Goal: Task Accomplishment & Management: Complete application form

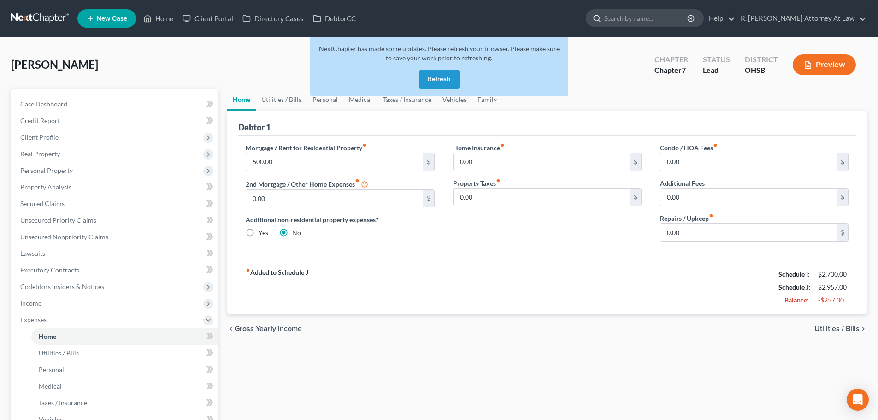
click at [629, 23] on input "search" at bounding box center [646, 18] width 84 height 17
type input "pickett"
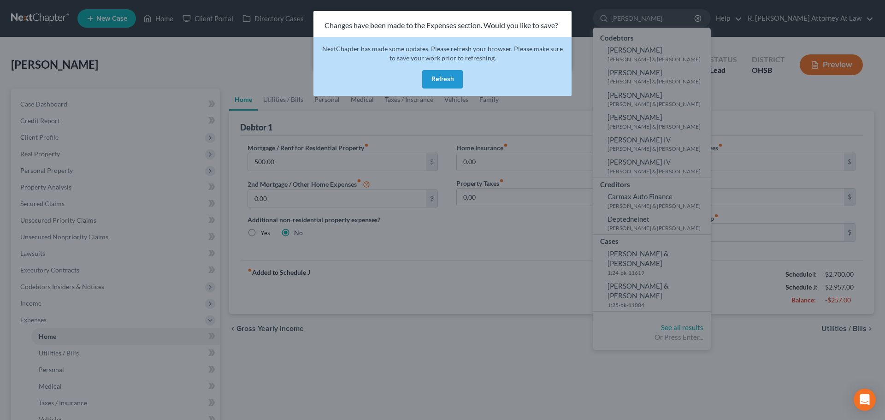
drag, startPoint x: 144, startPoint y: 77, endPoint x: 150, endPoint y: 71, distance: 8.8
click at [145, 77] on div "Changes have been made to the Expenses section. Would you like to save? Save & …" at bounding box center [442, 210] width 885 height 420
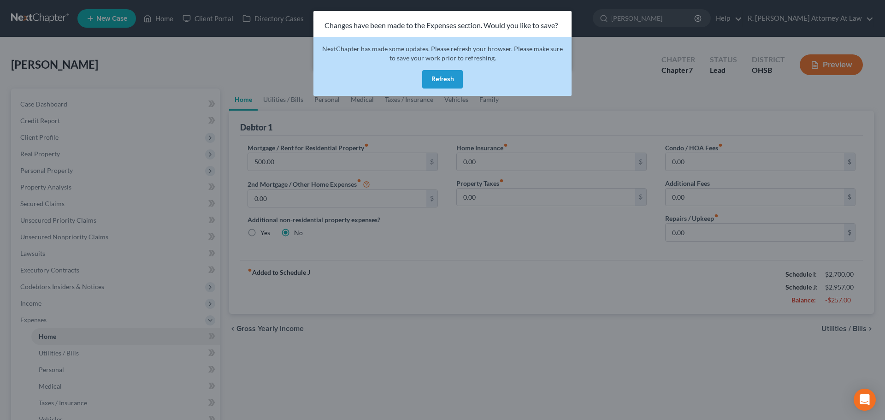
click at [431, 76] on button "Refresh" at bounding box center [442, 79] width 41 height 18
click at [443, 75] on button "Refresh" at bounding box center [442, 79] width 41 height 18
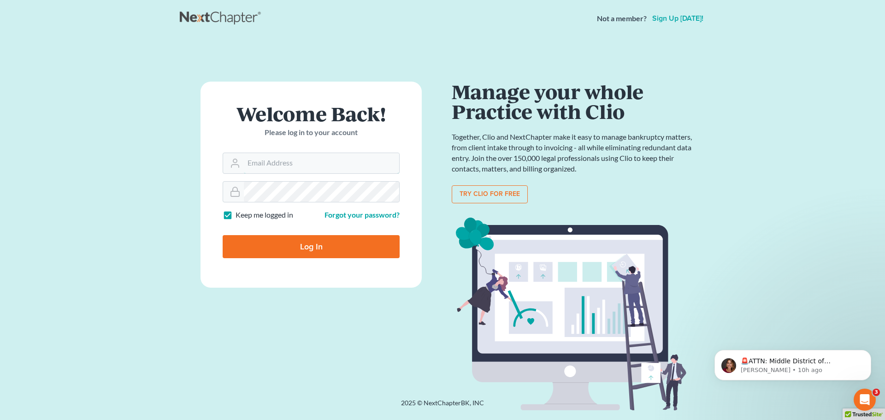
type input "[EMAIL_ADDRESS][DOMAIN_NAME]"
click at [305, 242] on input "Log In" at bounding box center [311, 246] width 177 height 23
type input "Thinking..."
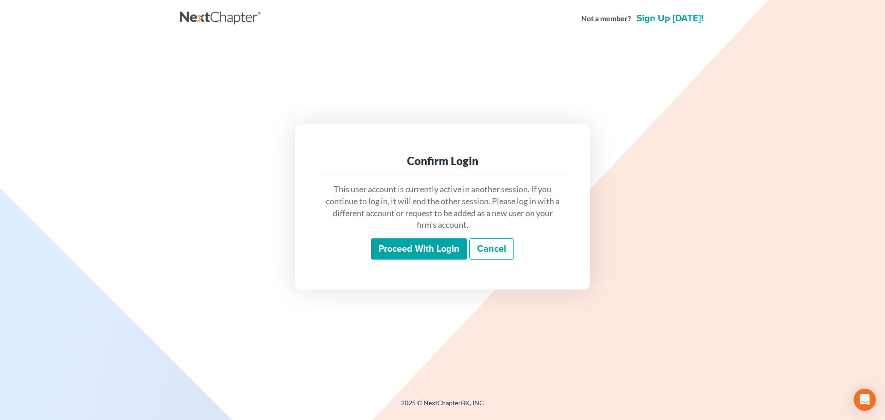
click at [388, 242] on input "Proceed with login" at bounding box center [419, 248] width 96 height 21
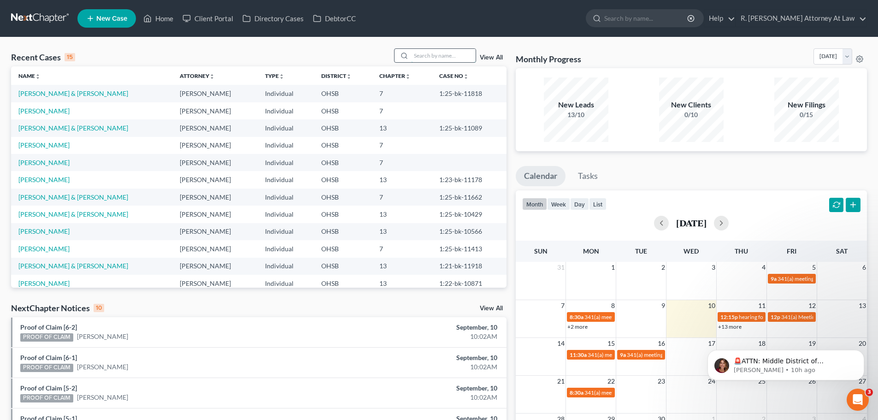
click at [427, 55] on input "search" at bounding box center [443, 55] width 65 height 13
type input "[PERSON_NAME]"
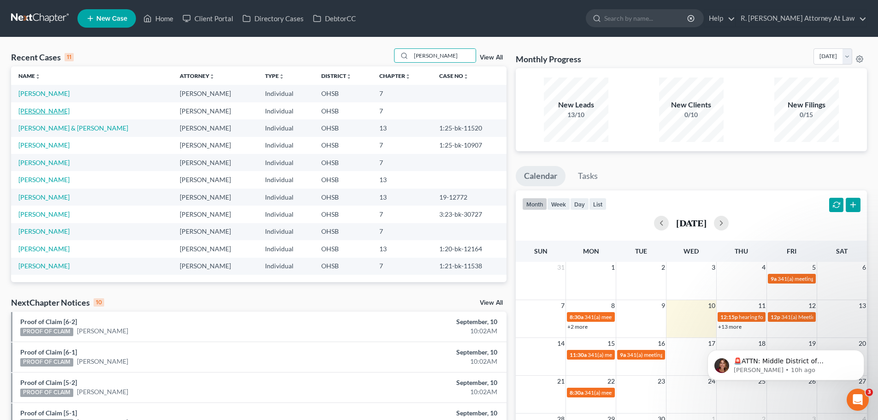
click at [45, 111] on link "[PERSON_NAME]" at bounding box center [43, 111] width 51 height 8
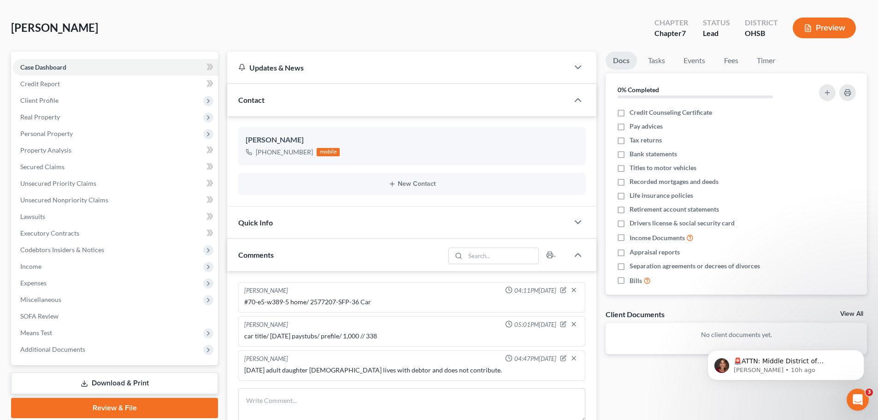
scroll to position [92, 0]
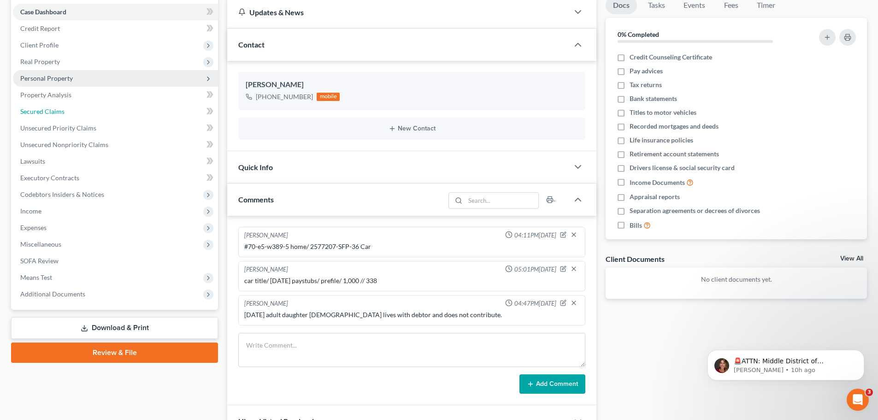
click at [38, 108] on span "Secured Claims" at bounding box center [42, 111] width 44 height 8
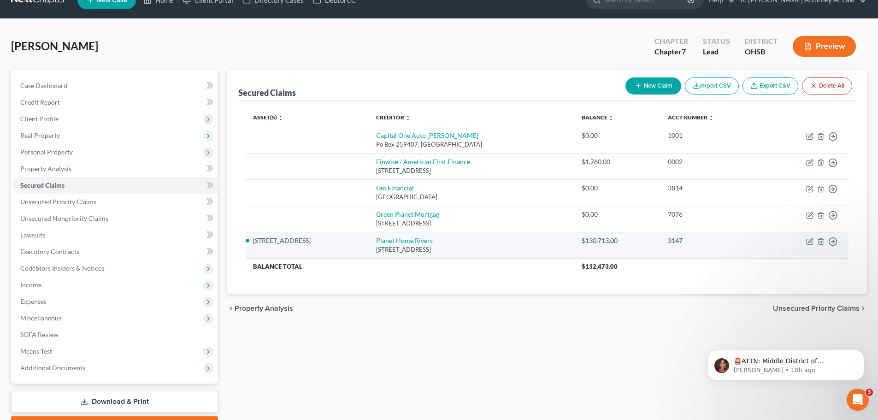
scroll to position [46, 0]
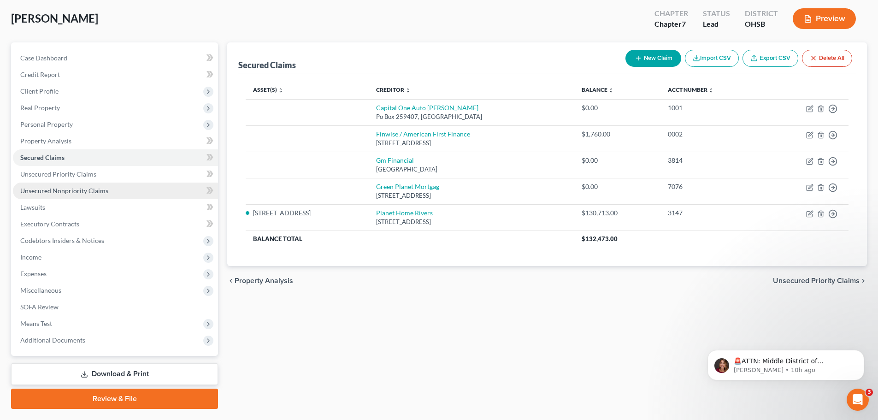
click at [46, 187] on span "Unsecured Nonpriority Claims" at bounding box center [64, 191] width 88 height 8
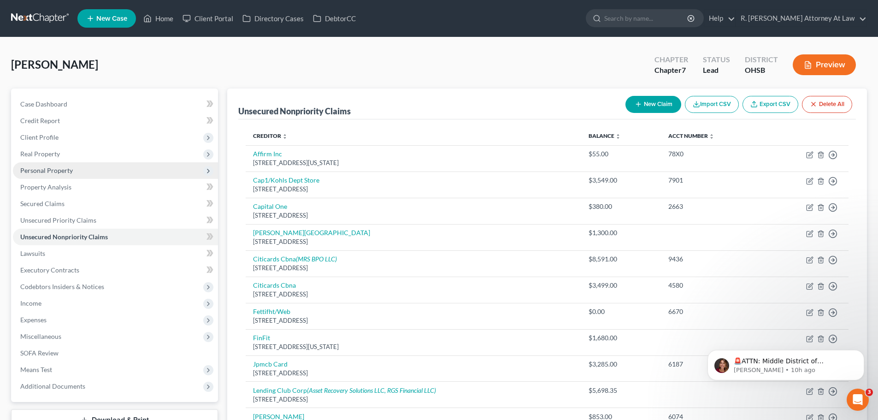
click at [44, 169] on span "Personal Property" at bounding box center [46, 170] width 53 height 8
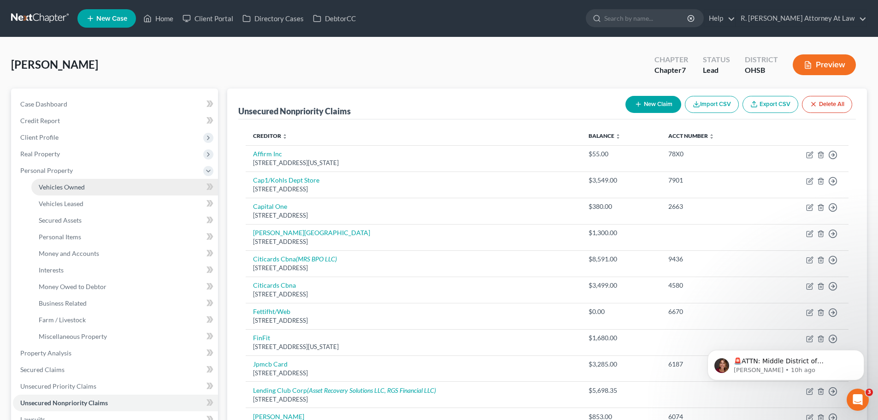
click at [56, 184] on span "Vehicles Owned" at bounding box center [62, 187] width 46 height 8
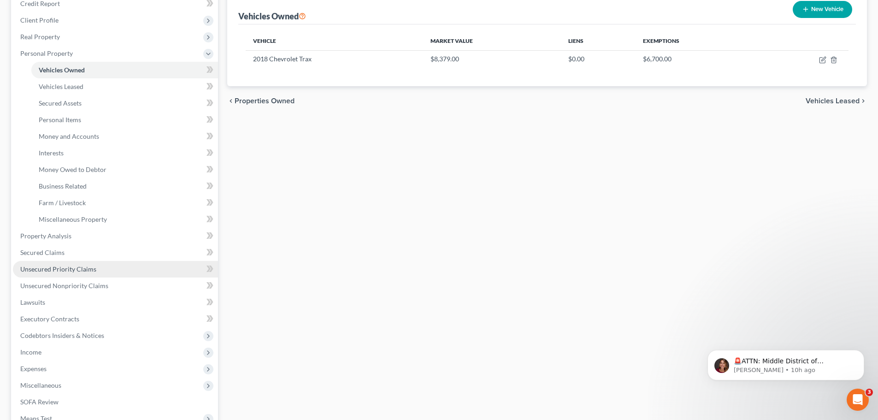
scroll to position [138, 0]
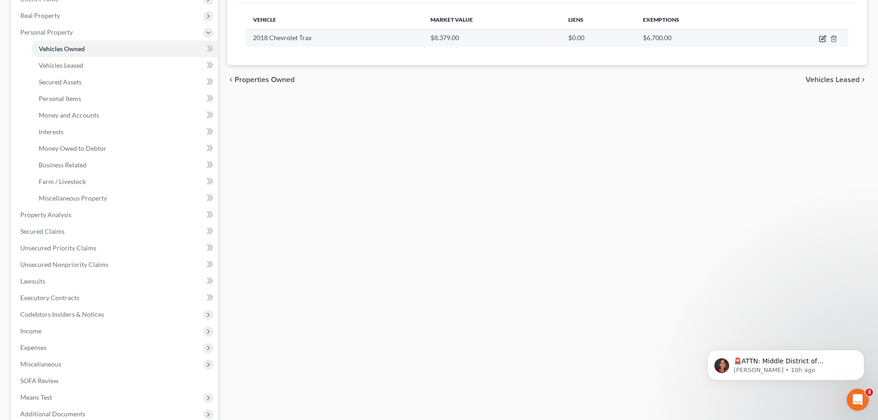
click at [823, 39] on icon "button" at bounding box center [823, 37] width 4 height 4
select select "0"
select select "8"
select select "2"
select select "0"
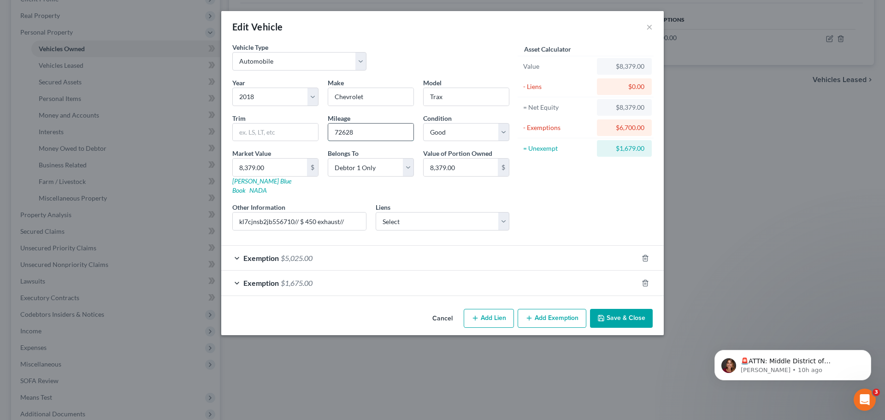
drag, startPoint x: 395, startPoint y: 132, endPoint x: 386, endPoint y: 129, distance: 9.3
click at [391, 132] on input "72628" at bounding box center [370, 133] width 85 height 18
type input "7"
type input "73350"
click at [271, 165] on input "8,379.00" at bounding box center [270, 168] width 74 height 18
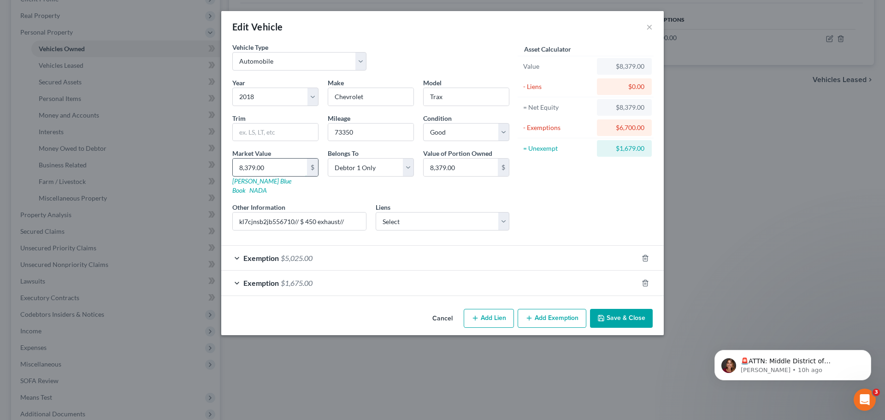
type input "8"
type input "8.00"
type input "82"
type input "82.00"
type input "824"
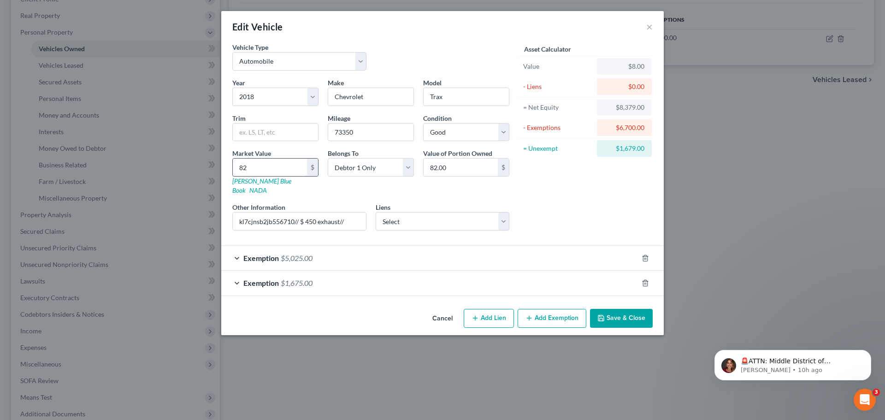
type input "824.00"
type input "8246"
type input "8,246.00"
type input "8,246"
click at [300, 212] on input "kl7cjnsb2jb556710// $ 450 exhaust//" at bounding box center [299, 221] width 133 height 18
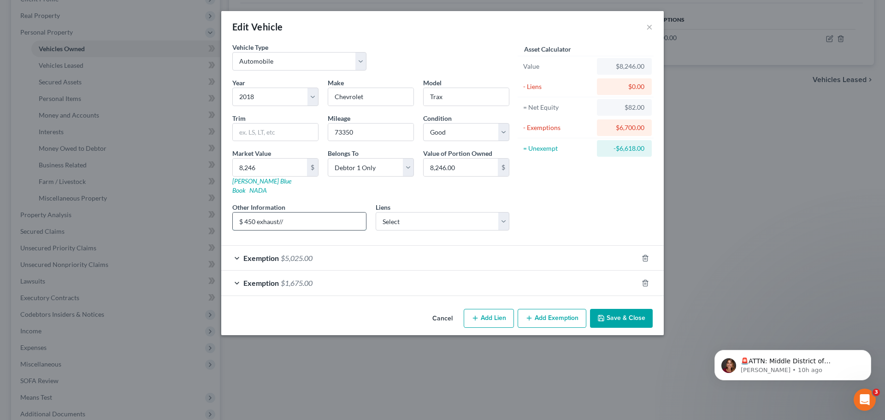
click at [284, 212] on input "$ 450 exhaust//" at bounding box center [299, 221] width 133 height 18
type input "$ 450 exhaust leak//"
click at [400, 212] on select "Select Finwise / American First Finance - $1,760.00 Capital One Auto Finan - $0…" at bounding box center [443, 221] width 134 height 18
click at [611, 309] on button "Save & Close" at bounding box center [621, 318] width 63 height 19
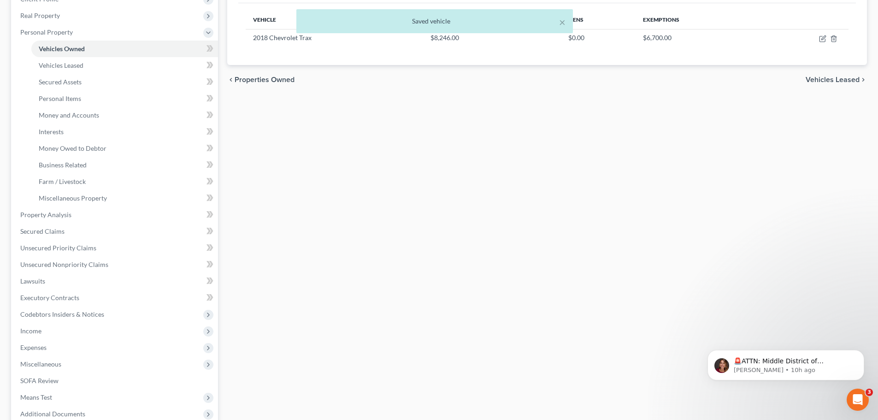
click at [37, 15] on div "× Saved vehicle" at bounding box center [434, 23] width 878 height 29
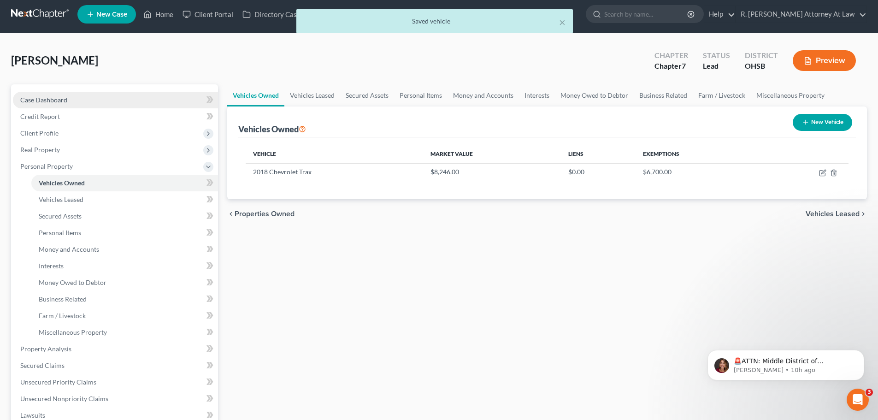
scroll to position [0, 0]
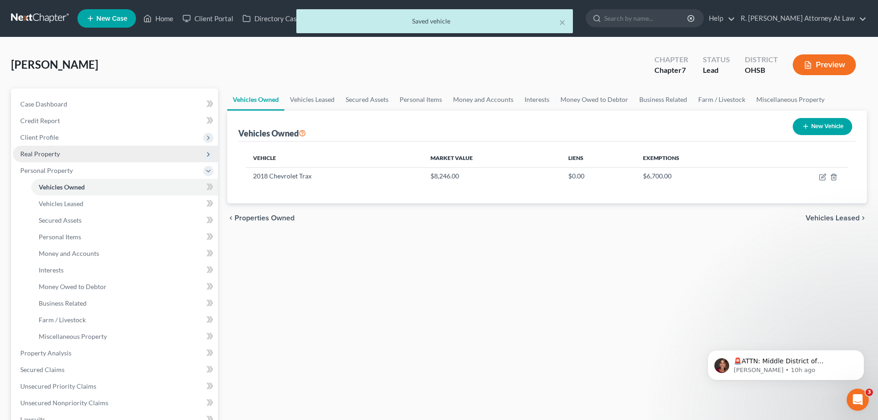
click at [50, 153] on span "Real Property" at bounding box center [40, 154] width 40 height 8
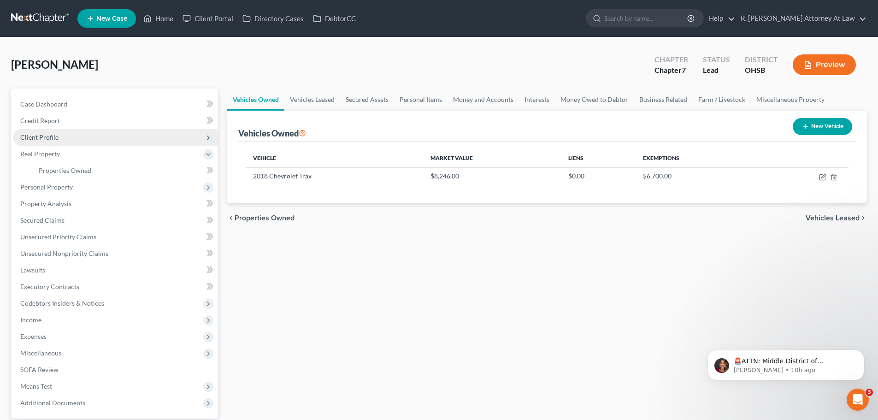
click at [37, 137] on span "Client Profile" at bounding box center [39, 137] width 38 height 8
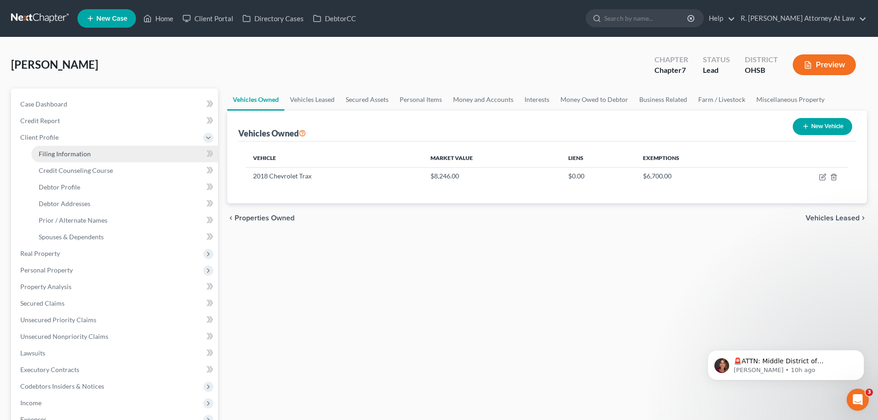
click at [73, 154] on span "Filing Information" at bounding box center [65, 154] width 52 height 8
select select "1"
select select "0"
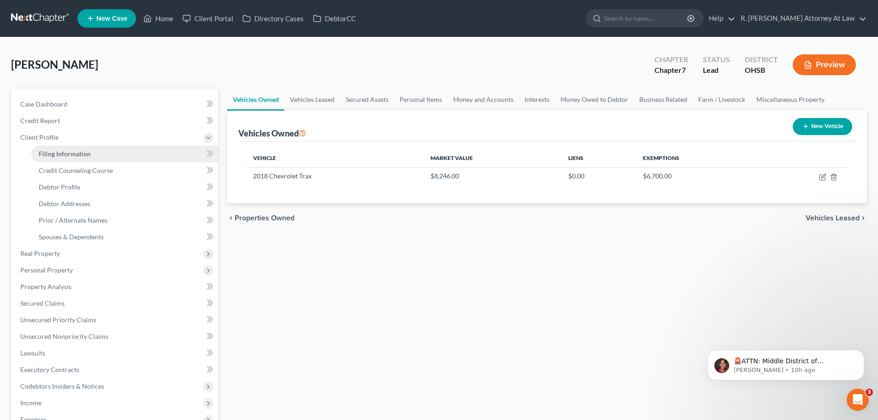
select select "36"
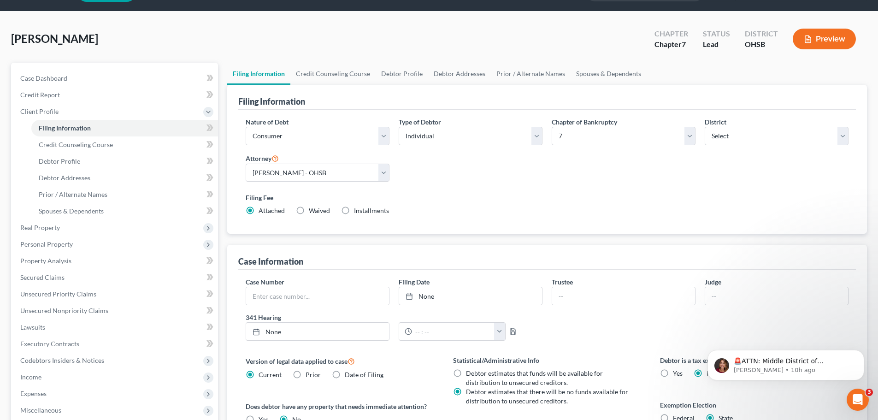
scroll to position [92, 0]
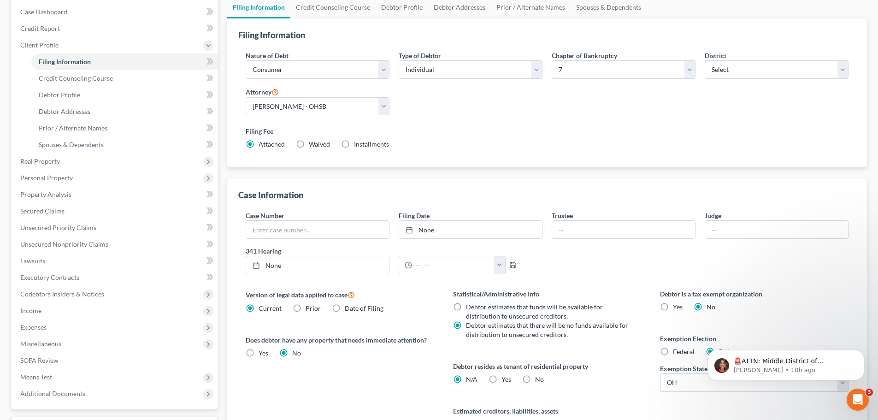
click at [354, 144] on label "Installments Installments" at bounding box center [371, 144] width 35 height 9
click at [358, 144] on input "Installments Installments" at bounding box center [361, 143] width 6 height 6
radio input "true"
radio input "false"
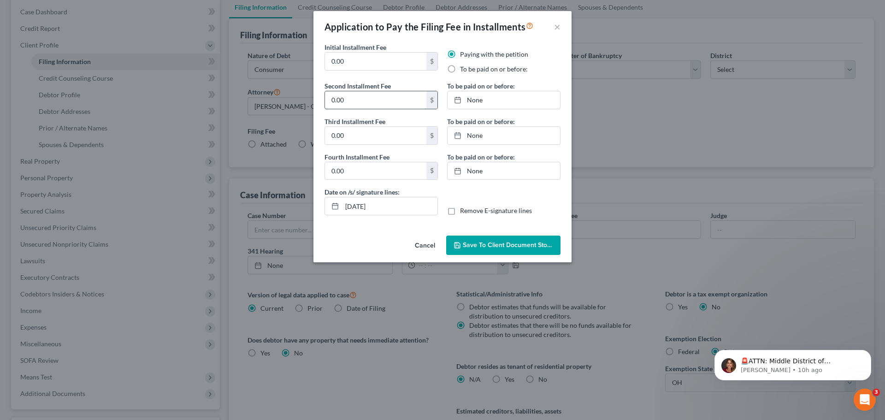
click at [351, 105] on input "0.00" at bounding box center [375, 100] width 101 height 18
type input "100"
type input "138"
type input "9/10/2025"
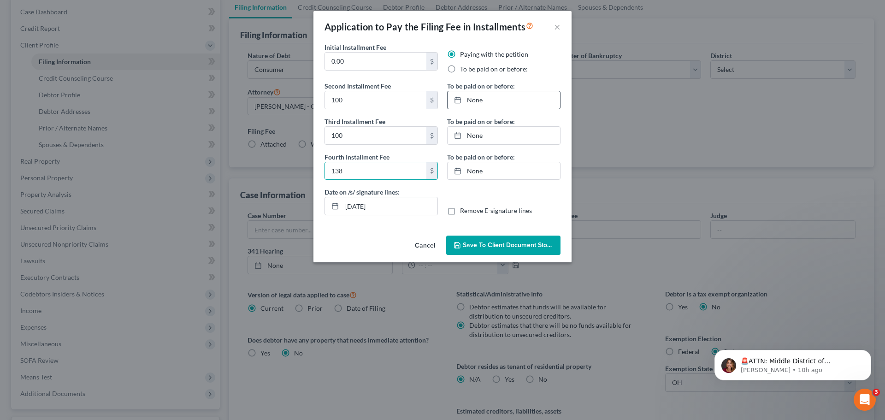
click at [475, 98] on link "None" at bounding box center [504, 100] width 112 height 18
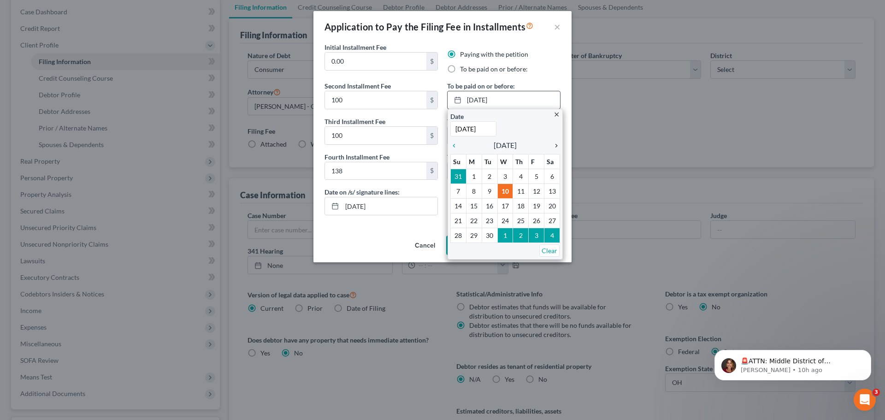
click at [556, 147] on icon "chevron_right" at bounding box center [554, 145] width 12 height 7
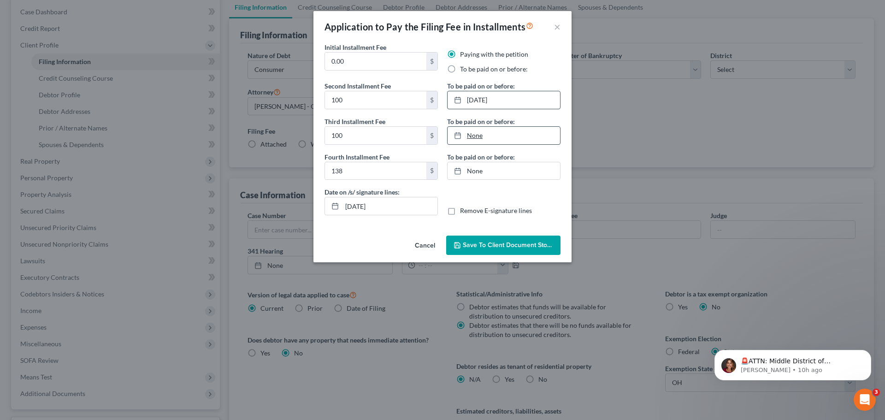
type input "9/10/2025"
click at [473, 137] on link "9/10/2025" at bounding box center [504, 136] width 112 height 18
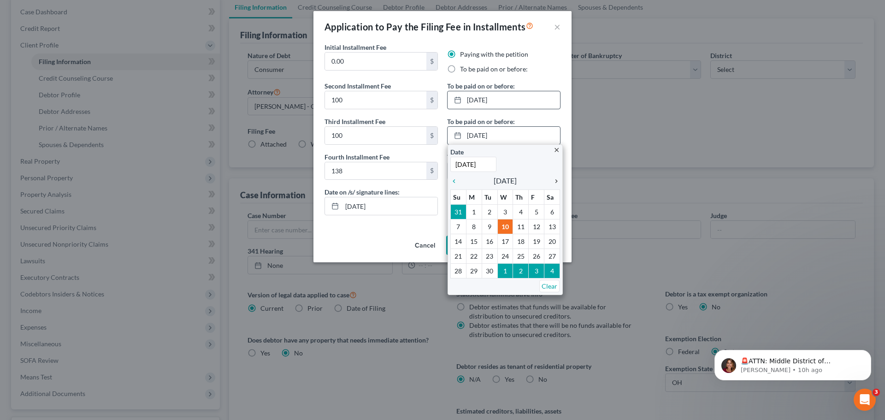
click at [558, 182] on icon "chevron_right" at bounding box center [554, 180] width 12 height 7
click at [558, 181] on icon "chevron_right" at bounding box center [554, 180] width 12 height 7
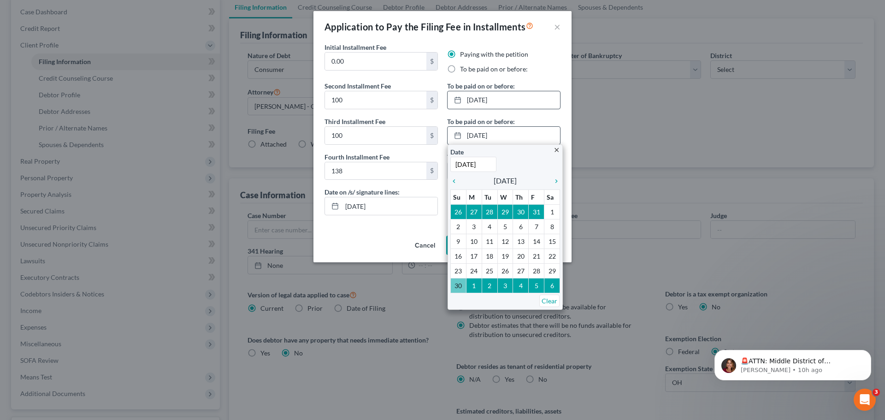
drag, startPoint x: 461, startPoint y: 282, endPoint x: 461, endPoint y: 269, distance: 12.4
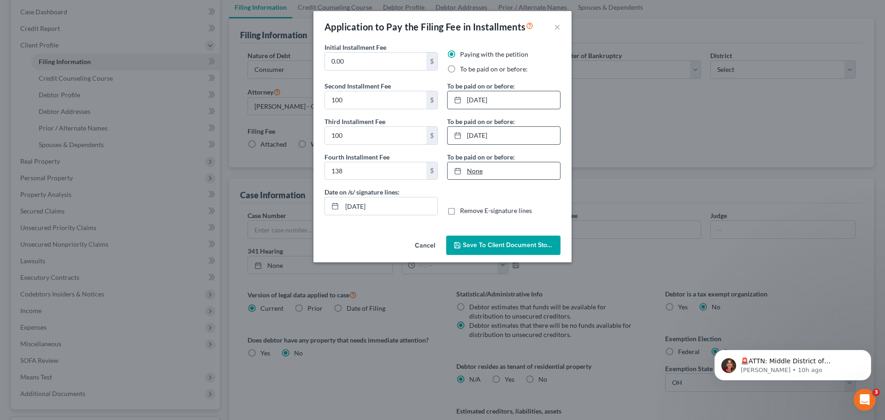
type input "9/10/2025"
click at [472, 170] on link "None" at bounding box center [504, 171] width 112 height 18
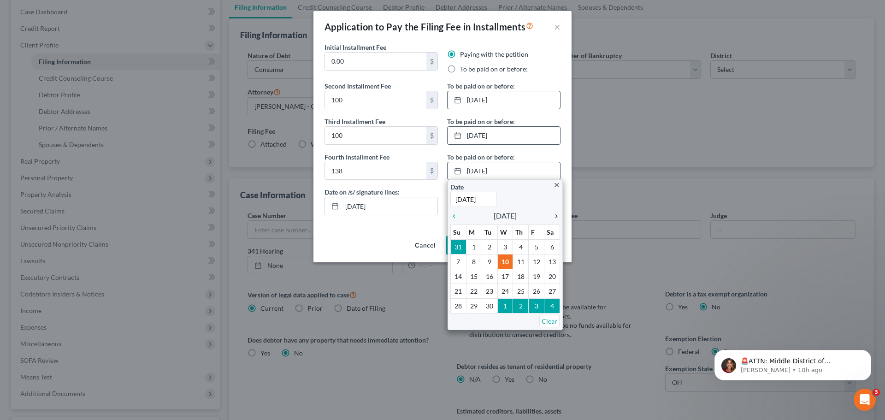
click at [557, 216] on icon "chevron_right" at bounding box center [554, 215] width 12 height 7
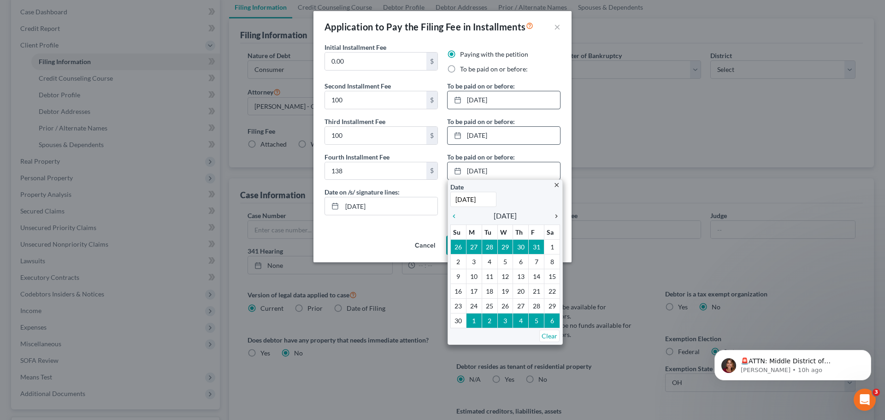
click at [555, 215] on icon "chevron_right" at bounding box center [554, 215] width 12 height 7
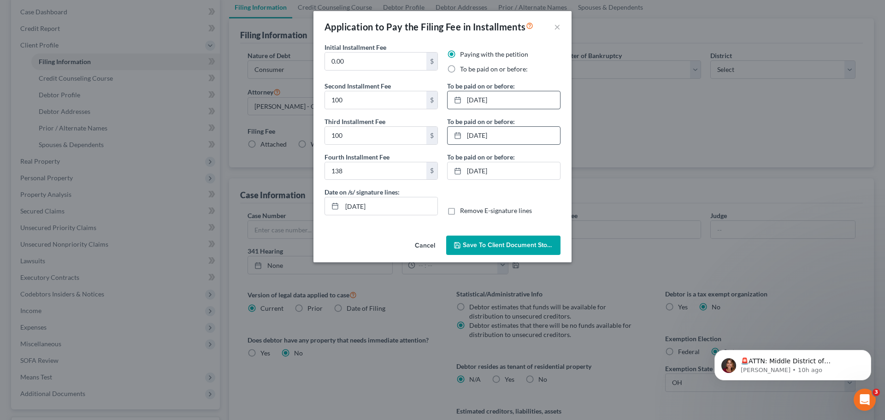
click at [406, 233] on div "Cancel Save to Client Document Storage" at bounding box center [442, 247] width 258 height 30
click at [494, 245] on span "Save to Client Document Storage" at bounding box center [512, 245] width 98 height 8
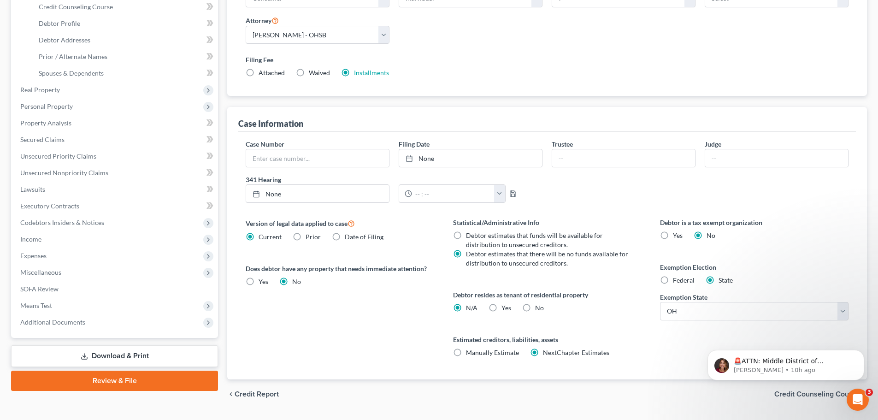
scroll to position [188, 0]
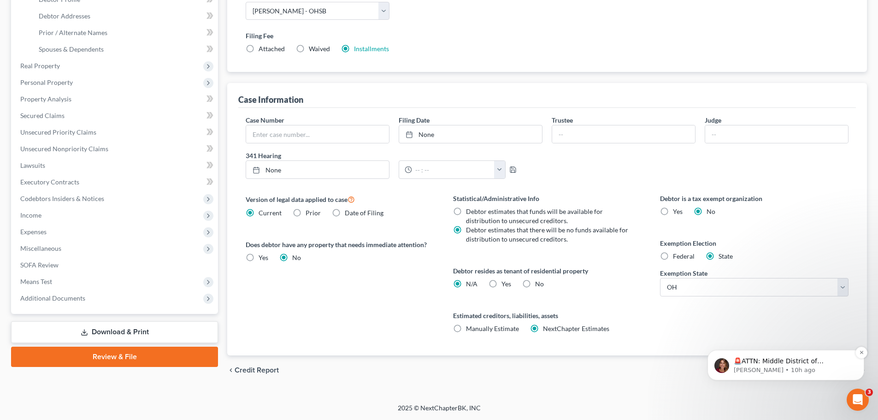
click at [769, 360] on p "🚨ATTN: Middle District of Florida The court has added a new Credit Counseling F…" at bounding box center [793, 361] width 119 height 9
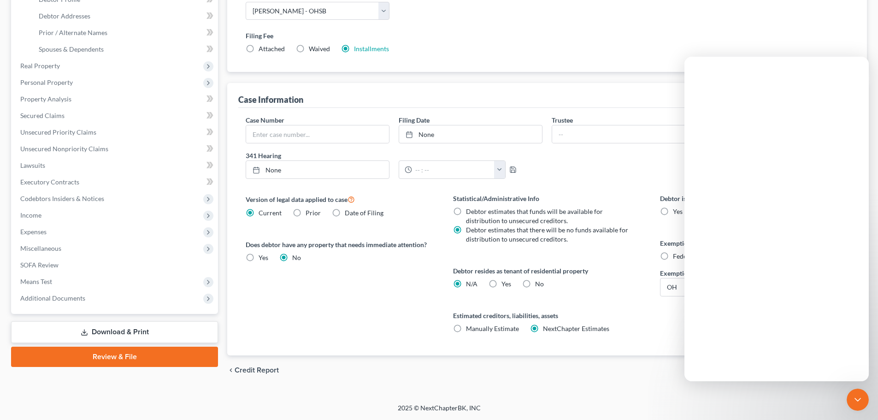
scroll to position [0, 0]
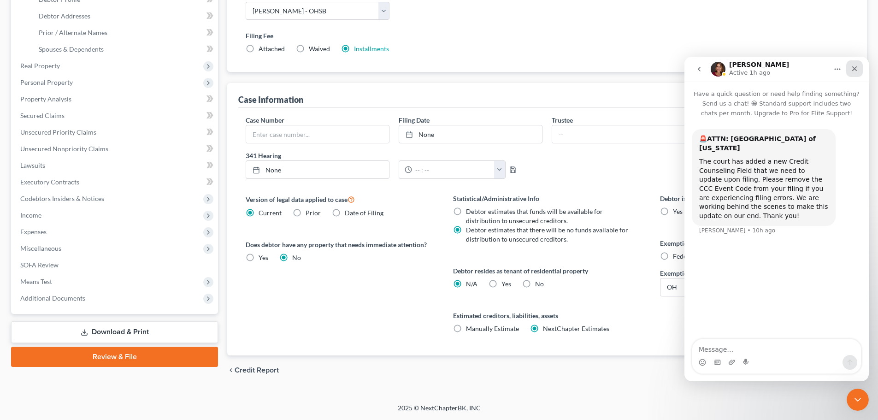
click at [857, 68] on icon "Close" at bounding box center [854, 68] width 7 height 7
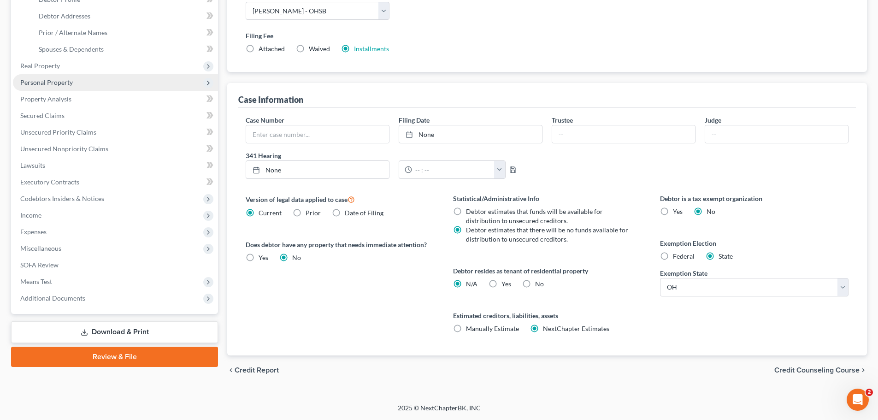
click at [46, 80] on span "Personal Property" at bounding box center [46, 82] width 53 height 8
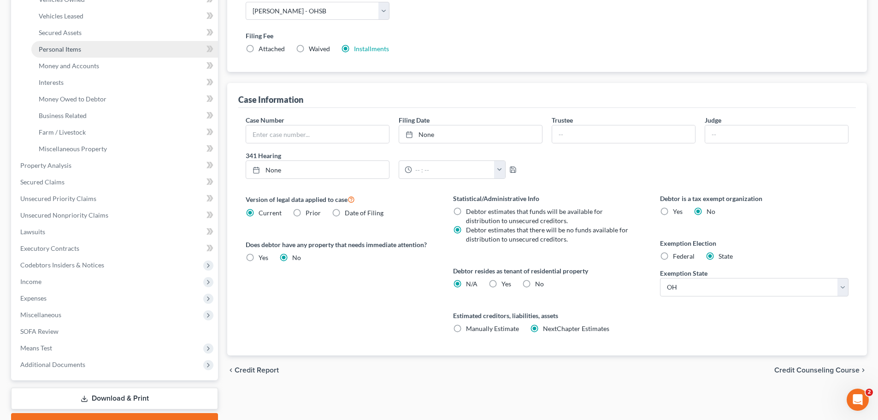
click at [60, 48] on span "Personal Items" at bounding box center [60, 49] width 42 height 8
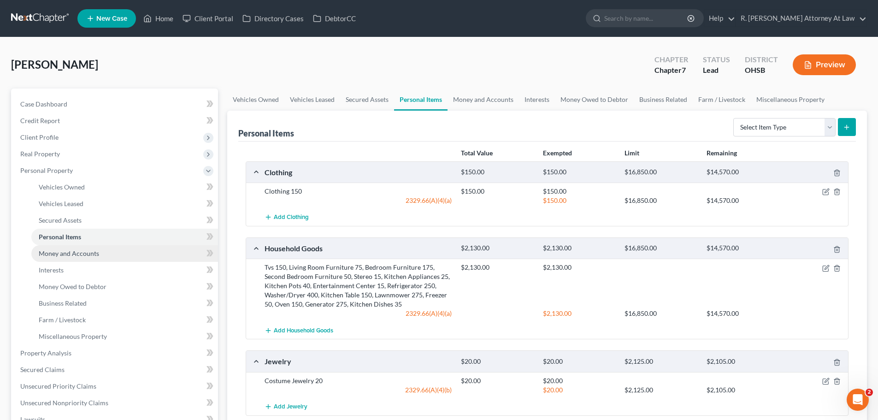
click at [51, 248] on link "Money and Accounts" at bounding box center [124, 253] width 187 height 17
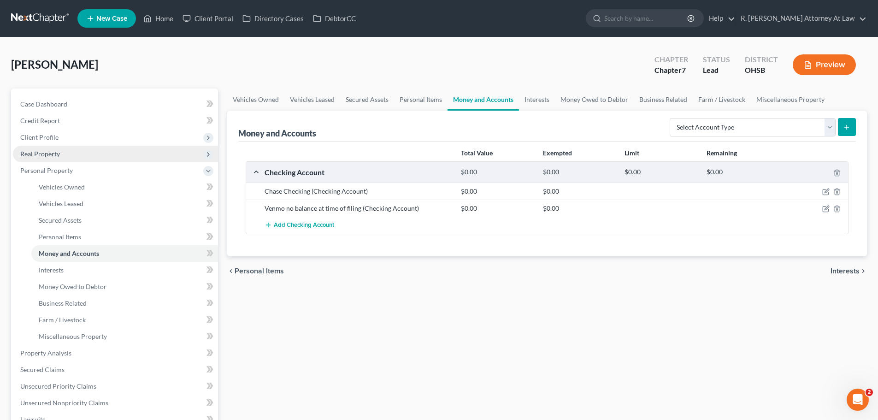
click at [52, 156] on span "Real Property" at bounding box center [40, 154] width 40 height 8
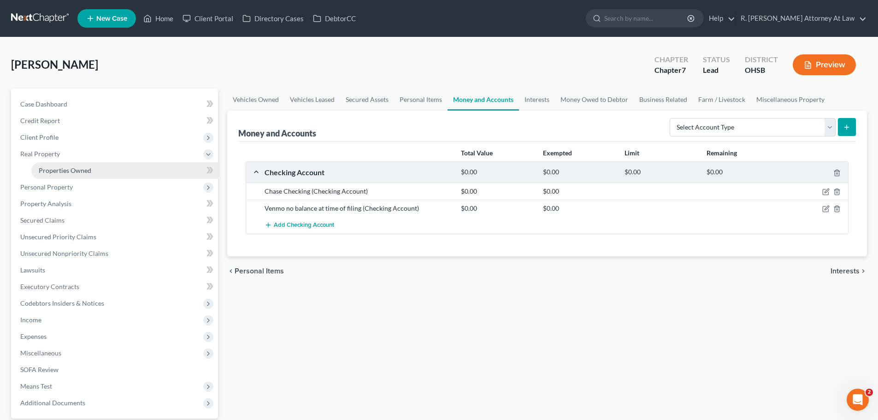
click at [57, 168] on span "Properties Owned" at bounding box center [65, 170] width 53 height 8
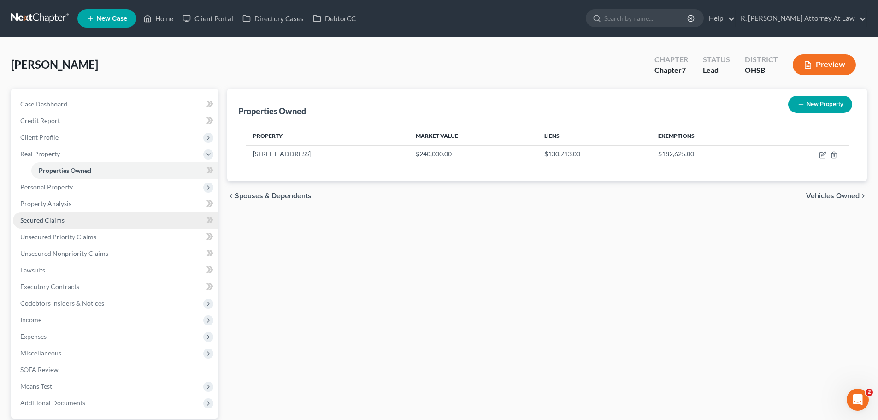
click at [41, 223] on span "Secured Claims" at bounding box center [42, 220] width 44 height 8
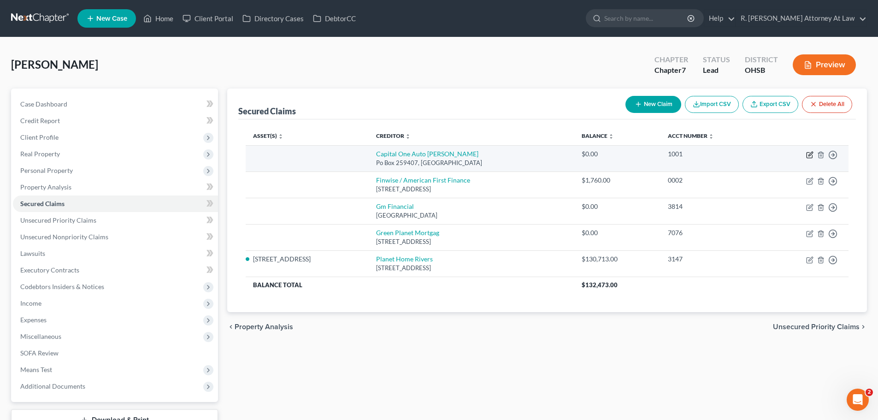
click at [810, 154] on icon "button" at bounding box center [811, 154] width 4 height 4
select select "45"
select select "0"
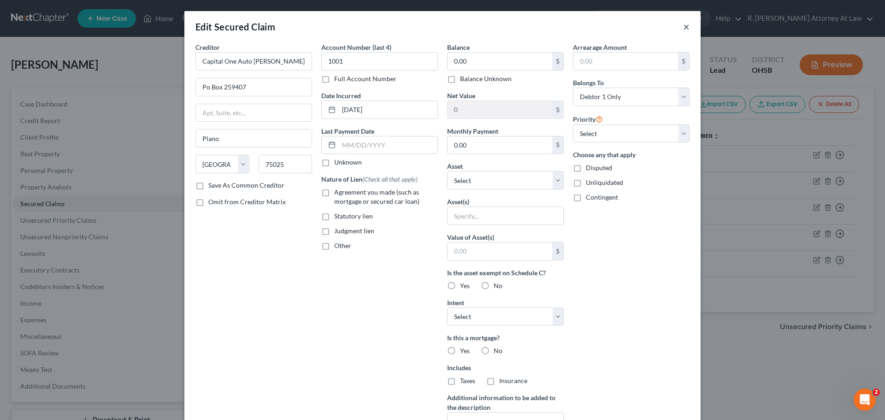
click at [683, 27] on button "×" at bounding box center [686, 26] width 6 height 11
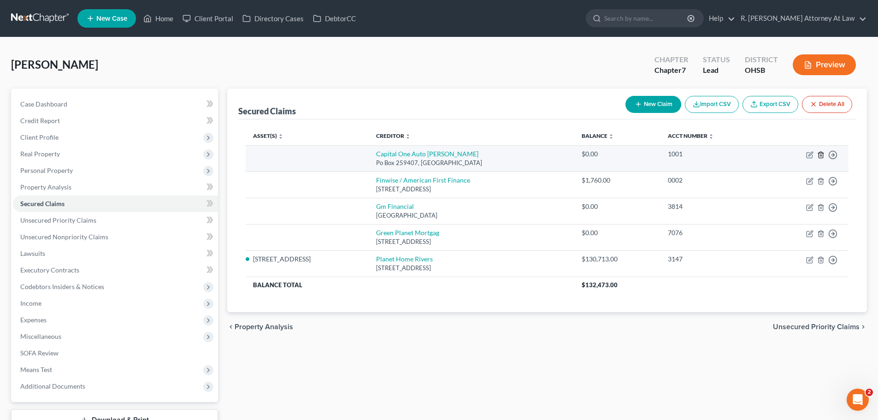
click at [821, 155] on line "button" at bounding box center [821, 155] width 0 height 2
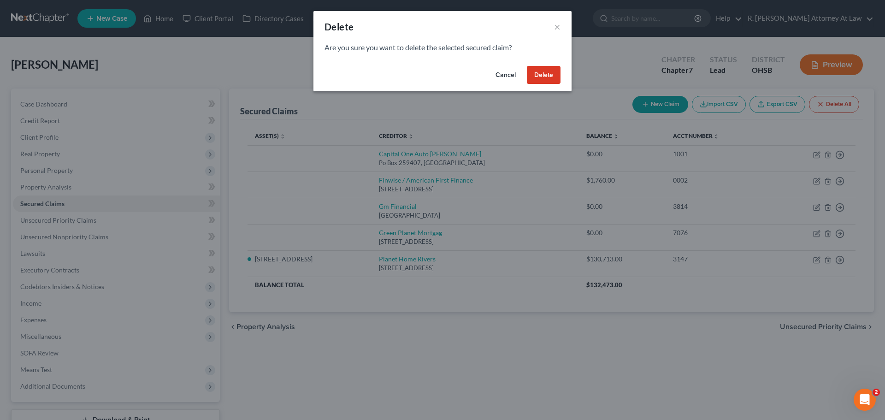
click at [551, 70] on button "Delete" at bounding box center [544, 75] width 34 height 18
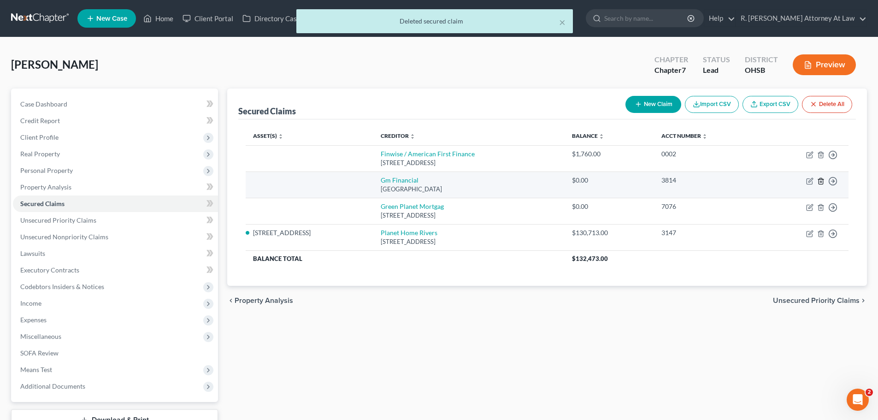
click at [820, 182] on line "button" at bounding box center [820, 182] width 0 height 2
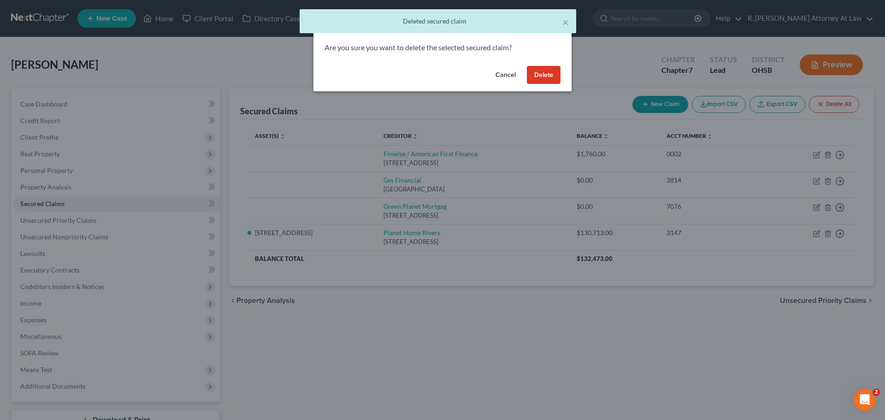
click at [555, 76] on button "Delete" at bounding box center [544, 75] width 34 height 18
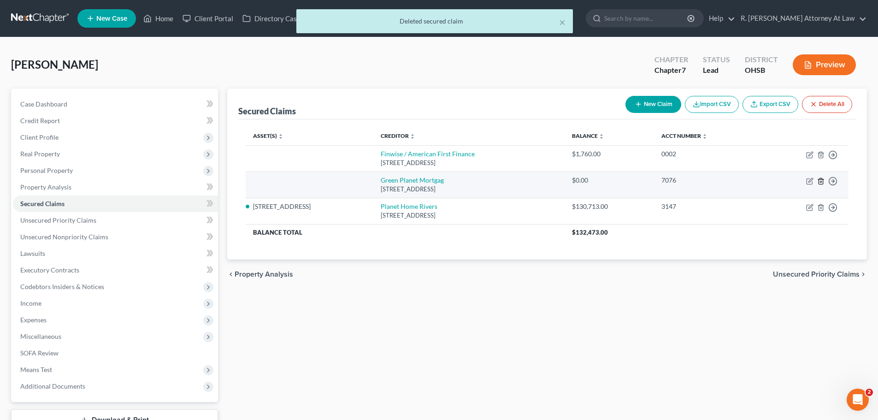
click at [822, 182] on icon "button" at bounding box center [820, 180] width 7 height 7
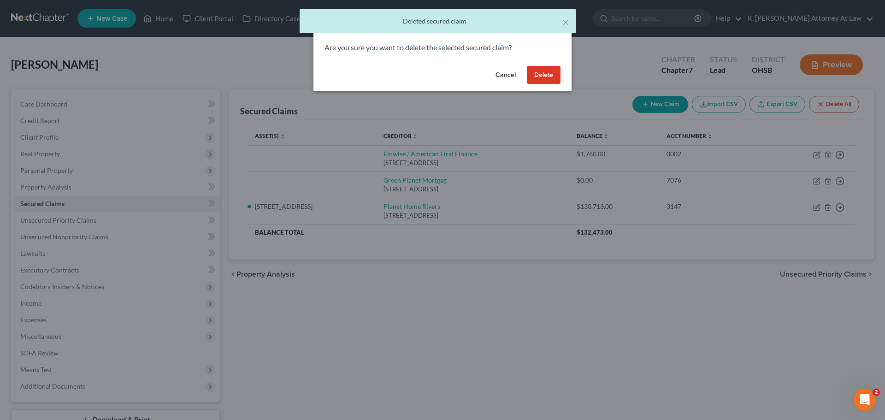
click at [547, 76] on button "Delete" at bounding box center [544, 75] width 34 height 18
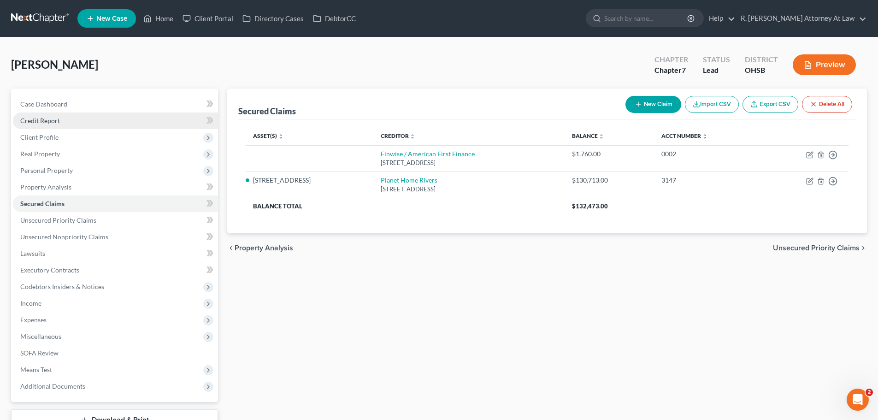
click at [37, 117] on span "Credit Report" at bounding box center [40, 121] width 40 height 8
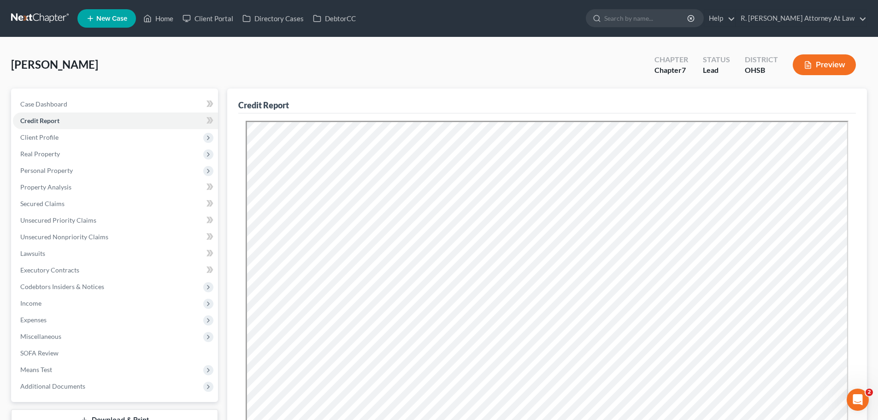
click at [451, 52] on div "Gregory, Penny Upgraded Chapter Chapter 7 Status Lead District OHSB Preview" at bounding box center [439, 68] width 856 height 40
click at [166, 18] on link "Home" at bounding box center [158, 18] width 39 height 17
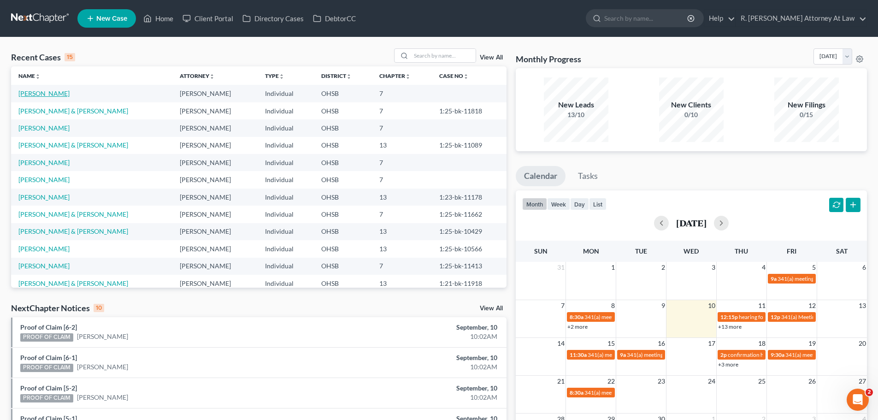
click at [48, 92] on link "Gregory, Penny" at bounding box center [43, 93] width 51 height 8
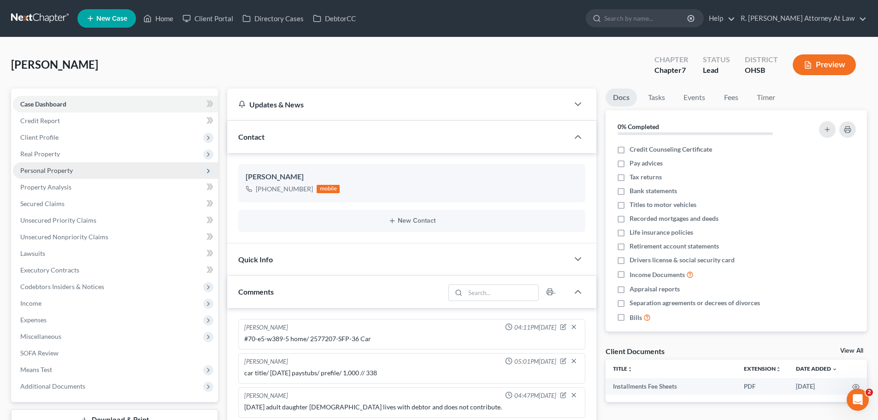
click at [30, 167] on span "Personal Property" at bounding box center [46, 170] width 53 height 8
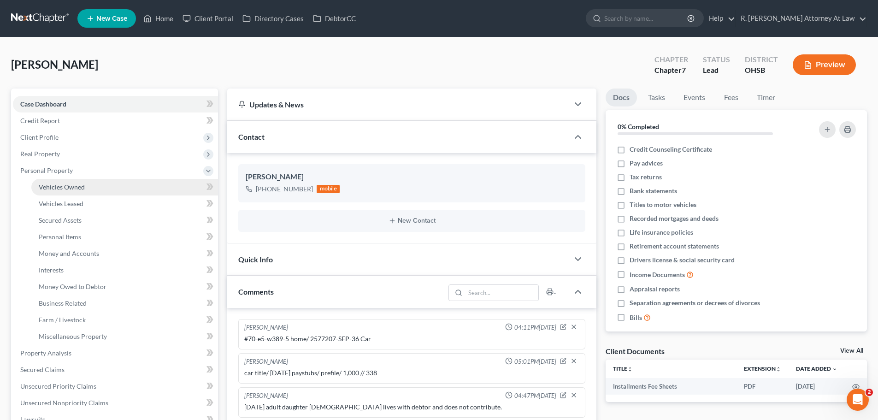
click at [41, 189] on span "Vehicles Owned" at bounding box center [62, 187] width 46 height 8
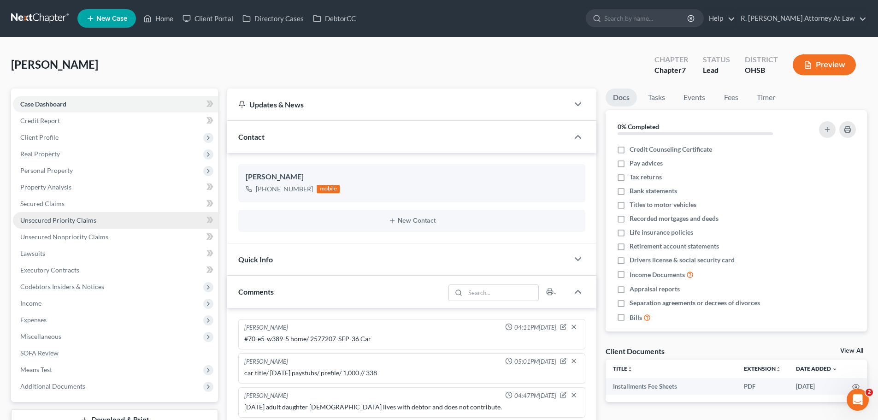
click at [51, 218] on span "Unsecured Priority Claims" at bounding box center [58, 220] width 76 height 8
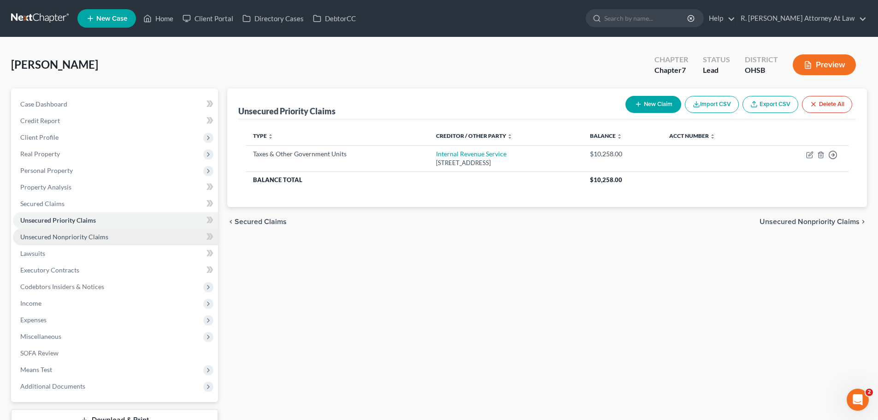
click at [77, 236] on span "Unsecured Nonpriority Claims" at bounding box center [64, 237] width 88 height 8
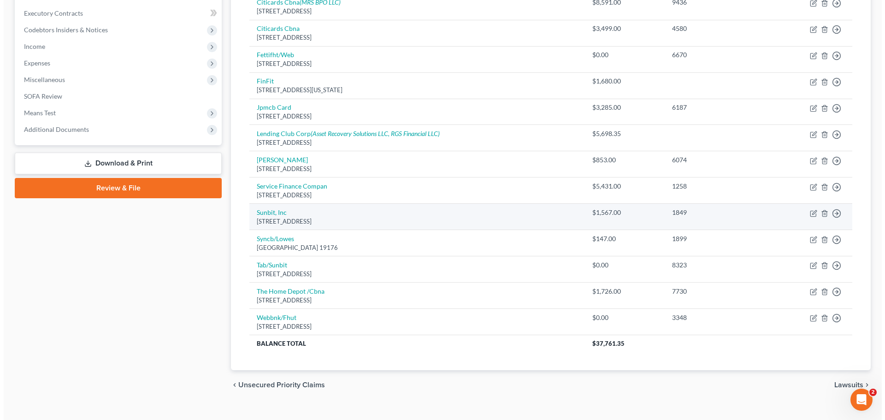
scroll to position [271, 0]
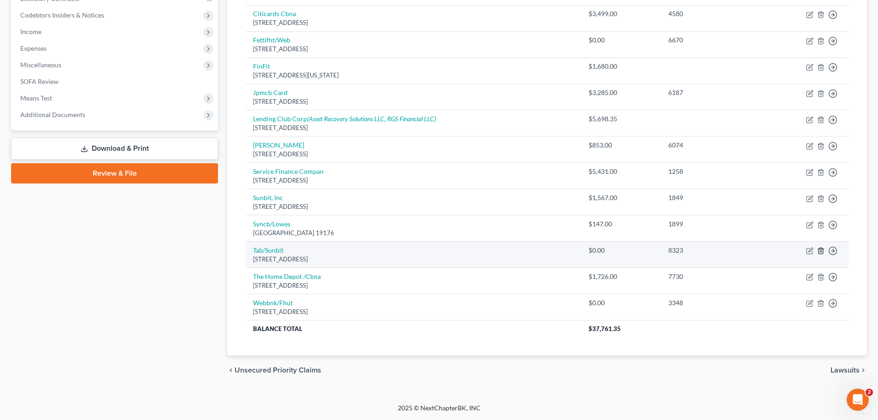
click at [820, 248] on icon "button" at bounding box center [821, 251] width 4 height 6
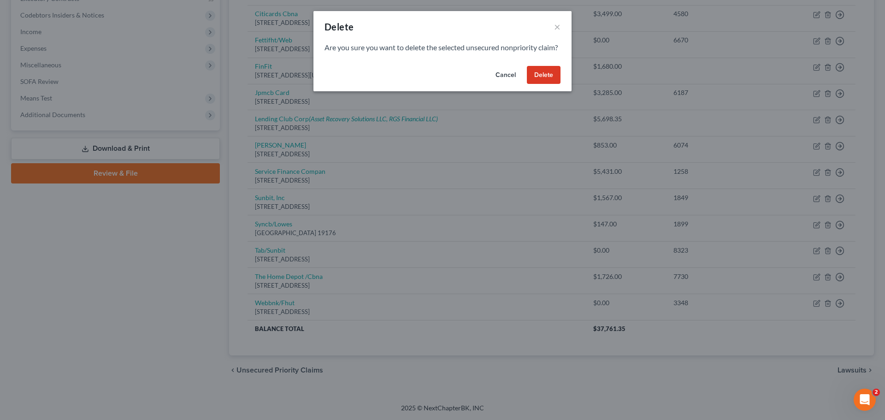
click at [541, 84] on button "Delete" at bounding box center [544, 75] width 34 height 18
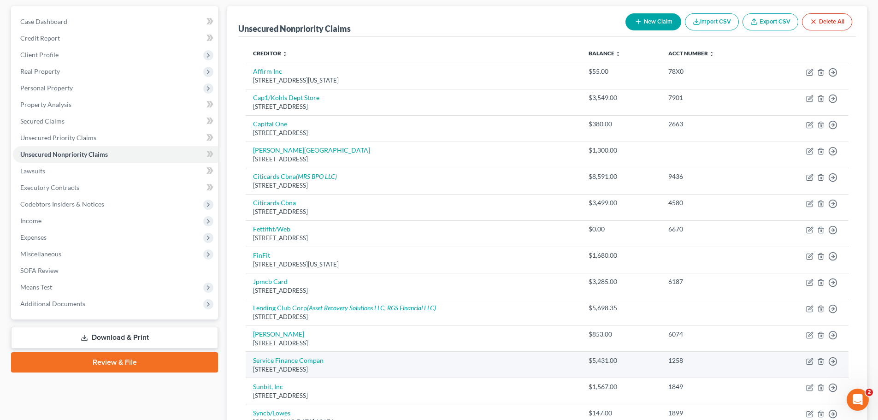
scroll to position [61, 0]
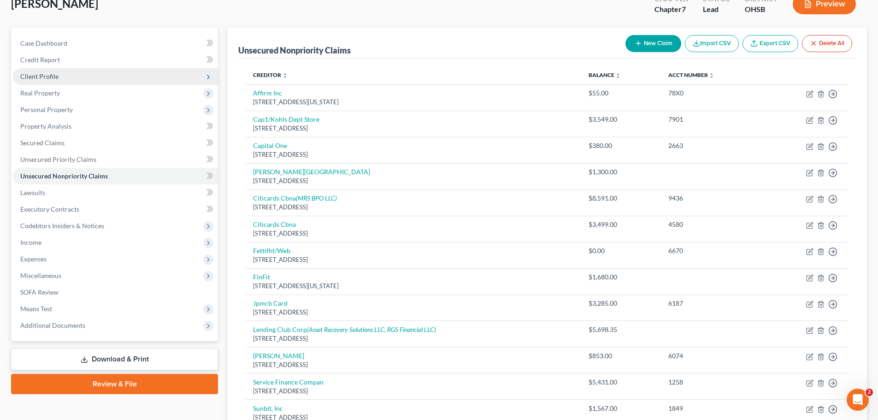
click at [42, 78] on span "Client Profile" at bounding box center [39, 76] width 38 height 8
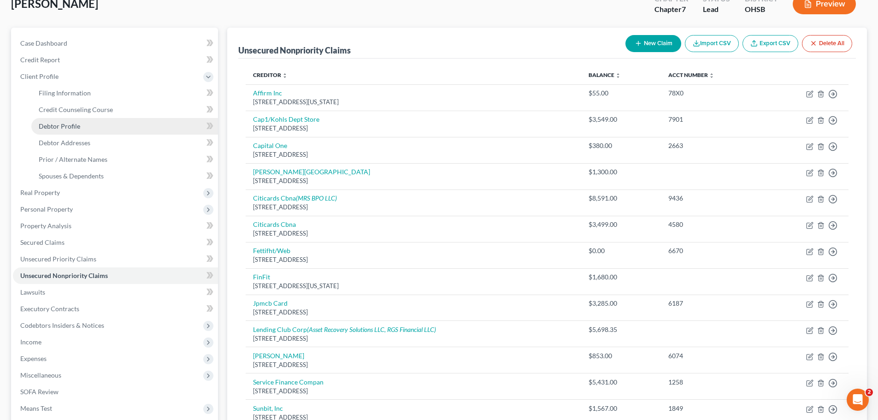
click at [56, 128] on span "Debtor Profile" at bounding box center [59, 126] width 41 height 8
select select "0"
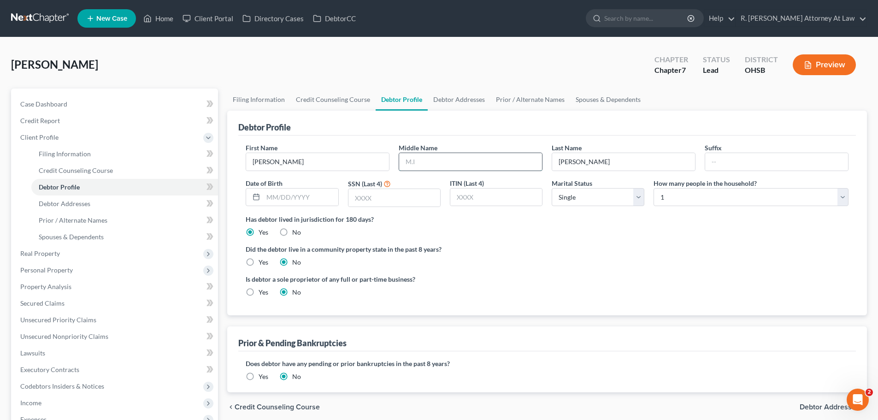
click at [401, 157] on input "text" at bounding box center [470, 162] width 143 height 18
type input "Annette"
click at [453, 95] on link "Debtor Addresses" at bounding box center [459, 100] width 63 height 22
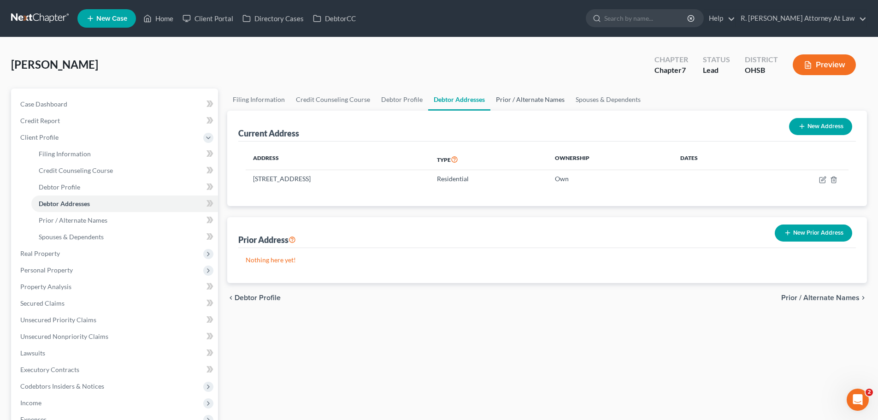
click at [517, 98] on link "Prior / Alternate Names" at bounding box center [530, 100] width 80 height 22
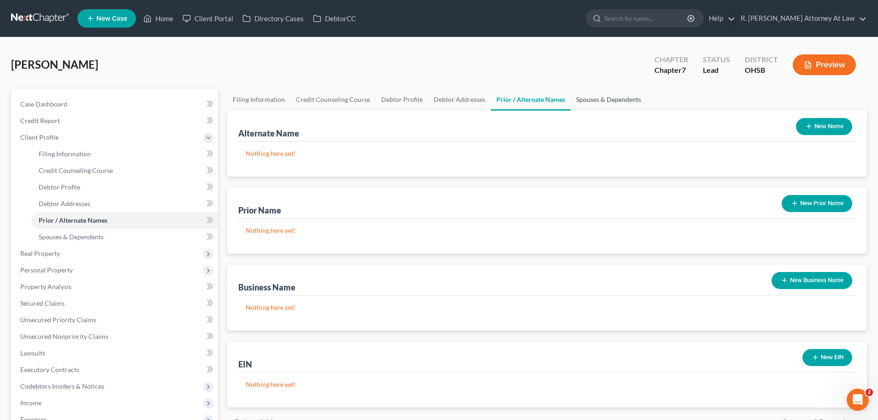
click at [590, 98] on link "Spouses & Dependents" at bounding box center [609, 100] width 76 height 22
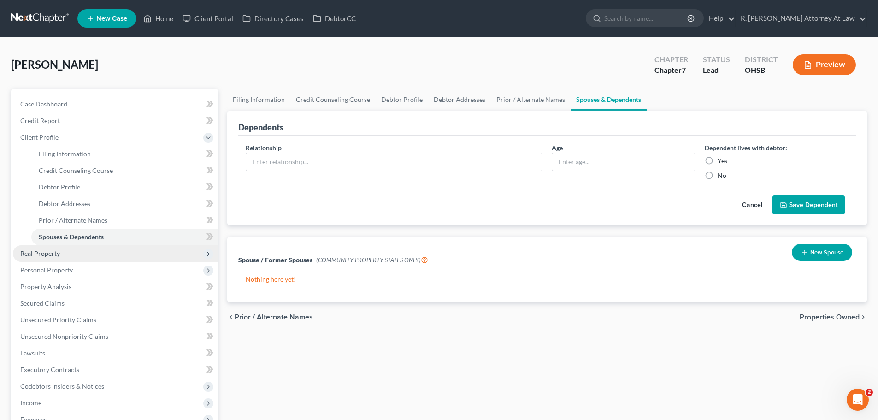
click at [49, 254] on span "Real Property" at bounding box center [40, 253] width 40 height 8
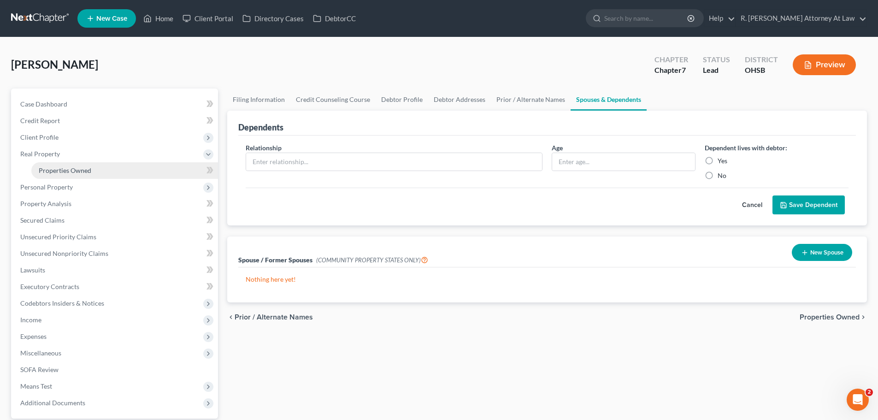
click at [58, 166] on span "Properties Owned" at bounding box center [65, 170] width 53 height 8
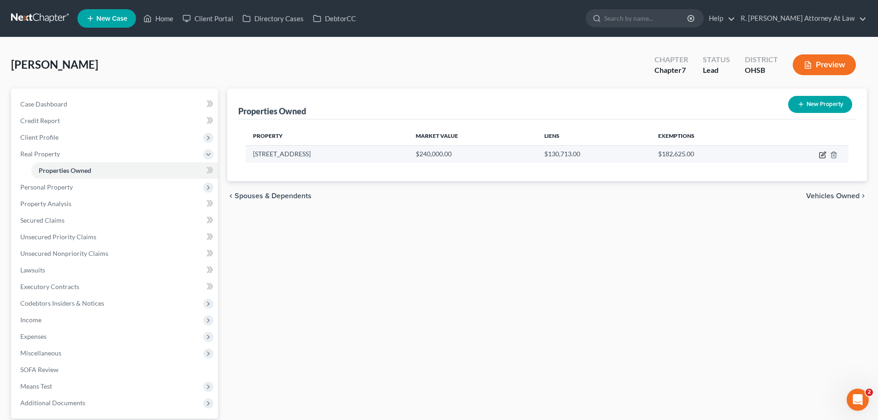
click at [822, 154] on icon "button" at bounding box center [823, 154] width 4 height 4
select select "36"
select select "0"
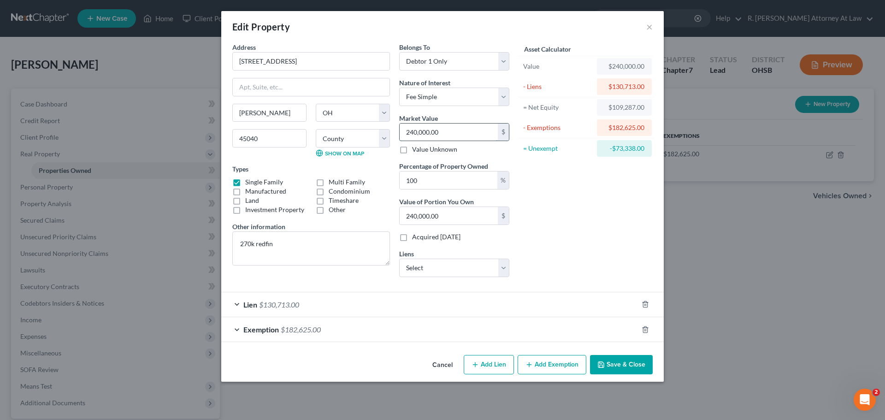
click at [452, 135] on input "240,000.00" at bounding box center [449, 133] width 98 height 18
type input "0"
type input "1"
type input "1.00"
type input "18"
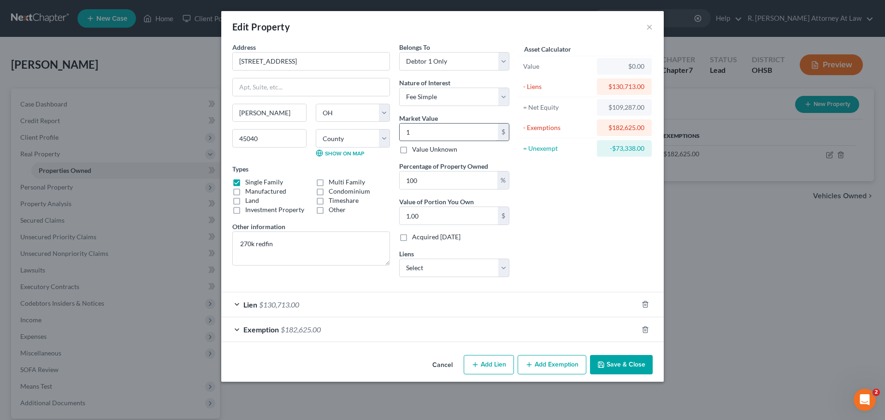
type input "18.00"
type input "184"
type input "184.00"
type input "1846"
type input "1,846.00"
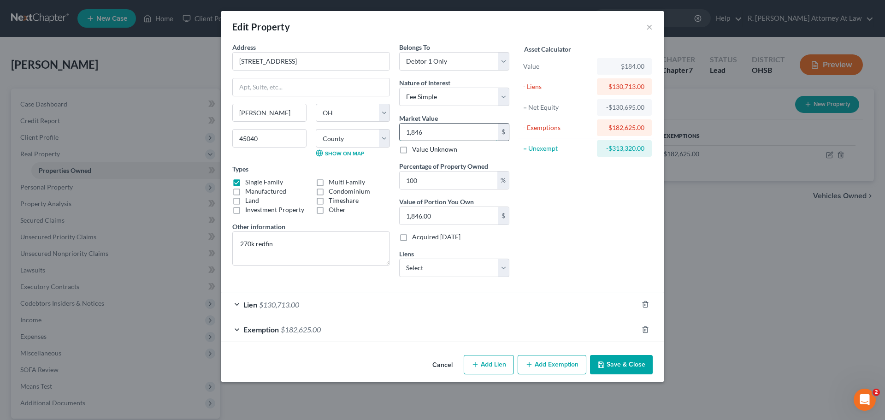
type input "1,8465"
type input "18,465.00"
type input "18,4650"
type input "184,650.00"
type input "184,650"
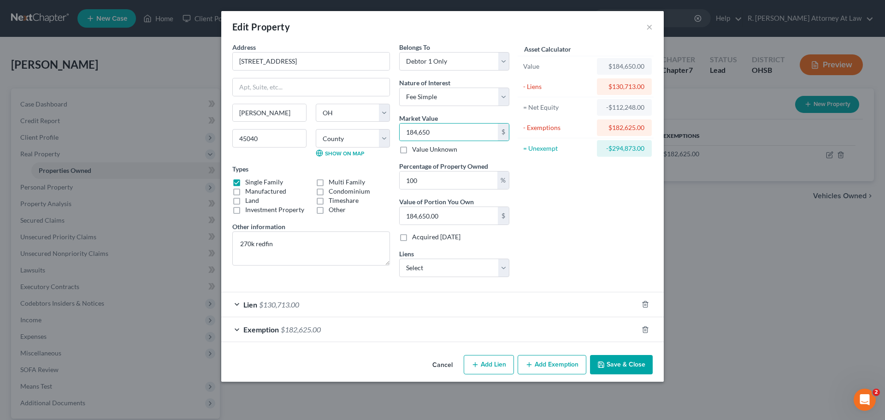
click at [610, 363] on button "Save & Close" at bounding box center [621, 364] width 63 height 19
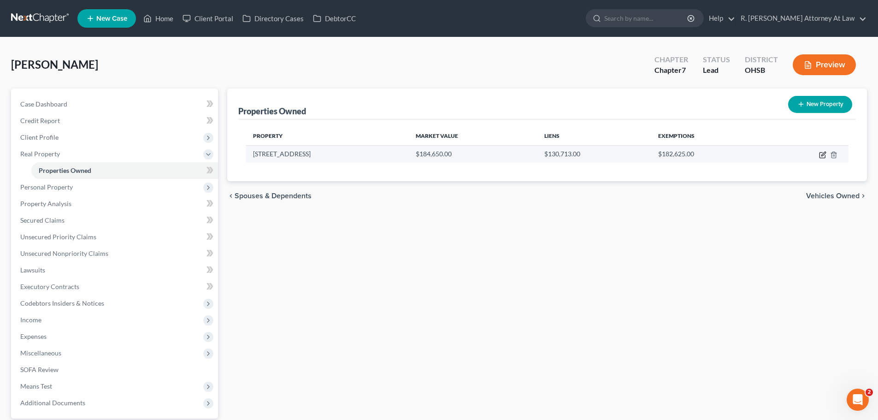
click at [822, 157] on icon "button" at bounding box center [822, 154] width 7 height 7
select select "36"
select select "82"
select select "0"
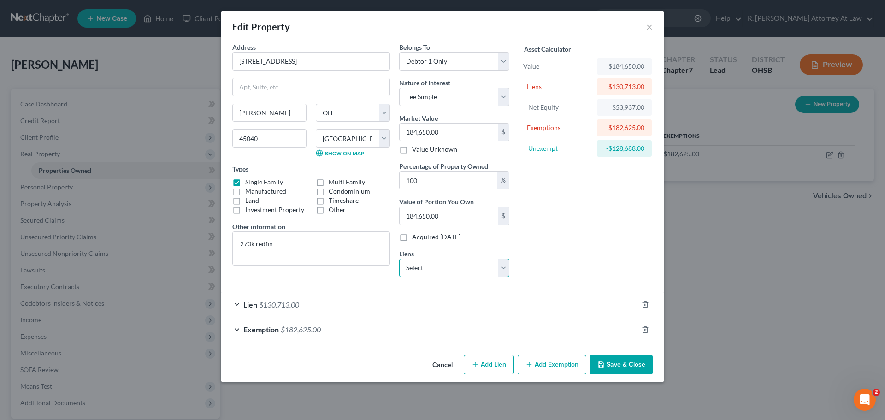
click at [409, 264] on select "Select Finwise / American First Finance - $1,760.00" at bounding box center [454, 268] width 110 height 18
click at [410, 263] on select "Select Finwise / American First Finance - $1,760.00" at bounding box center [454, 268] width 110 height 18
click at [642, 361] on button "Save & Close" at bounding box center [621, 364] width 63 height 19
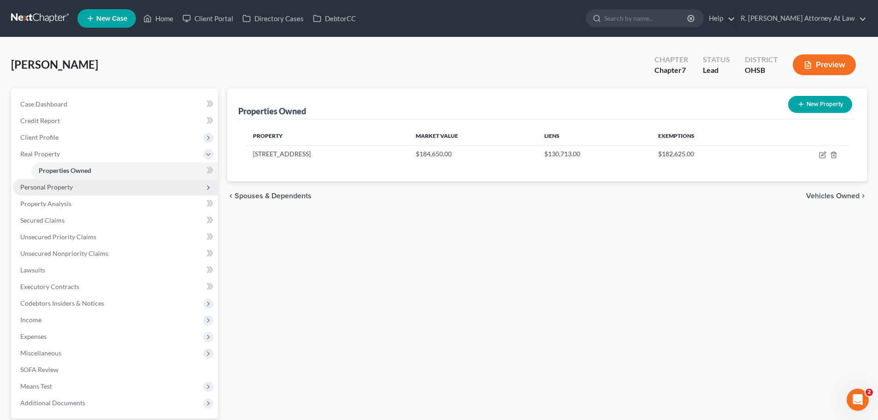
click at [33, 185] on span "Personal Property" at bounding box center [46, 187] width 53 height 8
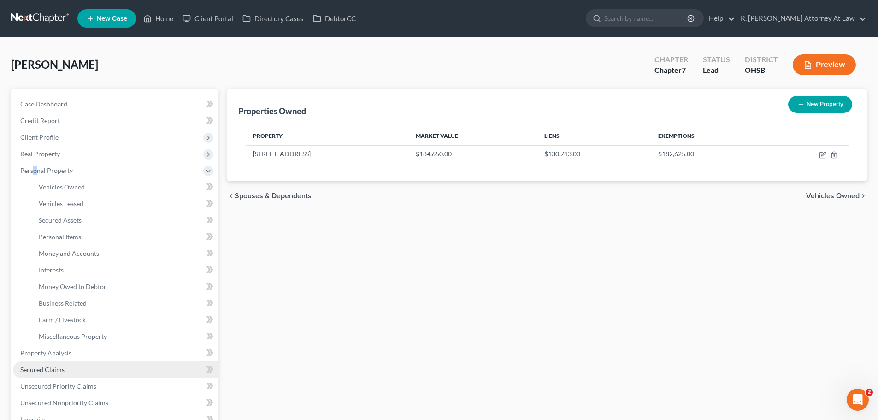
click at [43, 369] on span "Secured Claims" at bounding box center [42, 370] width 44 height 8
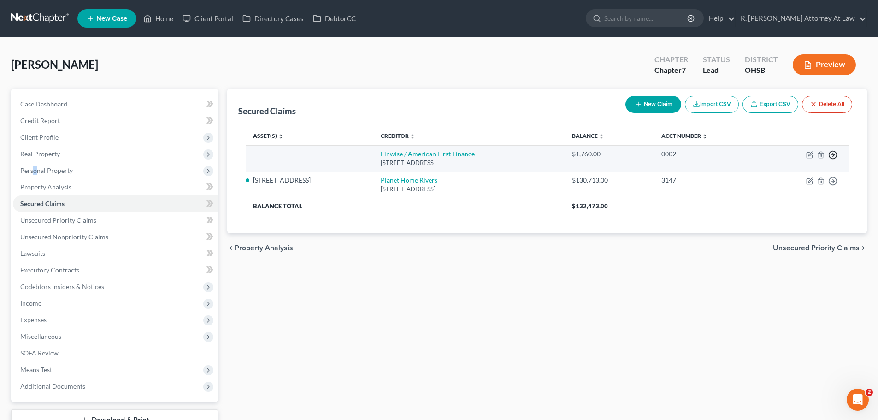
click at [833, 154] on icon "button" at bounding box center [832, 154] width 9 height 9
click at [769, 175] on link "Move to F" at bounding box center [790, 177] width 77 height 16
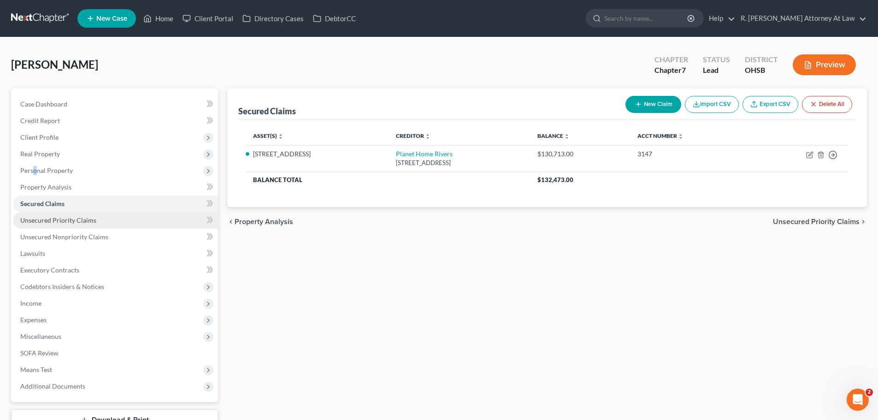
click at [41, 216] on span "Unsecured Priority Claims" at bounding box center [58, 220] width 76 height 8
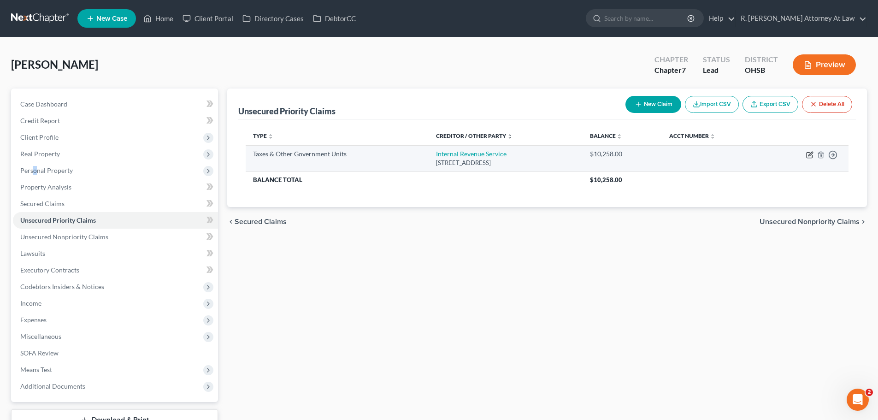
click at [811, 153] on icon "button" at bounding box center [809, 154] width 7 height 7
select select "0"
select select "39"
select select "0"
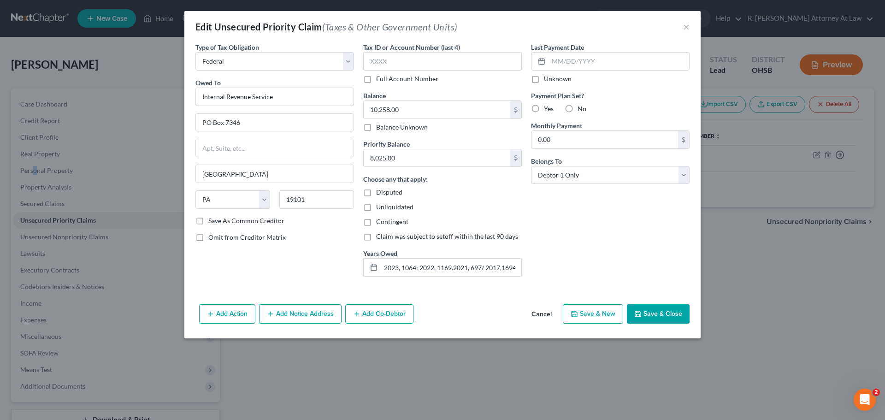
click at [646, 317] on button "Save & Close" at bounding box center [658, 313] width 63 height 19
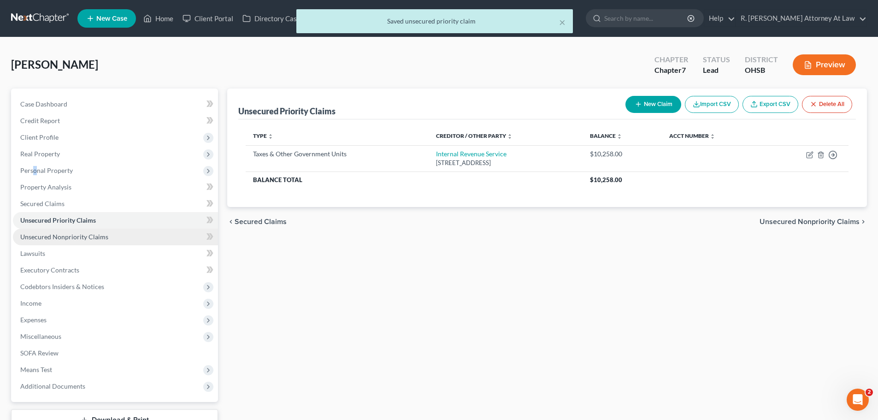
click at [22, 233] on span "Unsecured Nonpriority Claims" at bounding box center [64, 237] width 88 height 8
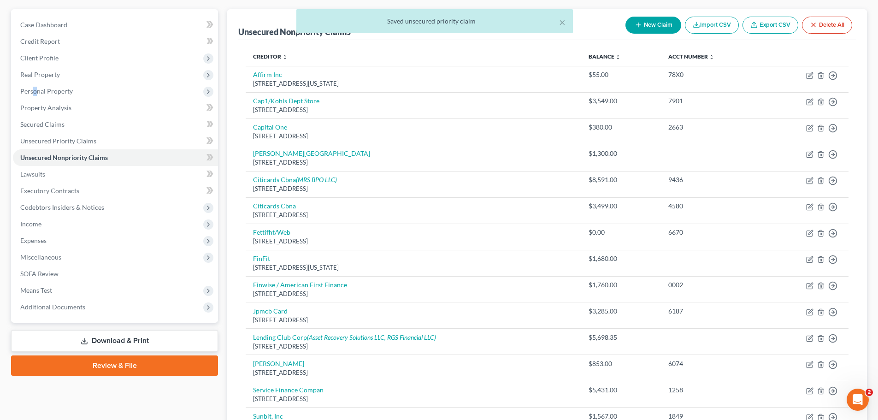
scroll to position [184, 0]
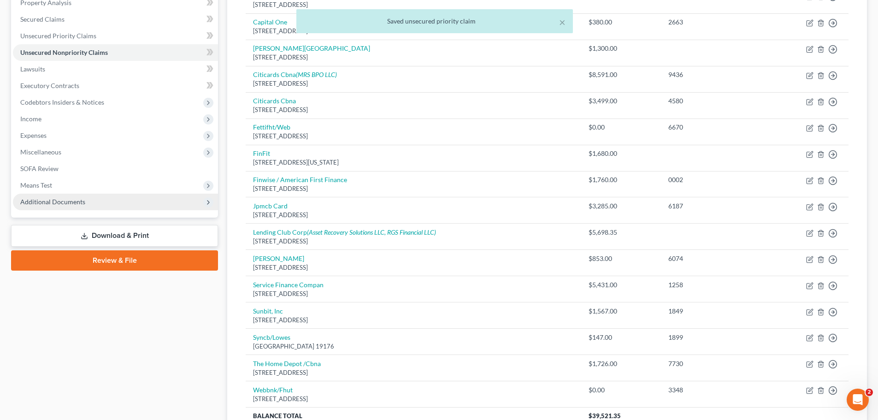
click at [68, 200] on span "Additional Documents" at bounding box center [52, 202] width 65 height 8
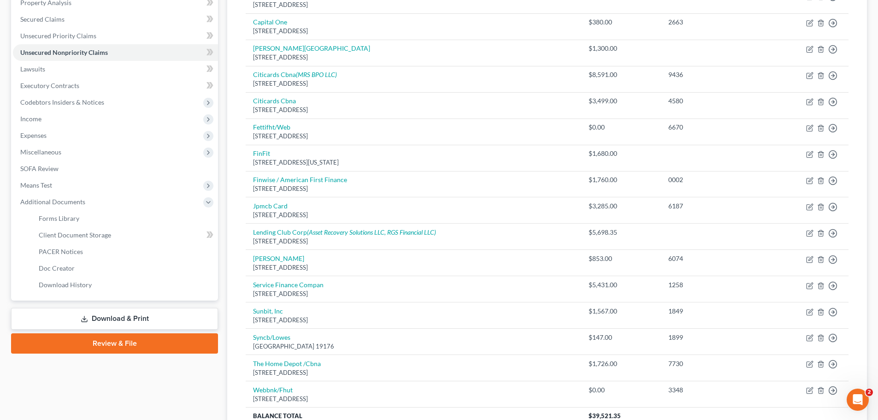
click at [100, 313] on link "Download & Print" at bounding box center [114, 319] width 207 height 22
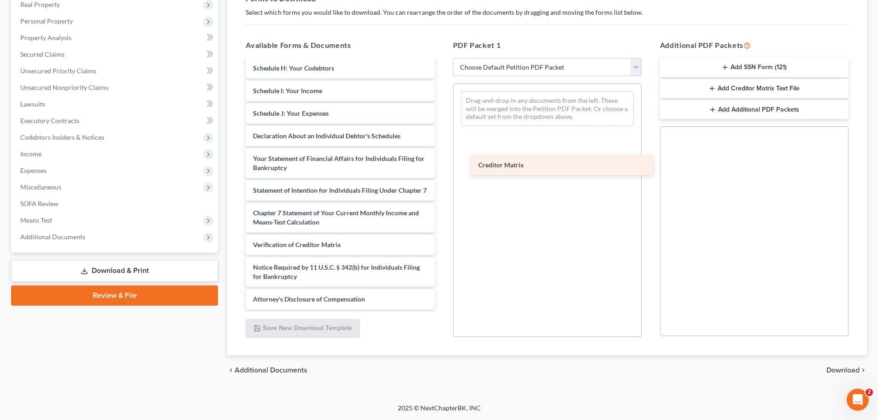
scroll to position [201, 0]
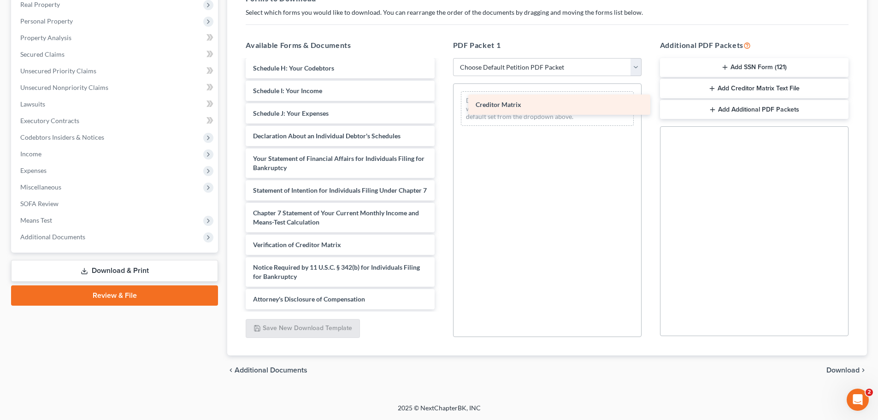
drag, startPoint x: 288, startPoint y: 225, endPoint x: 510, endPoint y: 107, distance: 251.8
click at [442, 107] on div "Creditor Matrix Installments Fee Sheets Voluntary Petition for Individuals Fili…" at bounding box center [339, 88] width 203 height 441
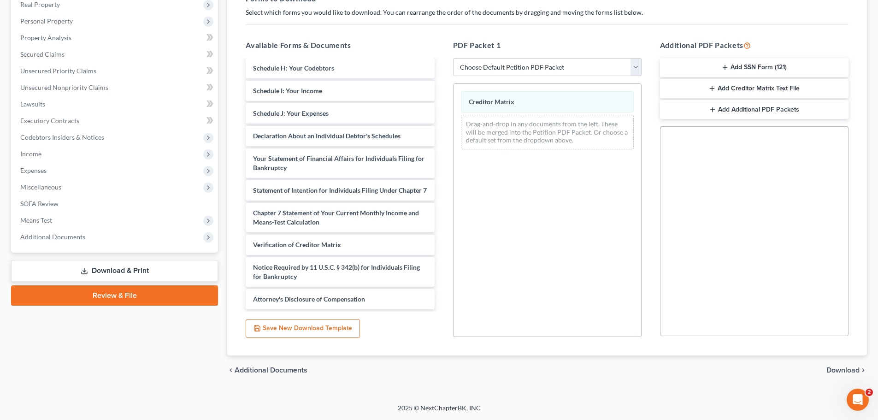
click at [843, 367] on span "Download" at bounding box center [842, 369] width 33 height 7
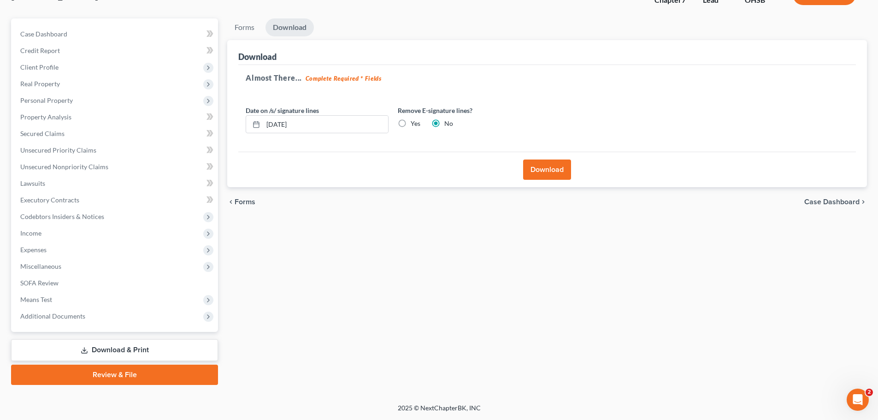
scroll to position [70, 0]
click at [551, 171] on button "Download" at bounding box center [547, 169] width 48 height 20
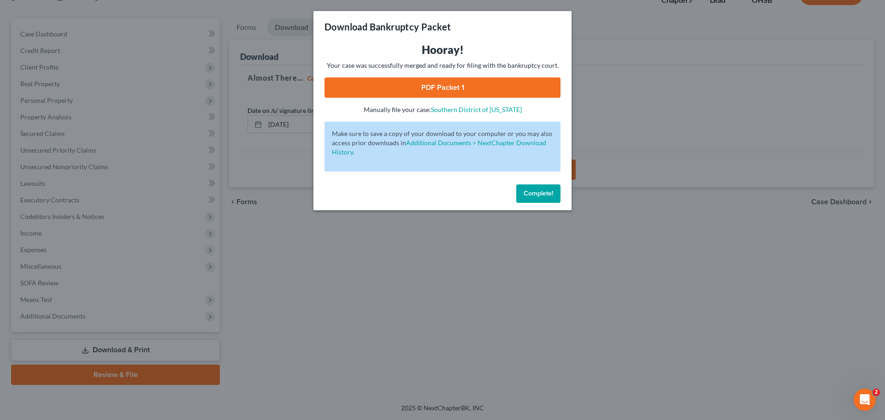
click at [452, 87] on link "PDF Packet 1" at bounding box center [443, 87] width 236 height 20
click at [531, 191] on span "Complete!" at bounding box center [539, 193] width 30 height 8
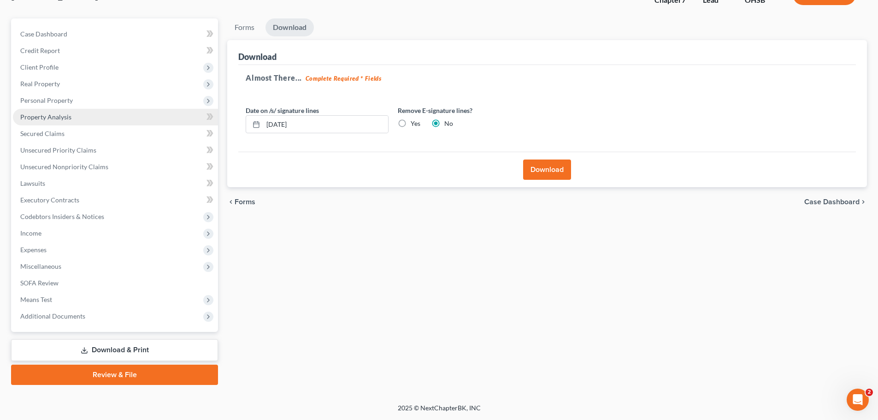
click at [40, 120] on span "Property Analysis" at bounding box center [45, 117] width 51 height 8
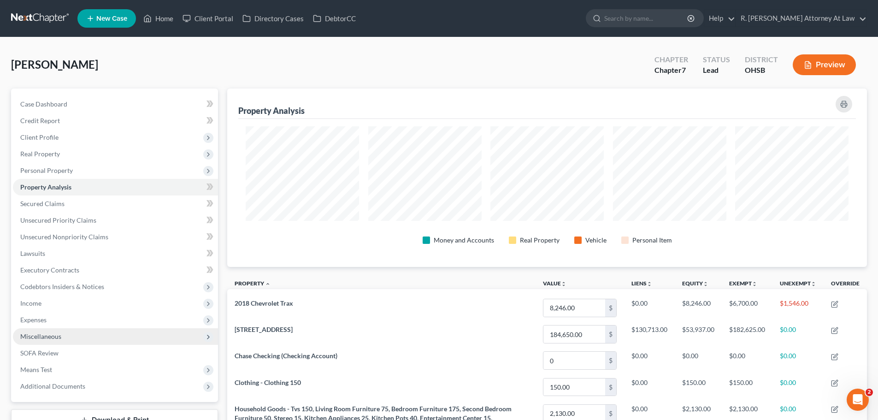
click at [28, 334] on span "Miscellaneous" at bounding box center [40, 336] width 41 height 8
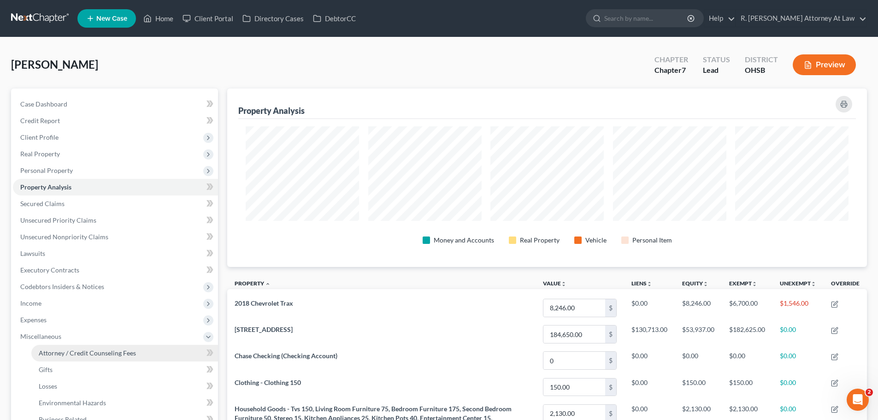
click at [44, 350] on span "Attorney / Credit Counseling Fees" at bounding box center [87, 353] width 97 height 8
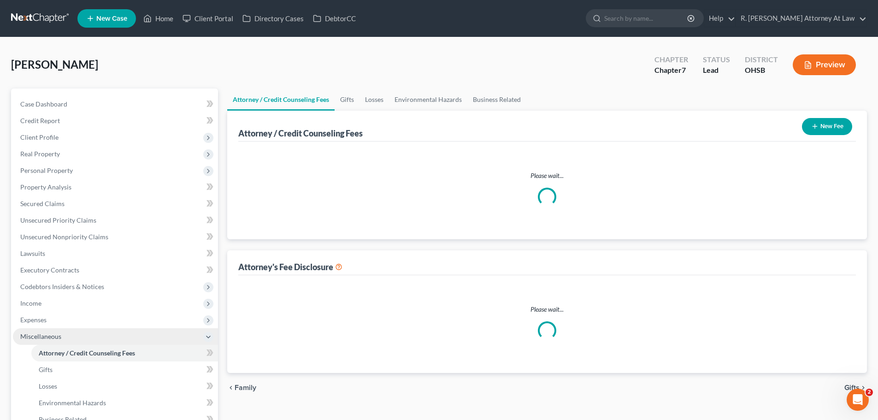
select select "1"
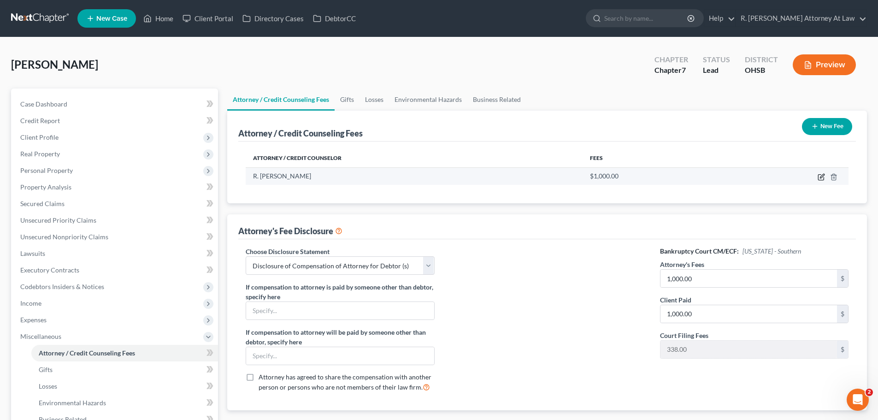
click at [822, 176] on icon "button" at bounding box center [822, 176] width 4 height 4
select select "36"
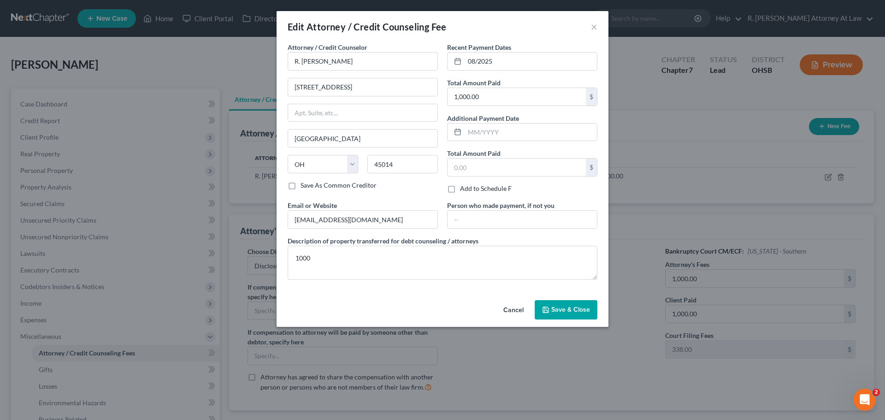
click at [577, 307] on span "Save & Close" at bounding box center [570, 310] width 39 height 8
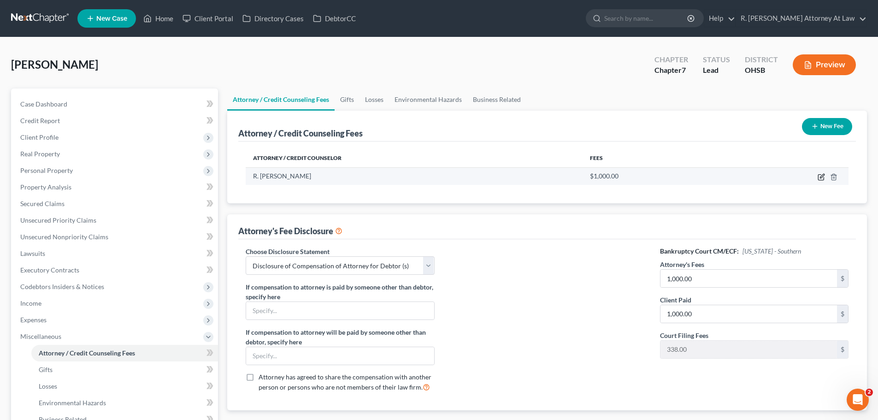
click at [823, 178] on icon "button" at bounding box center [821, 176] width 7 height 7
select select "36"
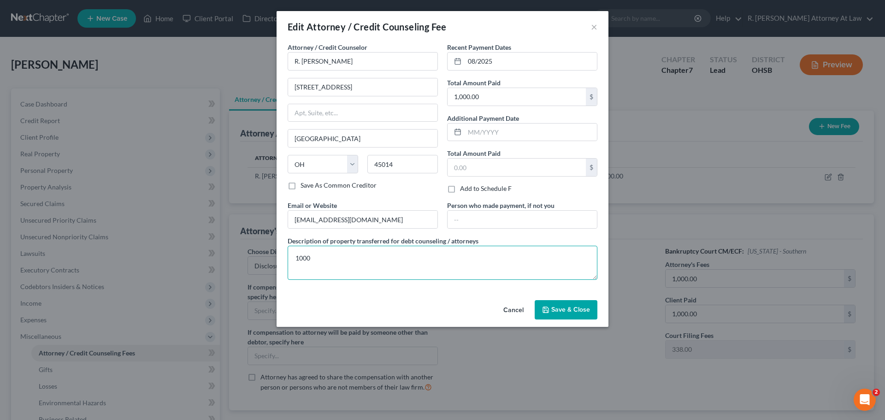
click at [294, 256] on textarea "1000" at bounding box center [443, 263] width 310 height 34
click at [292, 271] on textarea "$1000" at bounding box center [443, 263] width 310 height 34
type textarea "$1000"
click at [552, 310] on span "Save & Close" at bounding box center [570, 310] width 39 height 8
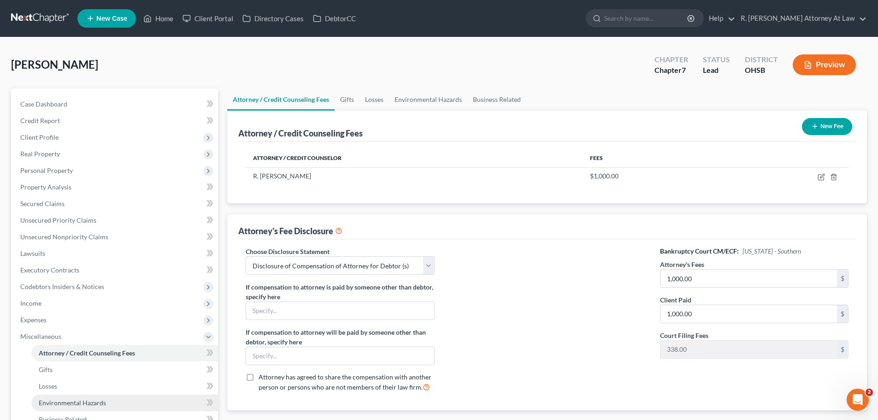
scroll to position [138, 0]
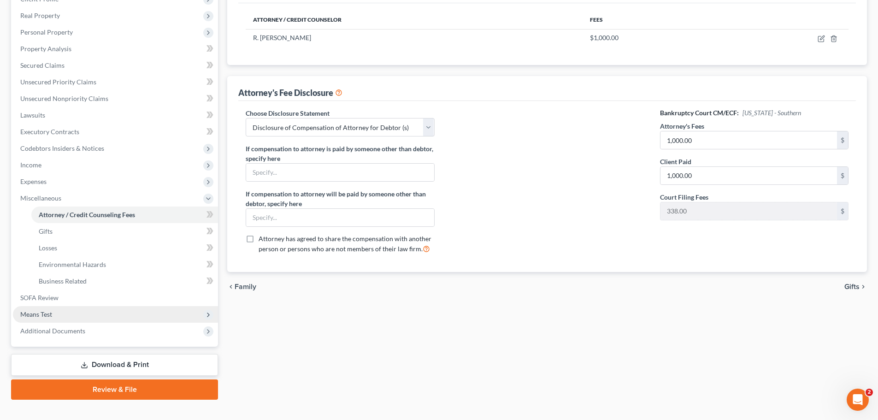
click at [46, 313] on span "Means Test" at bounding box center [36, 314] width 32 height 8
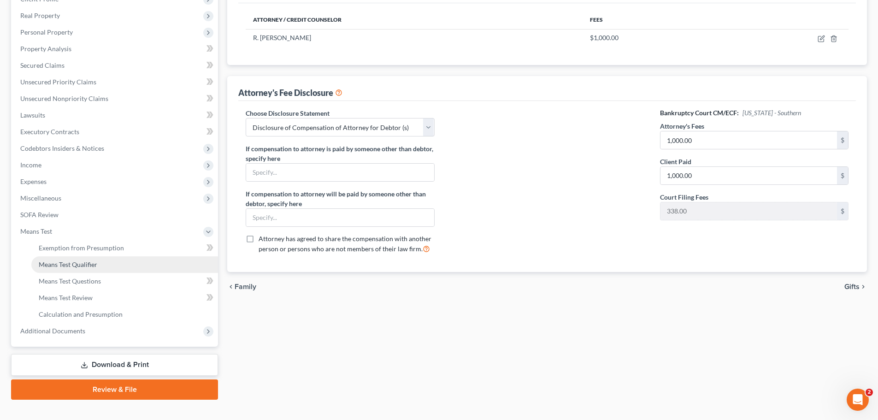
click at [55, 262] on span "Means Test Qualifier" at bounding box center [68, 264] width 59 height 8
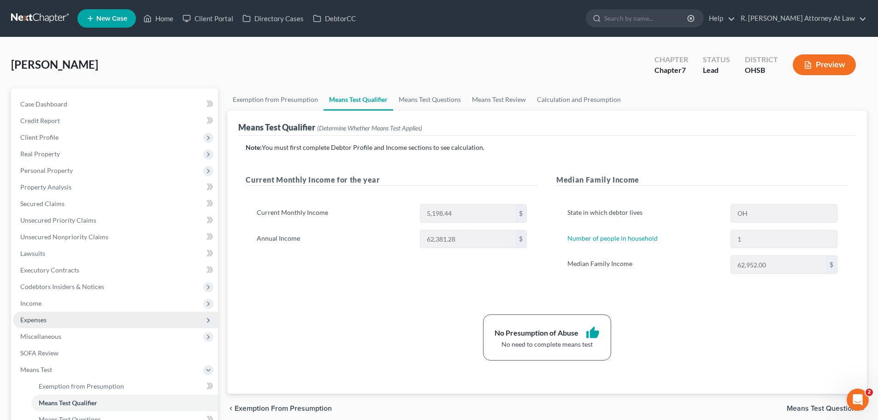
click at [33, 318] on span "Expenses" at bounding box center [33, 320] width 26 height 8
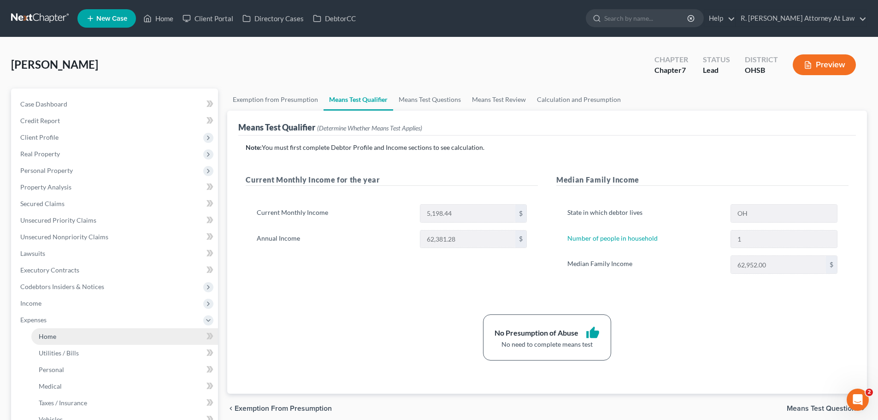
click at [43, 333] on span "Home" at bounding box center [48, 336] width 18 height 8
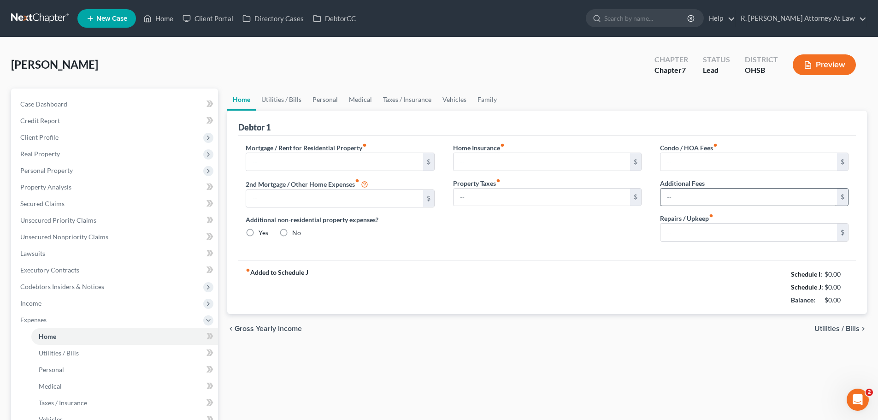
type input "1,096.00"
type input "0.00"
radio input "true"
type input "0.00"
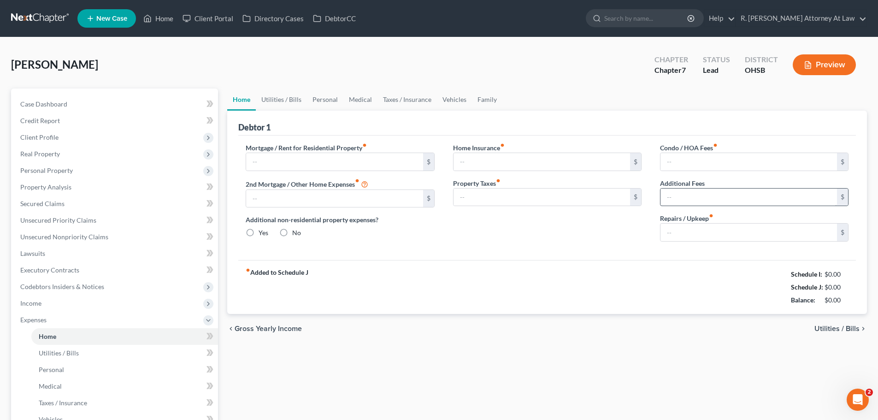
type input "0.00"
type input "150.00"
click at [289, 97] on link "Utilities / Bills" at bounding box center [281, 100] width 51 height 22
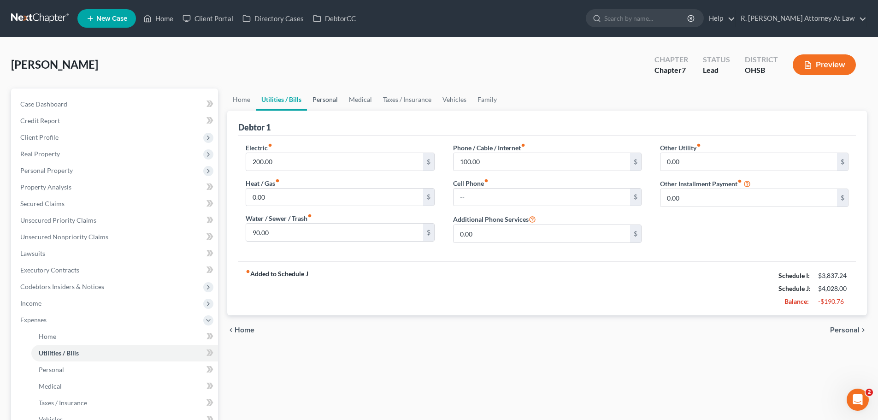
click at [326, 99] on link "Personal" at bounding box center [325, 100] width 36 height 22
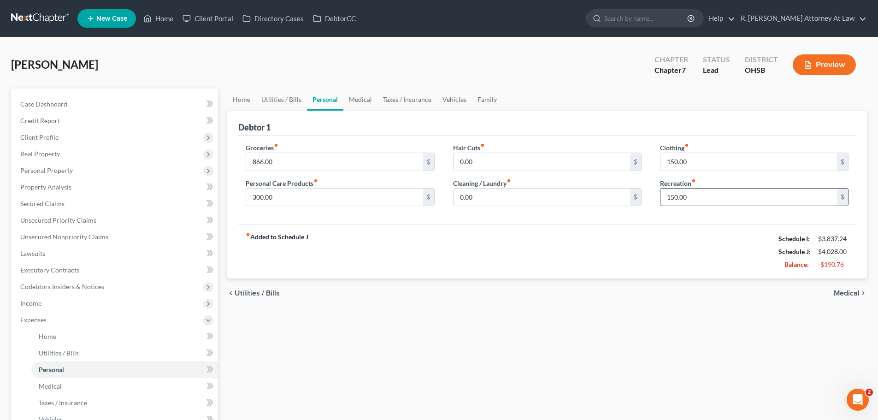
click at [697, 199] on input "150.00" at bounding box center [749, 198] width 177 height 18
click at [323, 198] on input "300.00" at bounding box center [334, 198] width 177 height 18
type input "200"
click at [364, 101] on link "Medical" at bounding box center [360, 100] width 34 height 22
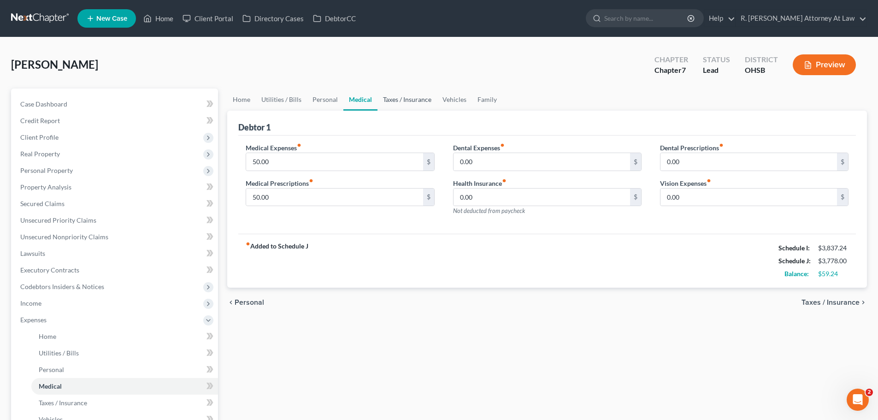
click at [412, 101] on link "Taxes / Insurance" at bounding box center [407, 100] width 59 height 22
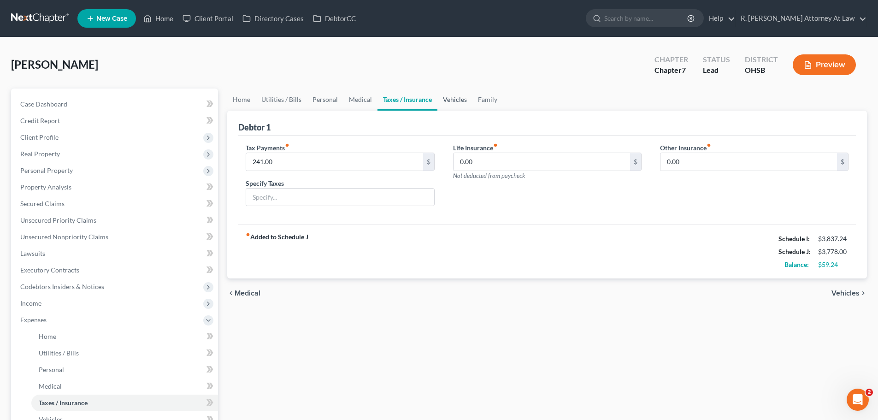
click at [448, 100] on link "Vehicles" at bounding box center [454, 100] width 35 height 22
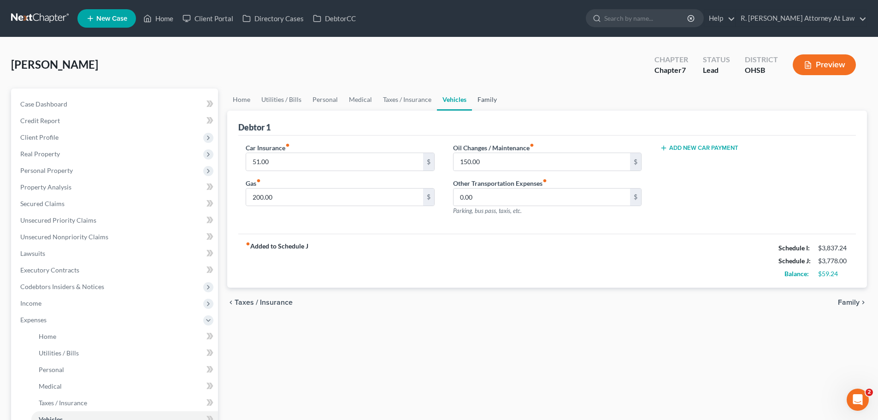
click at [490, 100] on link "Family" at bounding box center [487, 100] width 30 height 22
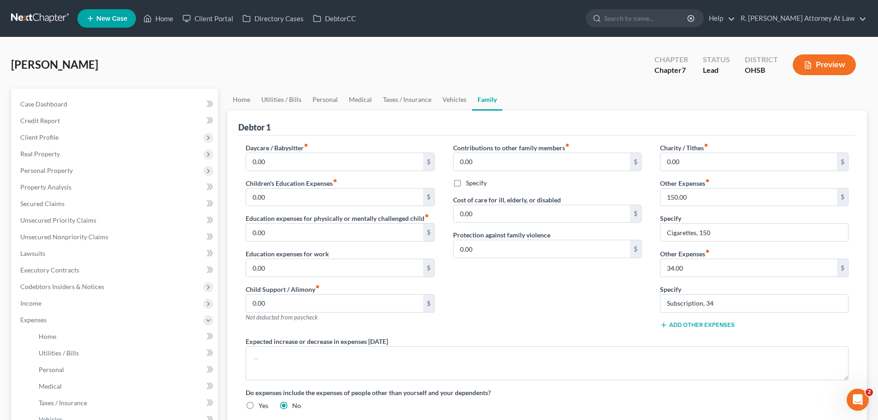
click at [488, 101] on link "Family" at bounding box center [487, 100] width 30 height 22
click at [241, 101] on link "Home" at bounding box center [241, 100] width 29 height 22
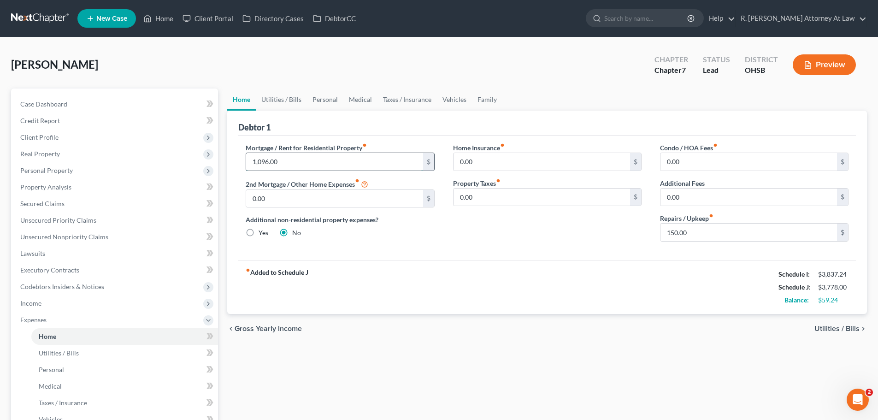
click at [322, 162] on input "1,096.00" at bounding box center [334, 162] width 177 height 18
click at [280, 96] on link "Utilities / Bills" at bounding box center [281, 100] width 51 height 22
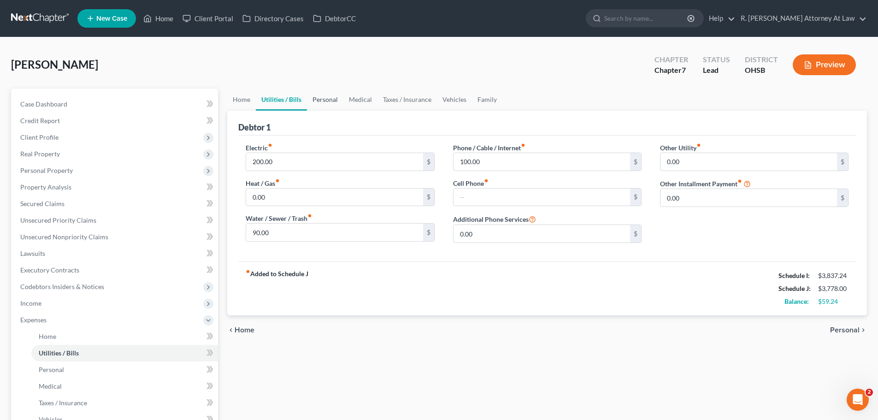
click at [330, 100] on link "Personal" at bounding box center [325, 100] width 36 height 22
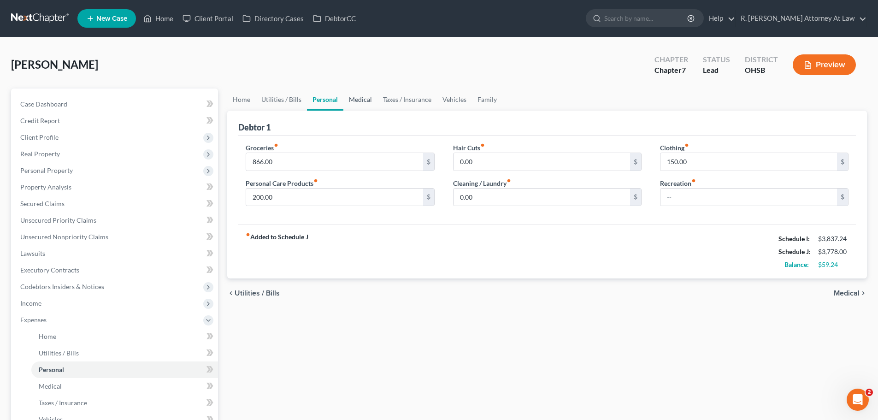
click at [364, 94] on link "Medical" at bounding box center [360, 100] width 34 height 22
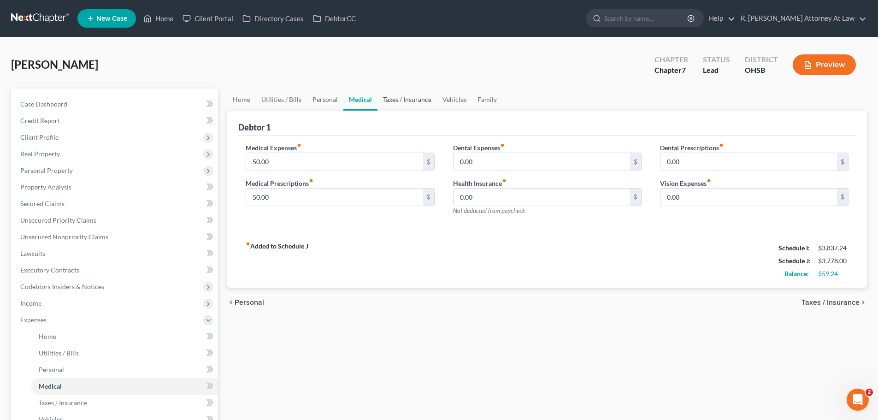
click at [406, 96] on link "Taxes / Insurance" at bounding box center [407, 100] width 59 height 22
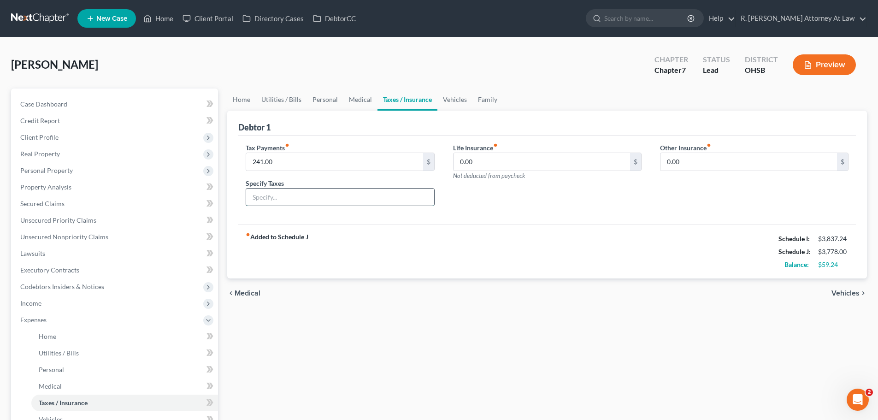
click at [278, 192] on input "text" at bounding box center [340, 198] width 188 height 18
type input "Anticipated Tax Payment Due"
click at [245, 101] on link "Home" at bounding box center [241, 100] width 29 height 22
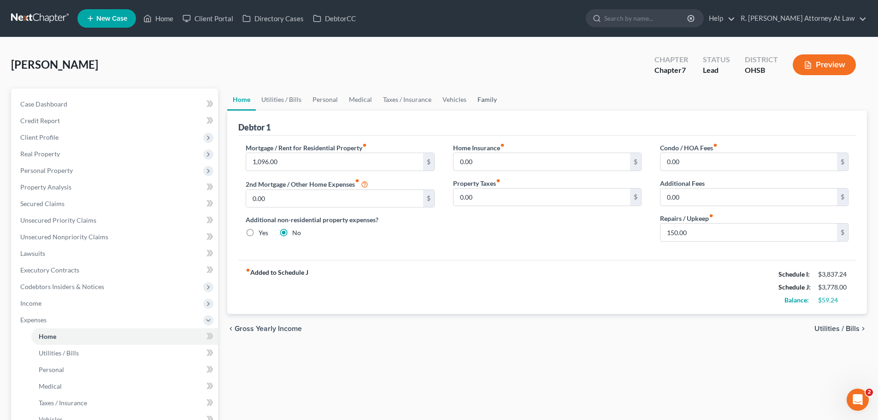
click at [485, 96] on link "Family" at bounding box center [487, 100] width 30 height 22
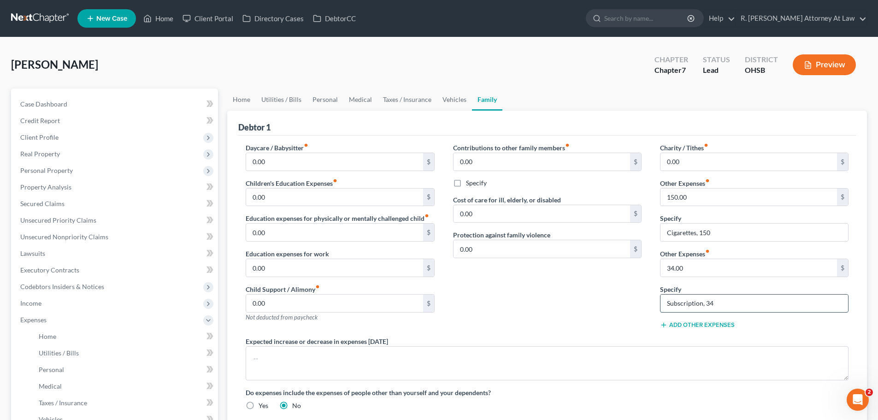
click at [716, 306] on input "Subscription, 34" at bounding box center [755, 304] width 188 height 18
click at [238, 97] on link "Home" at bounding box center [241, 100] width 29 height 22
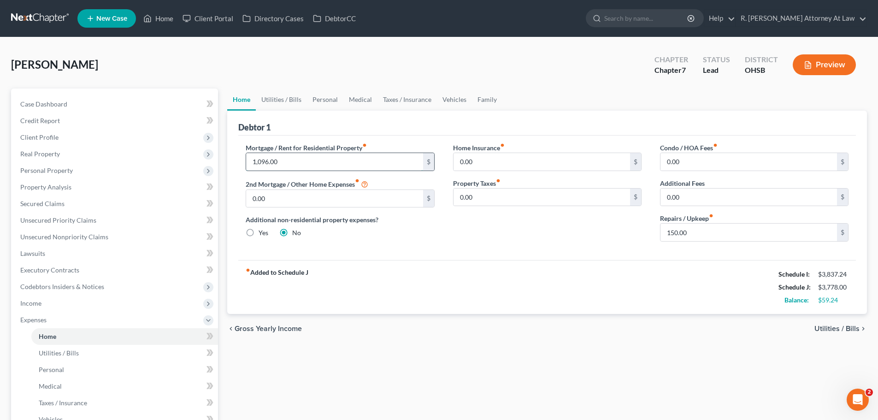
click at [282, 159] on input "1,096.00" at bounding box center [334, 162] width 177 height 18
type input "1,188.52"
click at [324, 98] on link "Personal" at bounding box center [325, 100] width 36 height 22
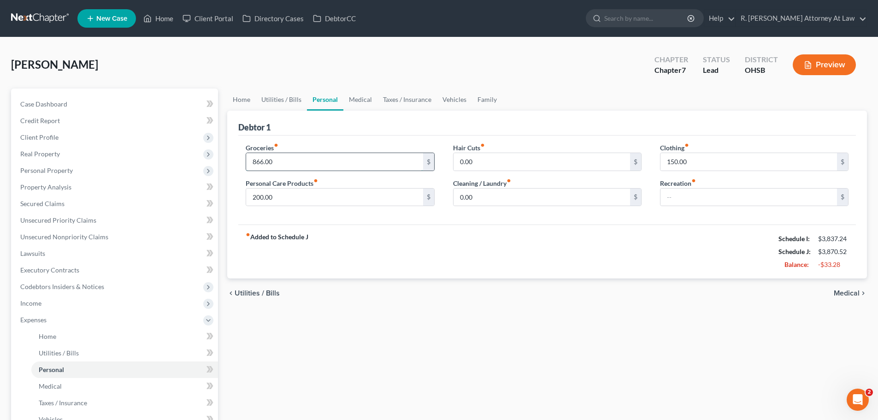
click at [295, 162] on input "866.00" at bounding box center [334, 162] width 177 height 18
type input "700"
click at [669, 200] on input "text" at bounding box center [749, 198] width 177 height 18
type input "150"
click at [289, 160] on input "700" at bounding box center [334, 162] width 177 height 18
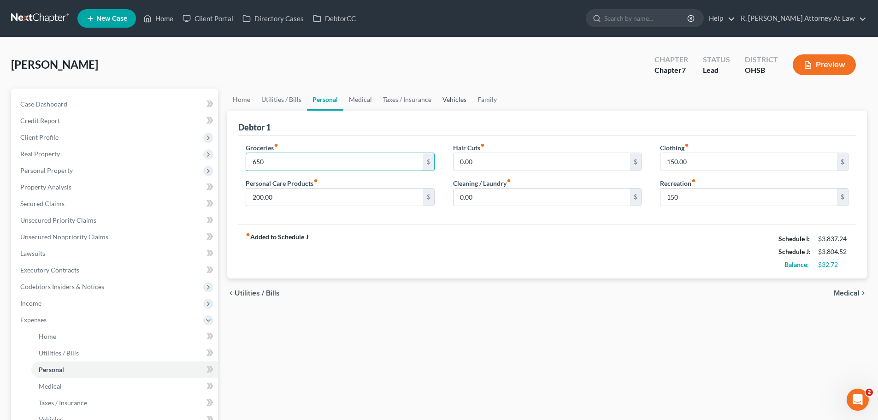
type input "650"
click at [452, 97] on link "Vehicles" at bounding box center [454, 100] width 35 height 22
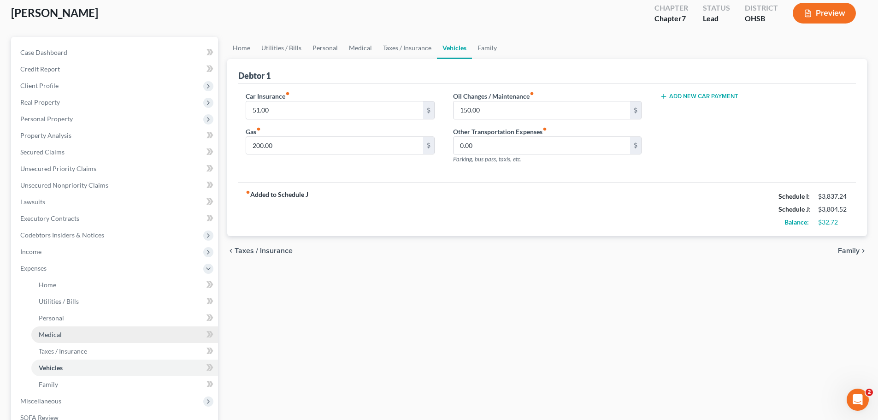
scroll to position [138, 0]
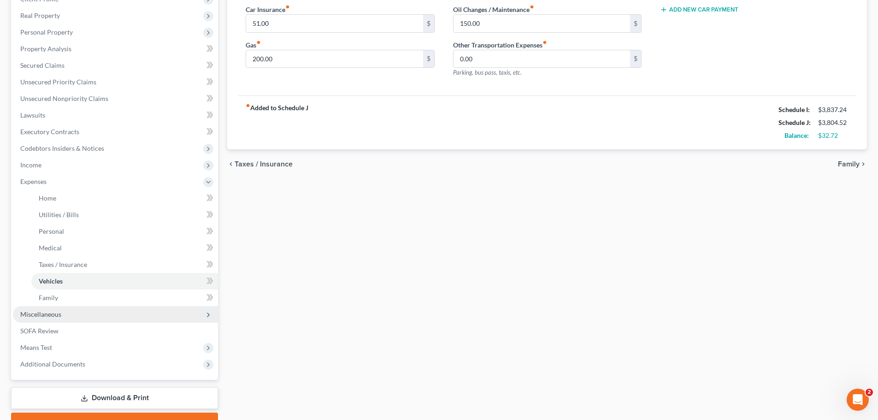
click at [46, 312] on span "Miscellaneous" at bounding box center [40, 314] width 41 height 8
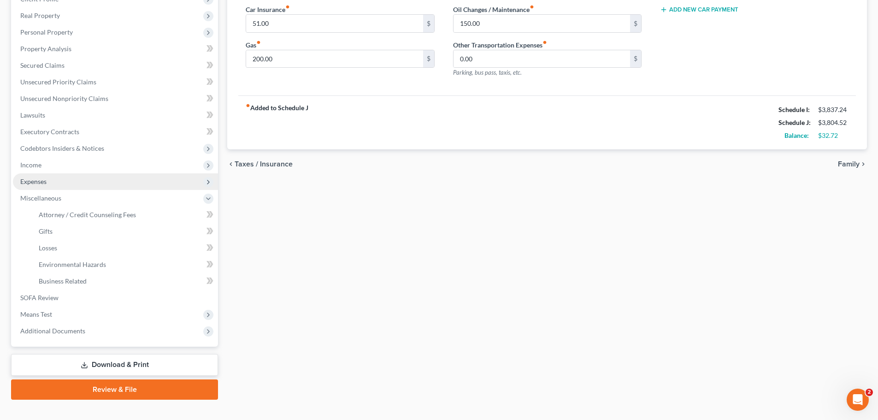
click at [39, 182] on span "Expenses" at bounding box center [33, 181] width 26 height 8
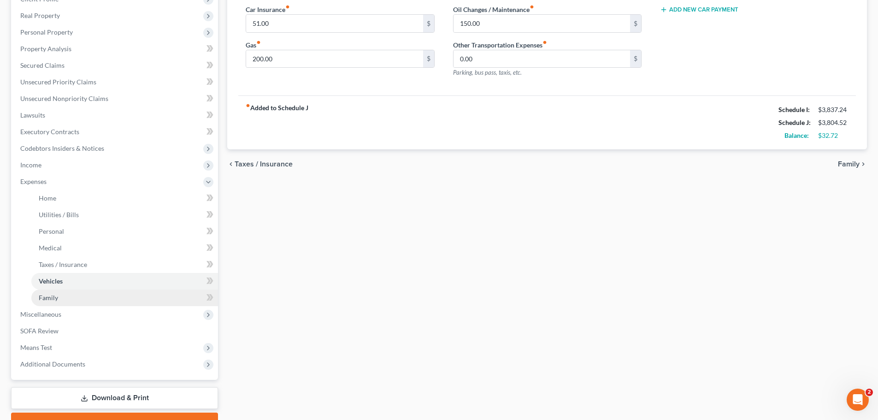
click at [46, 297] on span "Family" at bounding box center [48, 298] width 19 height 8
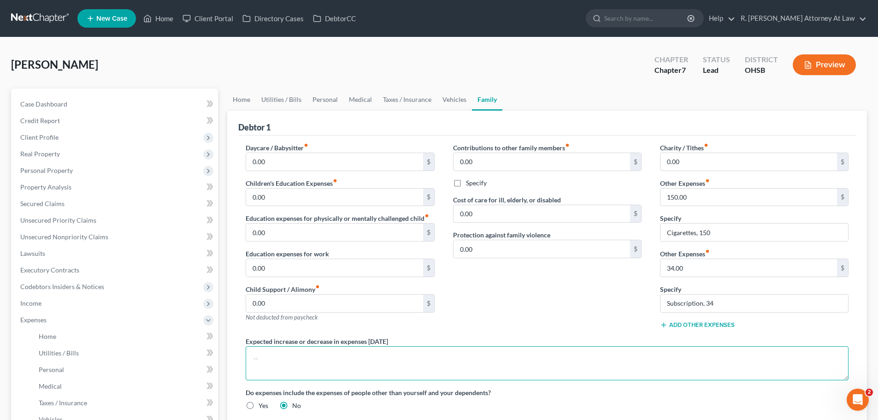
click at [315, 348] on textarea at bounding box center [547, 363] width 603 height 34
type textarea "Debtor's 31 year old adult daughter lives in residence but does not contribute,…"
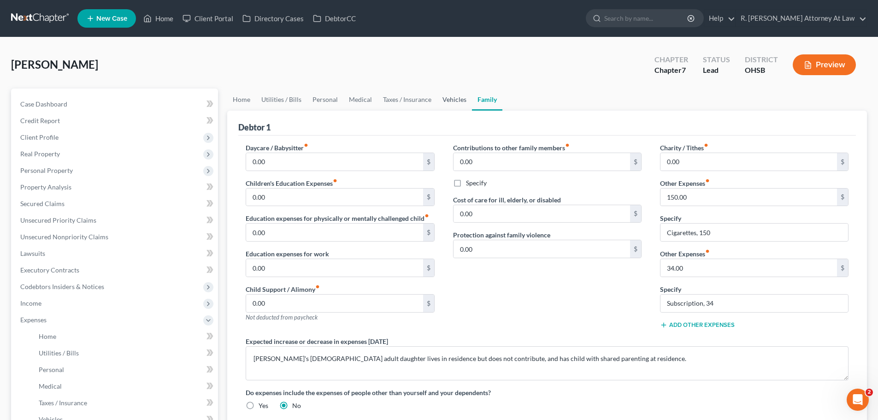
click at [454, 96] on link "Vehicles" at bounding box center [454, 100] width 35 height 22
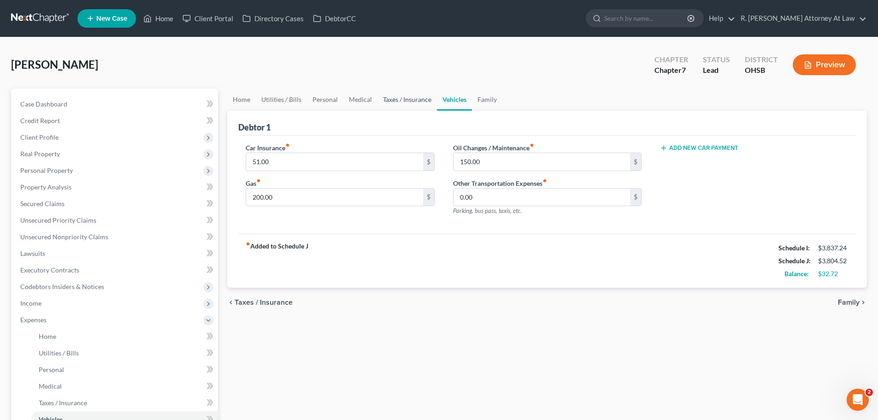
click at [399, 97] on link "Taxes / Insurance" at bounding box center [407, 100] width 59 height 22
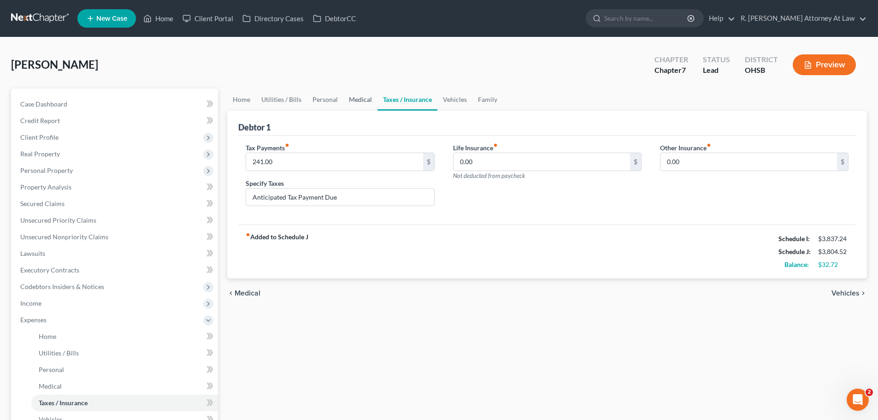
click at [361, 100] on link "Medical" at bounding box center [360, 100] width 34 height 22
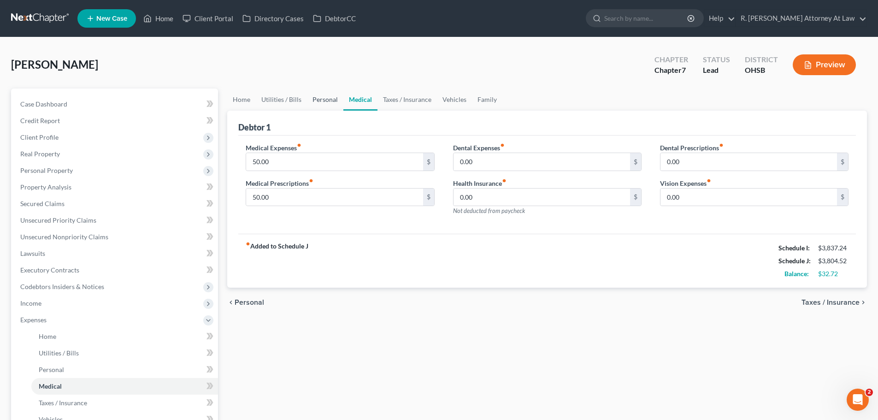
click at [316, 100] on link "Personal" at bounding box center [325, 100] width 36 height 22
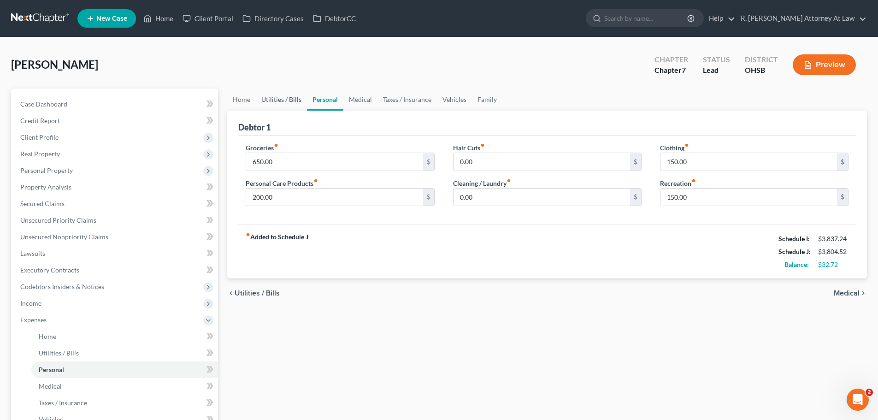
click at [287, 99] on link "Utilities / Bills" at bounding box center [281, 100] width 51 height 22
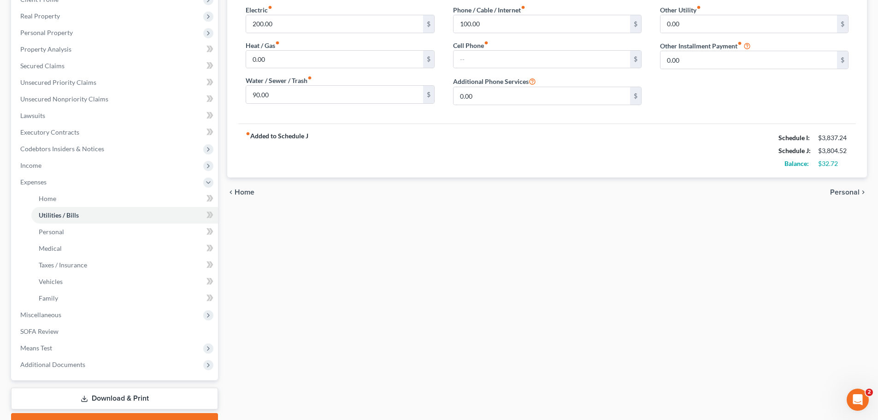
scroll to position [138, 0]
click at [43, 228] on span "Personal" at bounding box center [51, 231] width 25 height 8
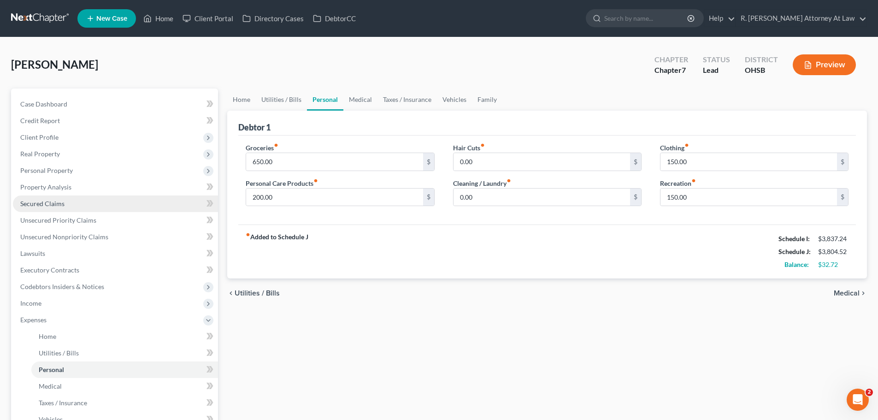
click at [42, 199] on link "Secured Claims" at bounding box center [115, 203] width 205 height 17
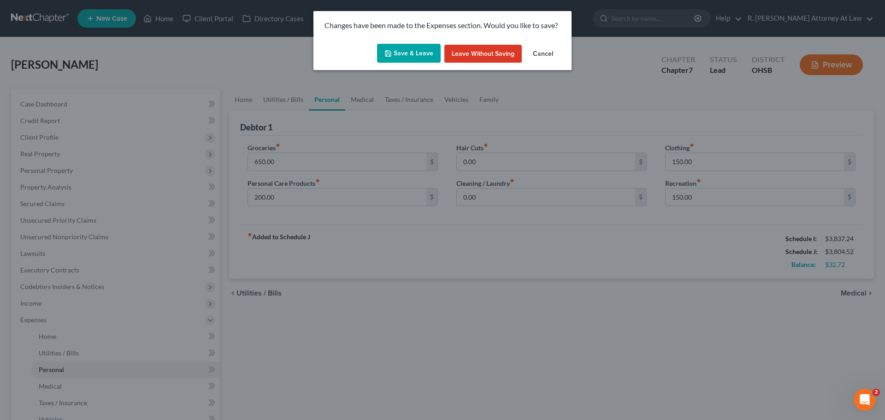
click at [390, 54] on icon "button" at bounding box center [387, 53] width 7 height 7
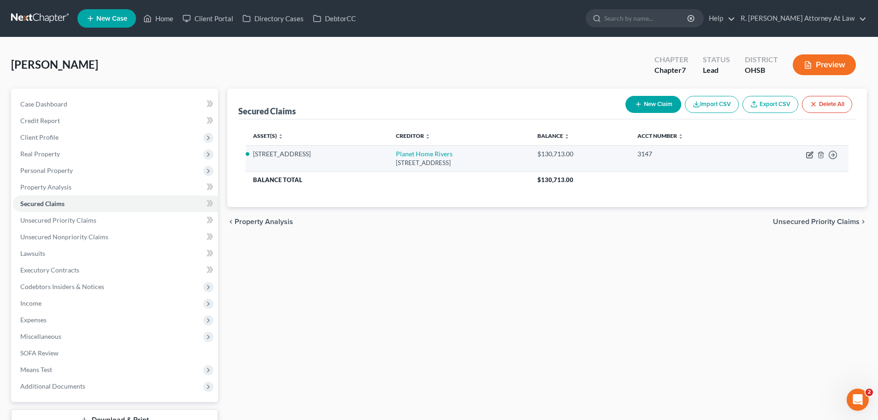
click at [810, 156] on icon "button" at bounding box center [811, 154] width 4 height 4
select select "6"
select select "4"
select select "0"
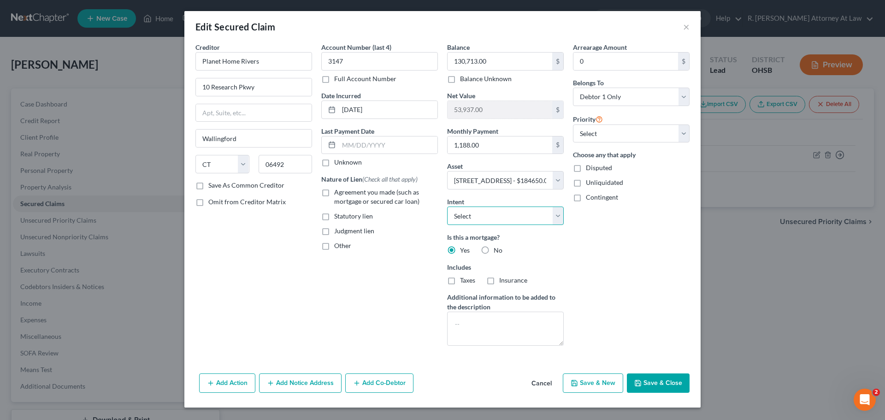
drag, startPoint x: 522, startPoint y: 216, endPoint x: 515, endPoint y: 215, distance: 7.0
click at [517, 216] on select "Select Surrender Redeem Reaffirm Avoid Other" at bounding box center [505, 216] width 117 height 18
select select "2"
click at [447, 207] on select "Select Surrender Redeem Reaffirm Avoid Other" at bounding box center [505, 216] width 117 height 18
click at [648, 386] on button "Save & Close" at bounding box center [658, 382] width 63 height 19
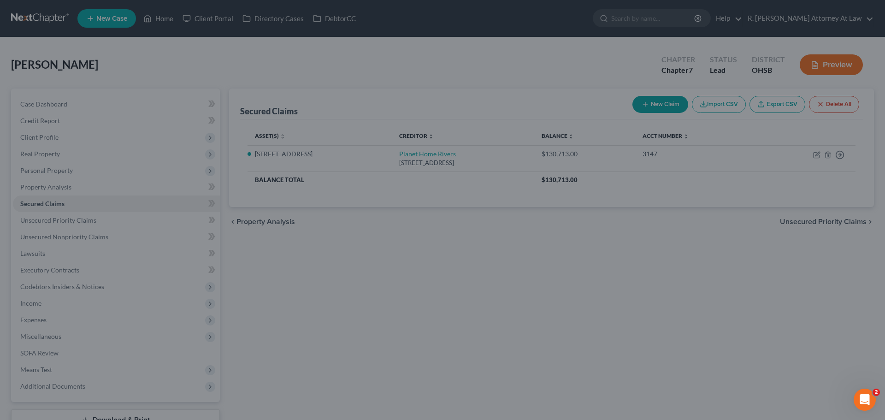
select select "4"
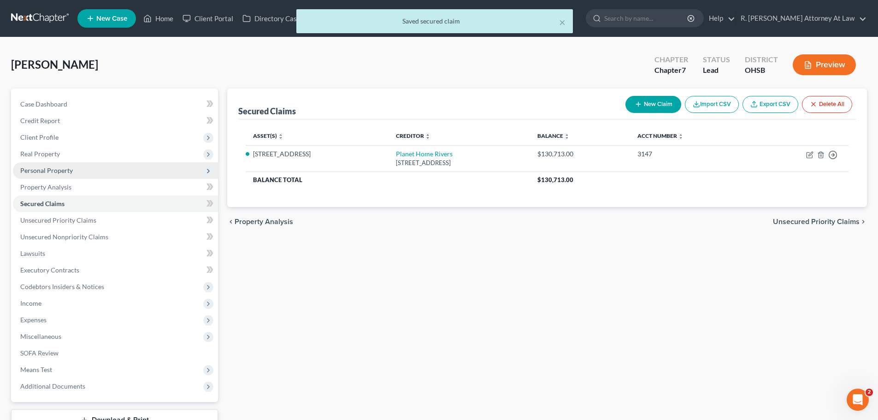
click at [31, 171] on span "Personal Property" at bounding box center [46, 170] width 53 height 8
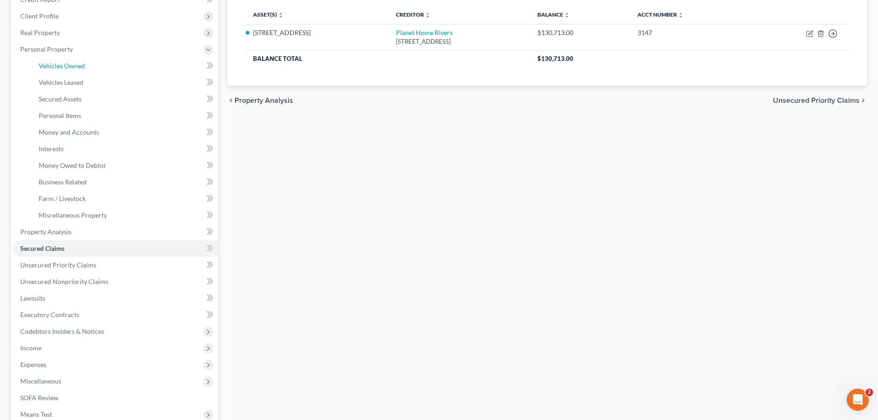
scroll to position [138, 0]
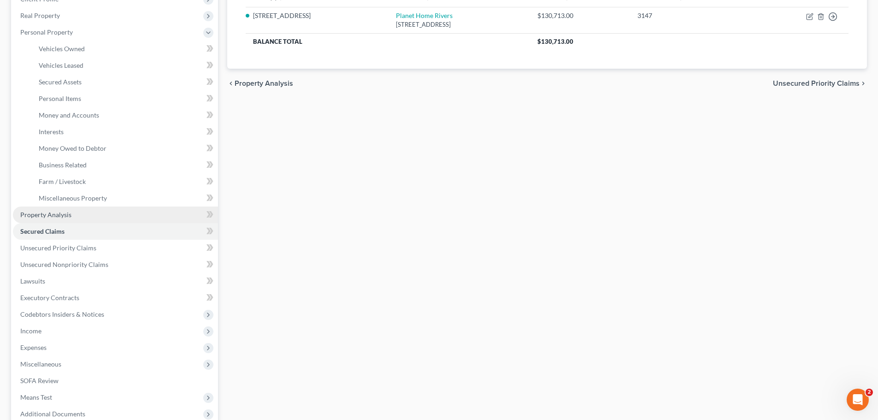
click at [47, 208] on link "Property Analysis" at bounding box center [115, 215] width 205 height 17
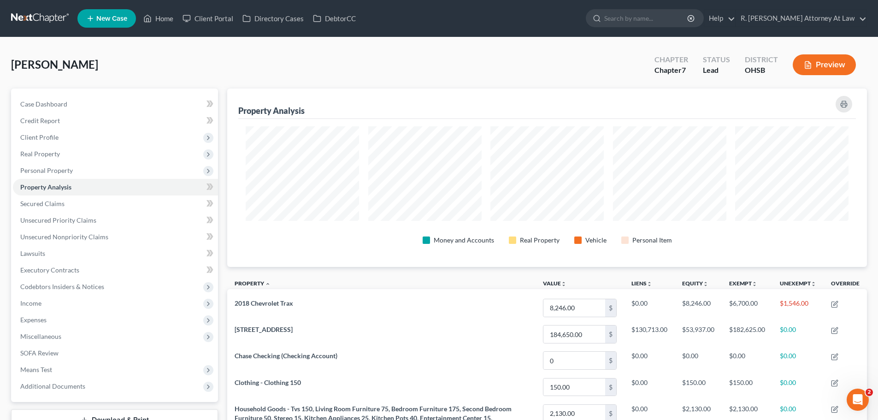
scroll to position [178, 640]
click at [35, 167] on span "Personal Property" at bounding box center [46, 170] width 53 height 8
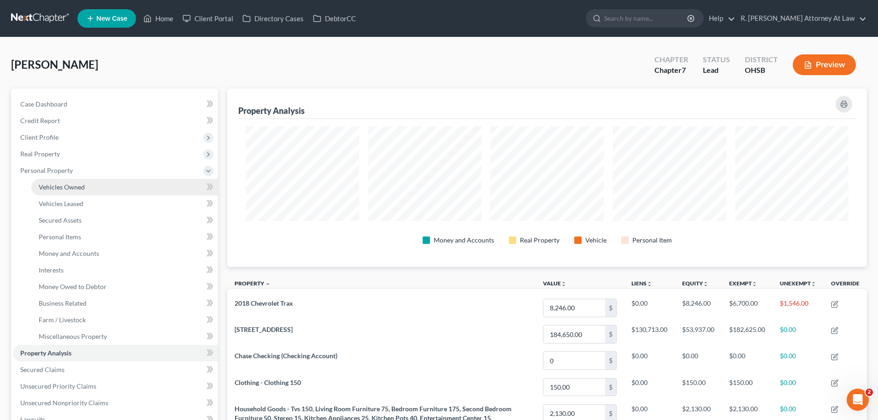
click at [53, 186] on span "Vehicles Owned" at bounding box center [62, 187] width 46 height 8
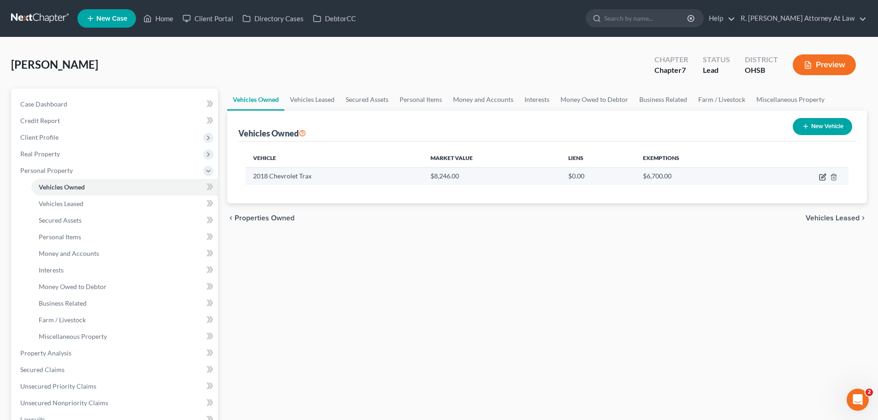
click at [822, 177] on icon "button" at bounding box center [823, 176] width 4 height 4
select select "0"
select select "8"
select select "2"
select select "0"
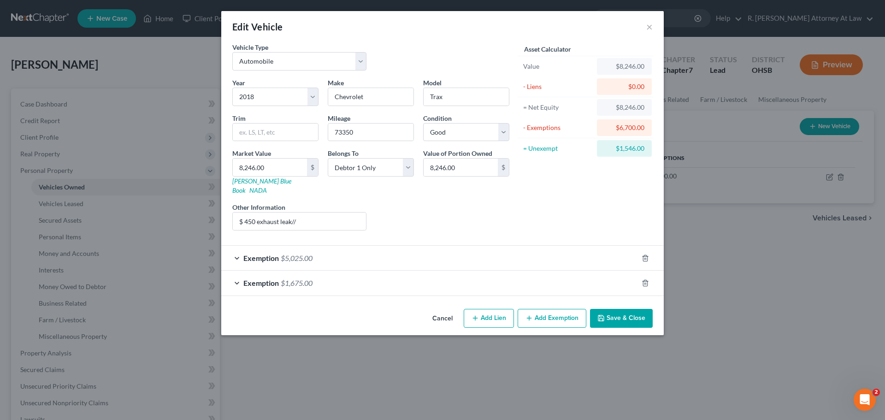
click at [622, 309] on button "Save & Close" at bounding box center [621, 318] width 63 height 19
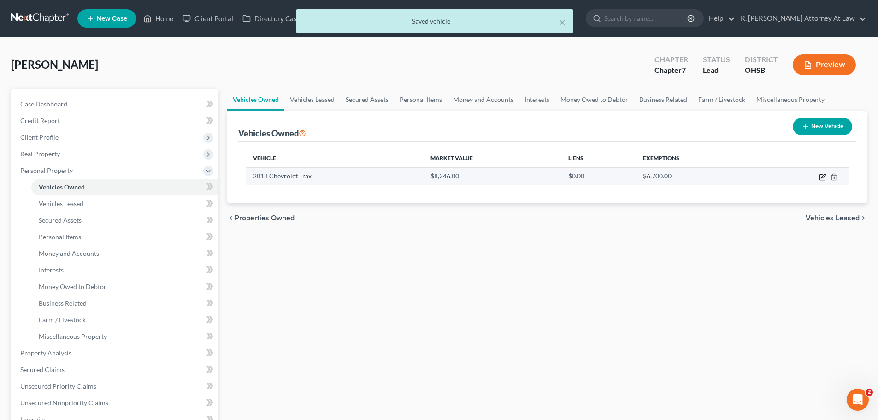
click at [822, 176] on icon "button" at bounding box center [822, 176] width 7 height 7
select select "0"
select select "8"
select select "2"
select select "0"
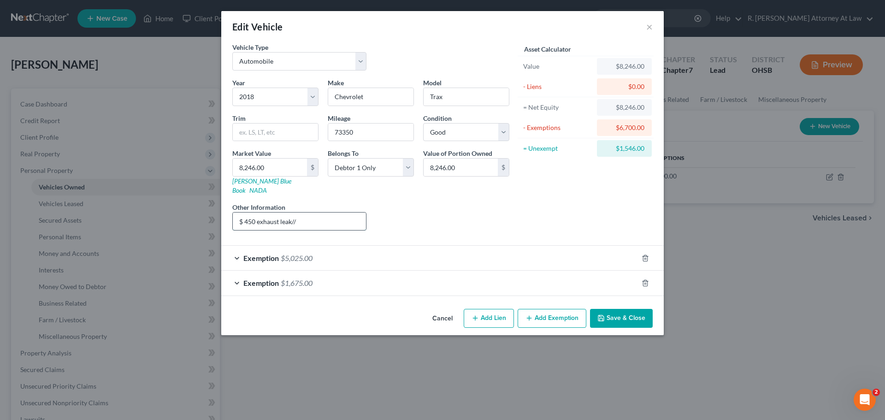
click at [297, 212] on input "$ 450 exhaust leak//" at bounding box center [299, 221] width 133 height 18
type input "$ 450 exhaust leak// 8246 Kbb"
drag, startPoint x: 254, startPoint y: 136, endPoint x: 258, endPoint y: 130, distance: 6.6
click at [254, 136] on input "text" at bounding box center [275, 133] width 85 height 18
type input "7821"
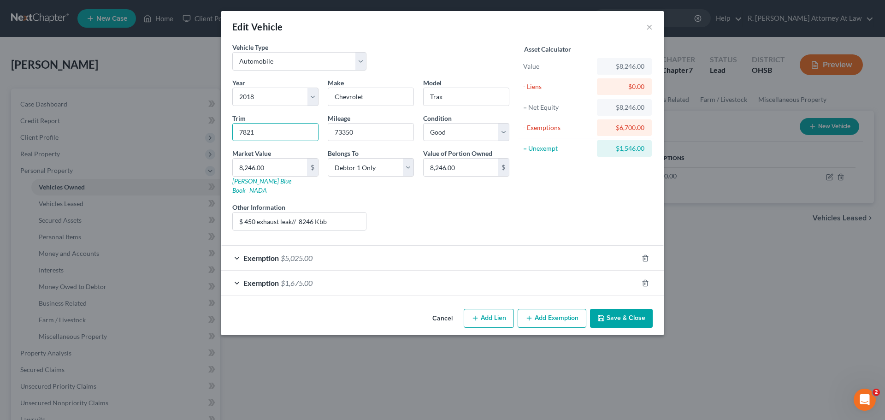
click at [631, 309] on button "Save & Close" at bounding box center [621, 318] width 63 height 19
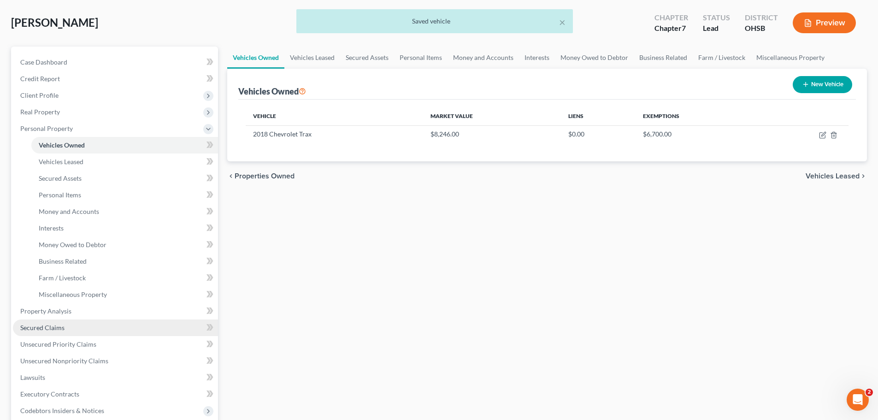
scroll to position [92, 0]
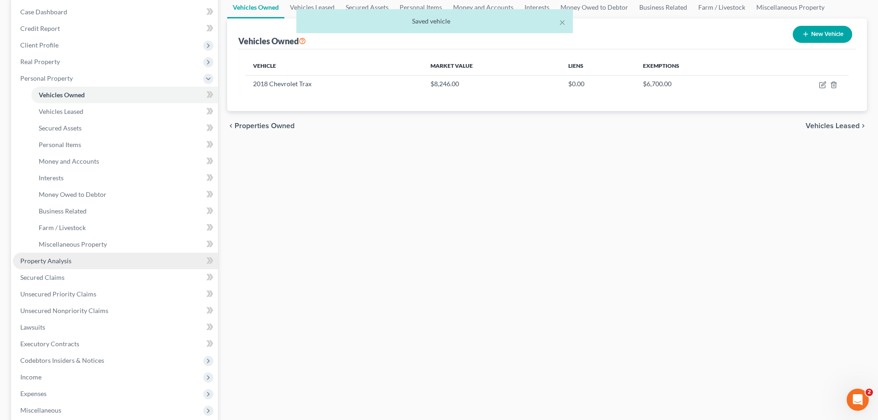
click at [47, 260] on span "Property Analysis" at bounding box center [45, 261] width 51 height 8
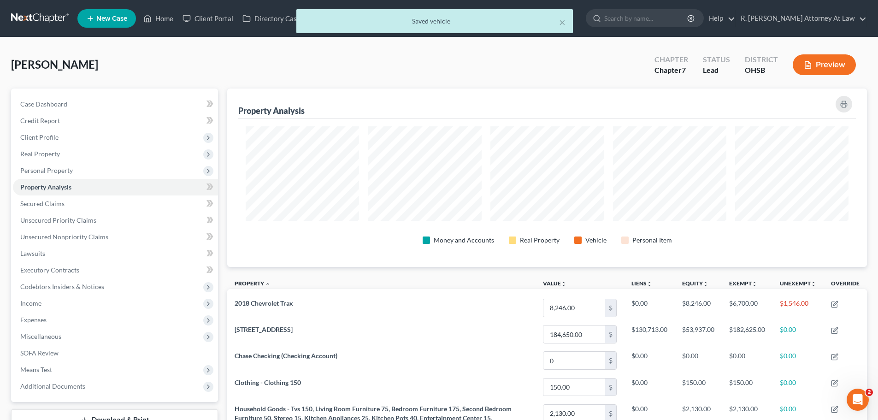
scroll to position [178, 640]
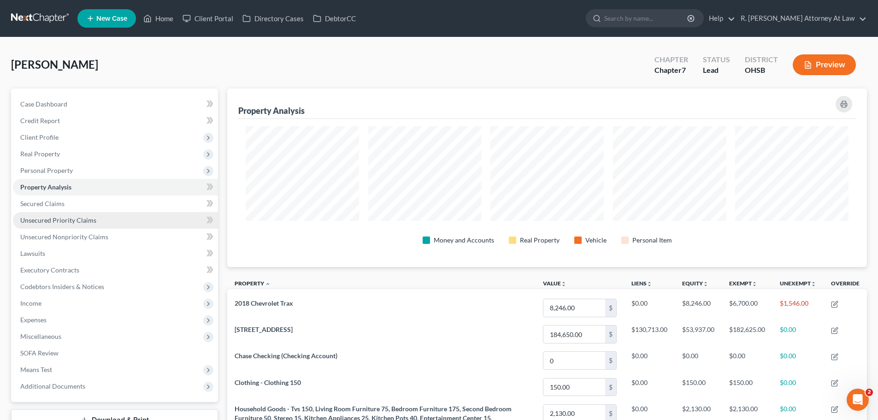
click at [36, 218] on span "Unsecured Priority Claims" at bounding box center [58, 220] width 76 height 8
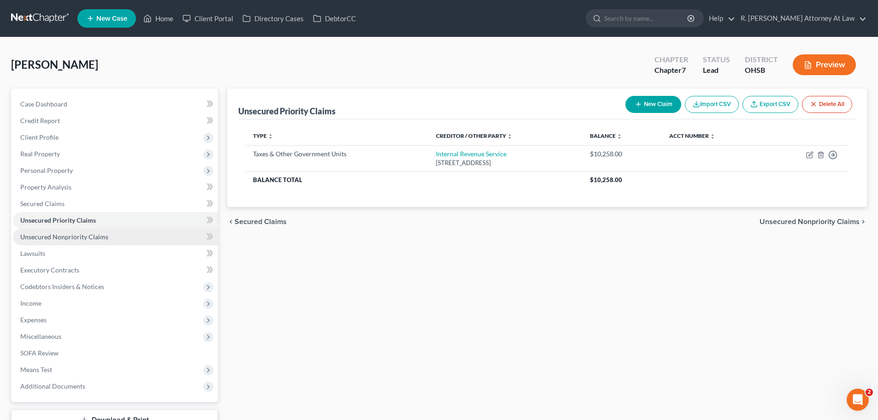
click at [55, 237] on span "Unsecured Nonpriority Claims" at bounding box center [64, 237] width 88 height 8
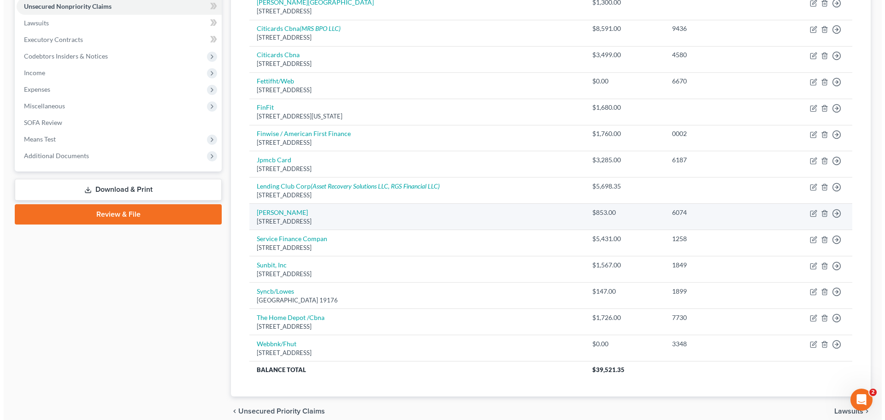
scroll to position [271, 0]
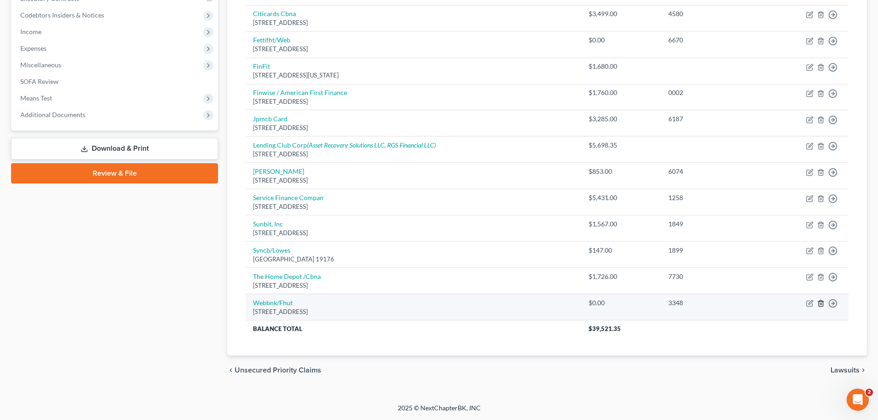
click at [824, 304] on icon "button" at bounding box center [820, 303] width 7 height 7
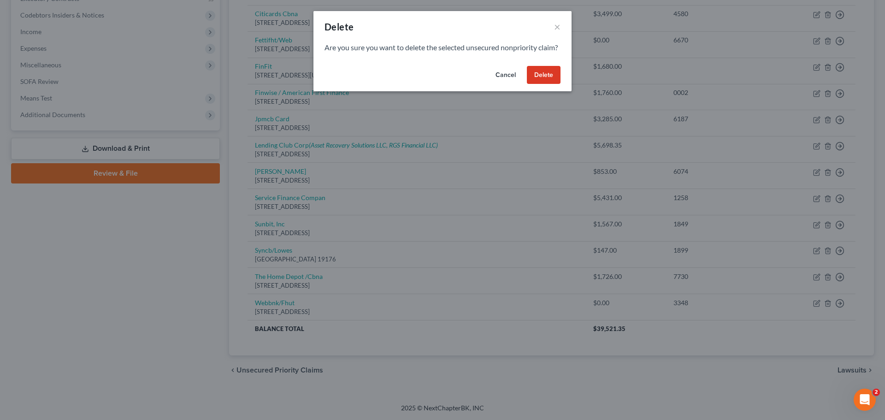
click at [546, 84] on button "Delete" at bounding box center [544, 75] width 34 height 18
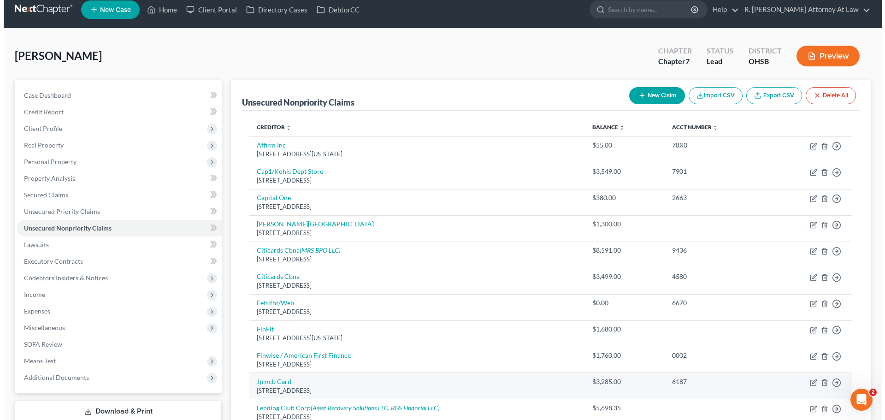
scroll to position [0, 0]
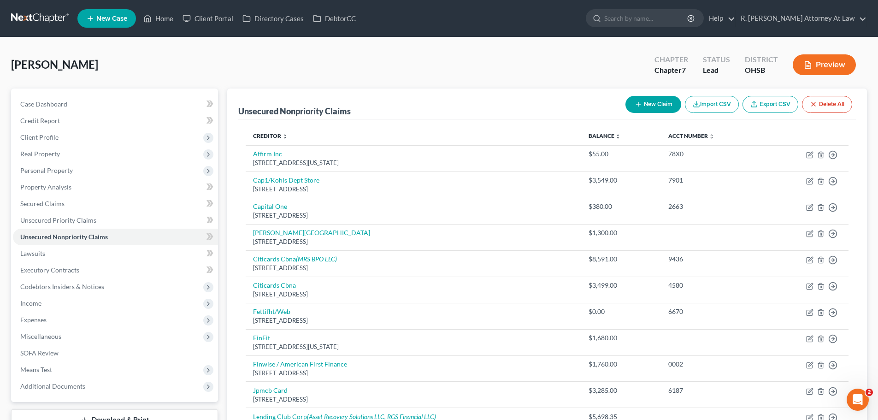
click at [649, 106] on button "New Claim" at bounding box center [654, 104] width 56 height 17
select select "0"
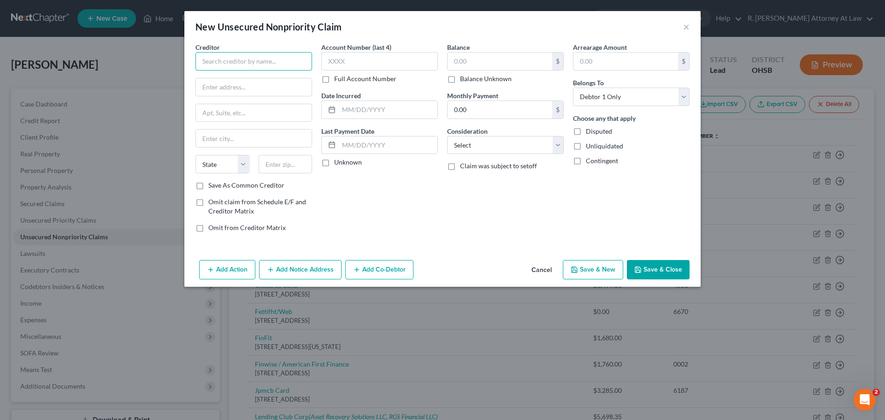
drag, startPoint x: 211, startPoint y: 59, endPoint x: 209, endPoint y: 51, distance: 8.2
click at [212, 59] on input "text" at bounding box center [253, 61] width 117 height 18
type input "Capital Recovery"
click at [472, 64] on input "text" at bounding box center [500, 62] width 105 height 18
paste input "Capital Recovery Systems 750 Cross Pointe Road, Suite S Gahanna, OH 43230"
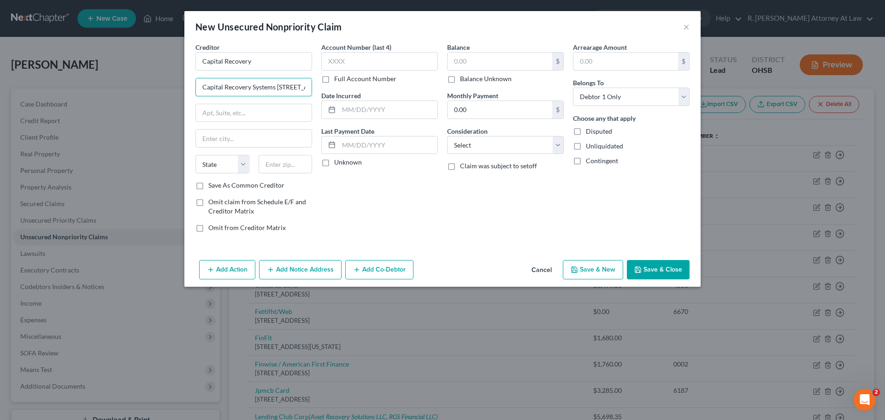
scroll to position [0, 116]
type input "Capital Recovery Systems 750 Cross Pointe Road, Suite S Gahanna, OH 43230"
click at [274, 161] on input "text" at bounding box center [286, 164] width 54 height 18
type input "43230"
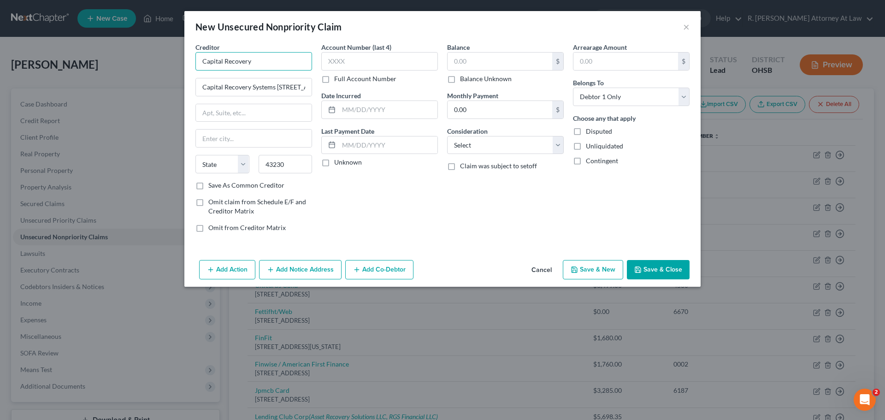
click at [258, 62] on input "Capital Recovery" at bounding box center [253, 61] width 117 height 18
type input "Columbus"
select select "36"
type input "Capital Recovery Systems"
drag, startPoint x: 205, startPoint y: 87, endPoint x: 195, endPoint y: 86, distance: 10.7
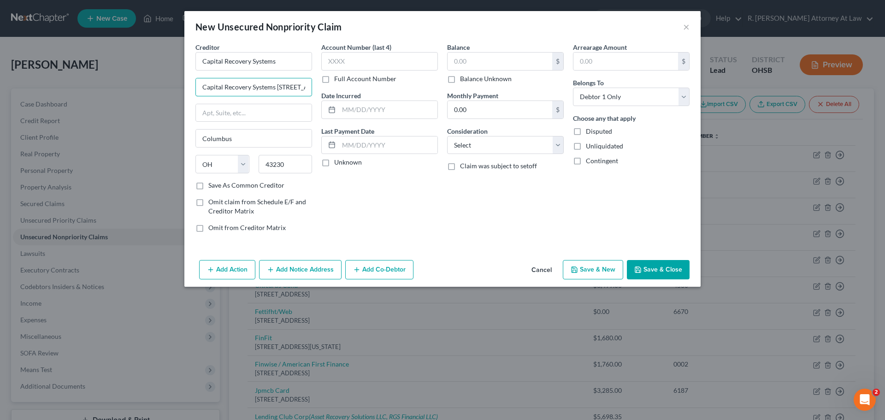
click at [204, 87] on input "Capital Recovery Systems 750 Cross Pointe Road, Suite S Gahanna, OH 43230" at bounding box center [254, 87] width 116 height 18
click at [289, 86] on input "750 Cross Pointe Road, Suite S Gahanna, OH 43230" at bounding box center [254, 87] width 116 height 18
type input "750 Cross Pointe Road, Suite S"
click at [350, 191] on div "Account Number (last 4) Full Account Number Date Incurred Last Payment Date Unk…" at bounding box center [380, 140] width 126 height 197
click at [424, 187] on div "Account Number (last 4) Full Account Number Date Incurred Last Payment Date Unk…" at bounding box center [380, 140] width 126 height 197
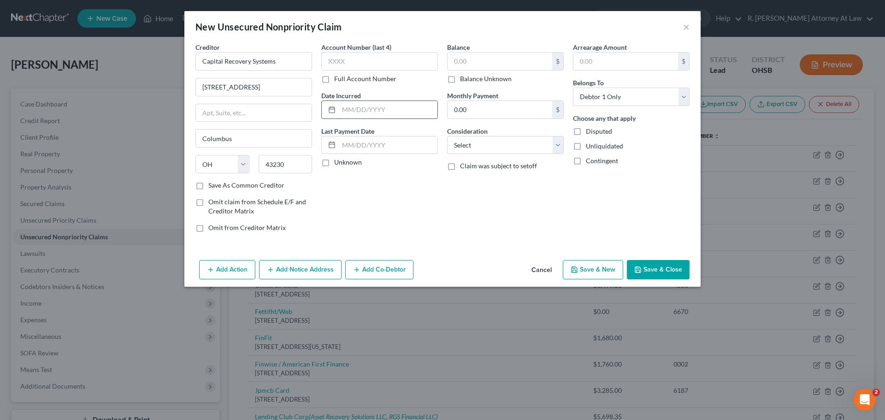
click at [363, 102] on input "text" at bounding box center [388, 110] width 99 height 18
type input "2020"
drag, startPoint x: 448, startPoint y: 78, endPoint x: 449, endPoint y: 102, distance: 24.0
click at [460, 78] on label "Balance Unknown" at bounding box center [486, 78] width 52 height 9
click at [466, 147] on select "Select Cable / Satellite Services Collection Agency Credit Card Debt Debt Couns…" at bounding box center [505, 145] width 117 height 18
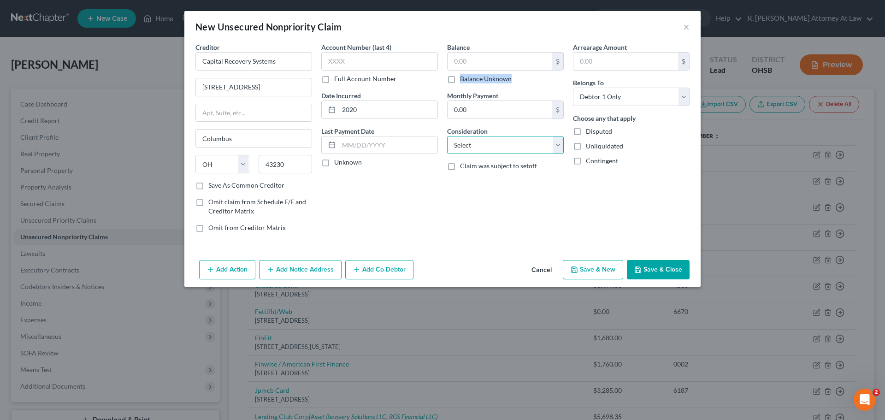
select select "1"
click at [447, 136] on select "Select Cable / Satellite Services Collection Agency Credit Card Debt Debt Couns…" at bounding box center [505, 145] width 117 height 18
drag, startPoint x: 285, startPoint y: 57, endPoint x: 281, endPoint y: 60, distance: 5.3
click at [282, 57] on input "Capital Recovery Systems" at bounding box center [253, 61] width 117 height 18
type input "Capital Management Servicesw"
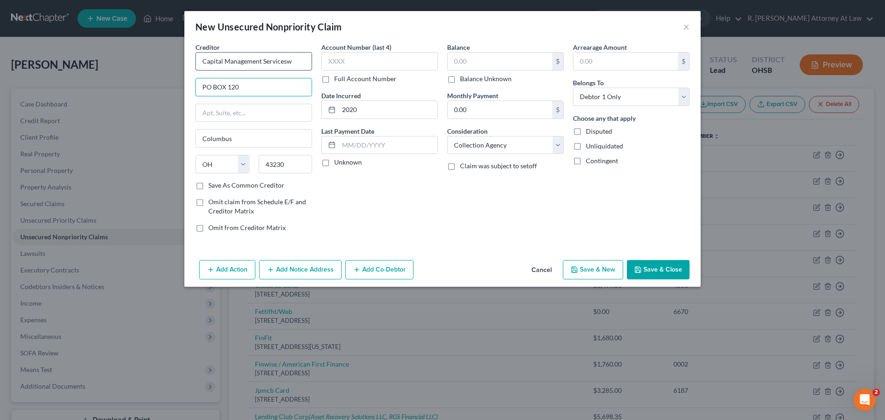
type input "PO BOX 120"
type input "14220"
type input "Buffalo"
select select "35"
click at [296, 60] on input "Capital Management Servicesw" at bounding box center [253, 61] width 117 height 18
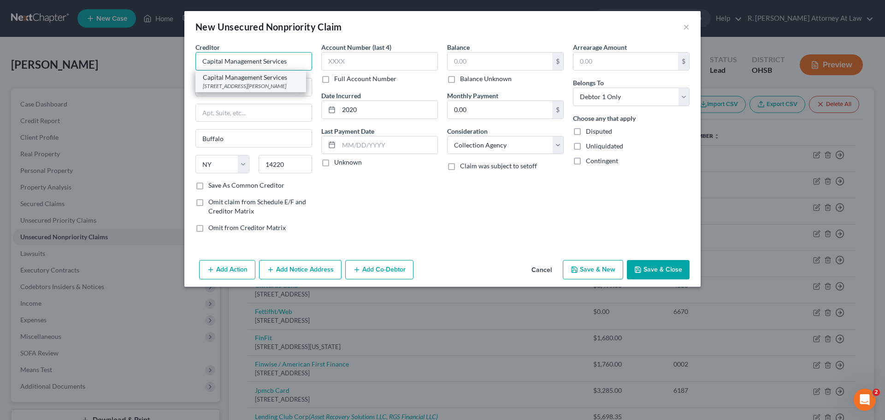
type input "Capital Management Services"
click at [236, 86] on div "698 1/2 South Ogden Street, Buffalo, NY 14206" at bounding box center [251, 86] width 96 height 8
type input "698 1/2 South Ogden Street"
type input "14206"
click at [496, 65] on input "text" at bounding box center [500, 62] width 105 height 18
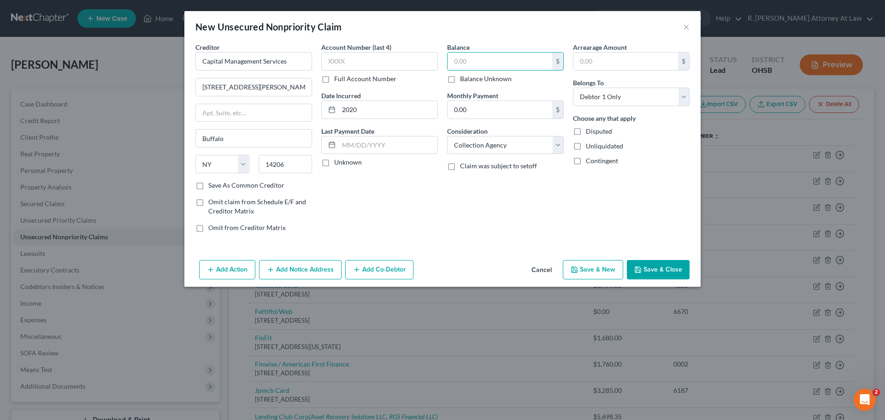
click at [673, 266] on button "Save & Close" at bounding box center [658, 269] width 63 height 19
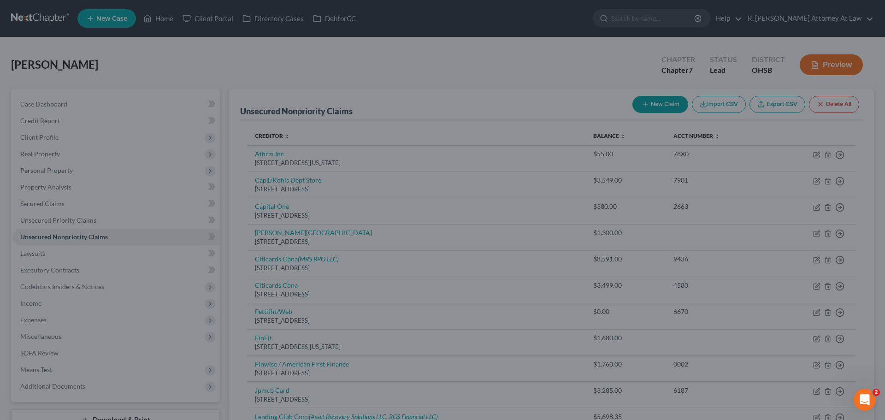
type input "0.00"
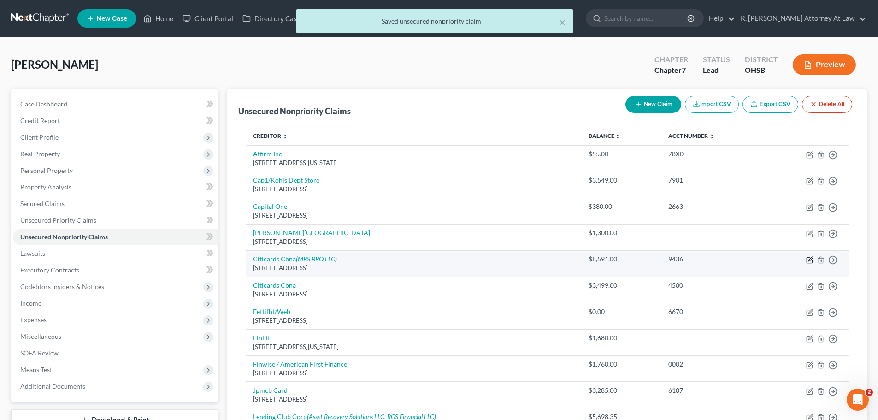
click at [809, 259] on icon "button" at bounding box center [809, 259] width 7 height 7
select select "43"
select select "2"
select select "0"
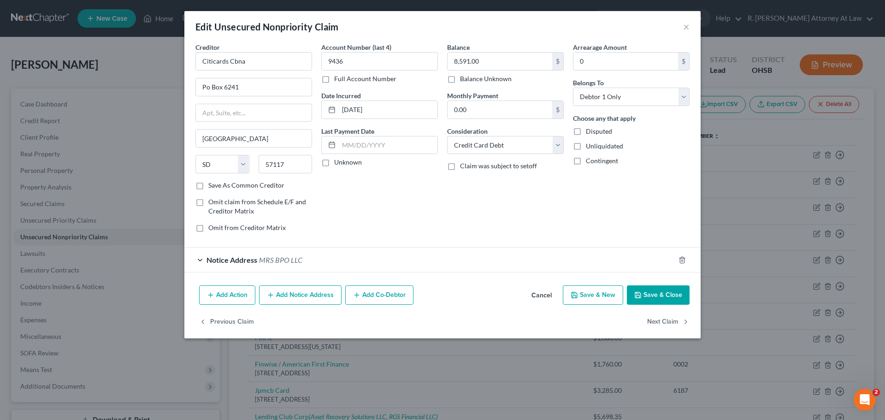
click at [290, 297] on button "Add Notice Address" at bounding box center [300, 294] width 83 height 19
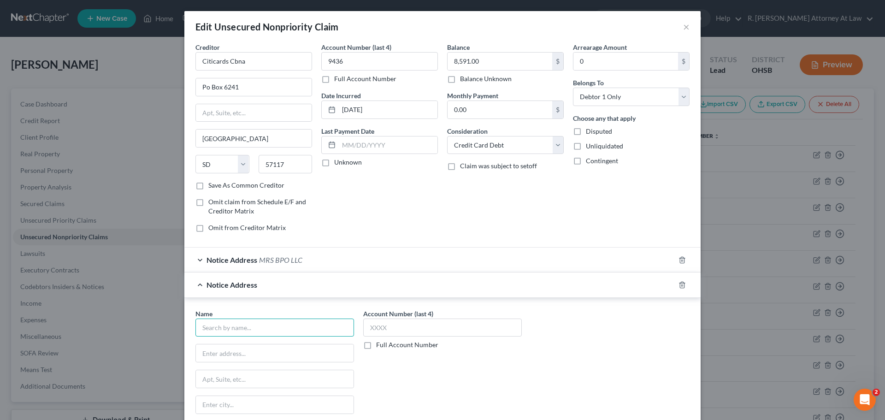
click at [250, 326] on input "text" at bounding box center [274, 328] width 159 height 18
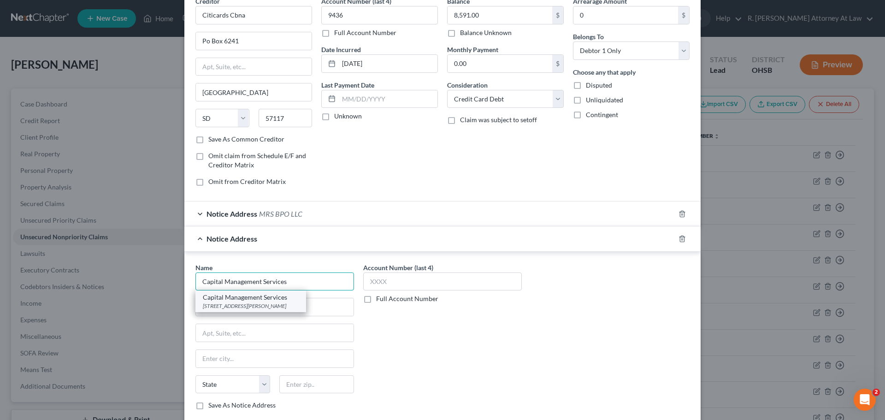
type input "Capital Management Services"
drag, startPoint x: 223, startPoint y: 298, endPoint x: 261, endPoint y: 321, distance: 45.1
click at [224, 298] on div "Capital Management Services" at bounding box center [251, 297] width 96 height 9
type input "698 1/2 South Ogden Street"
type input "Buffalo"
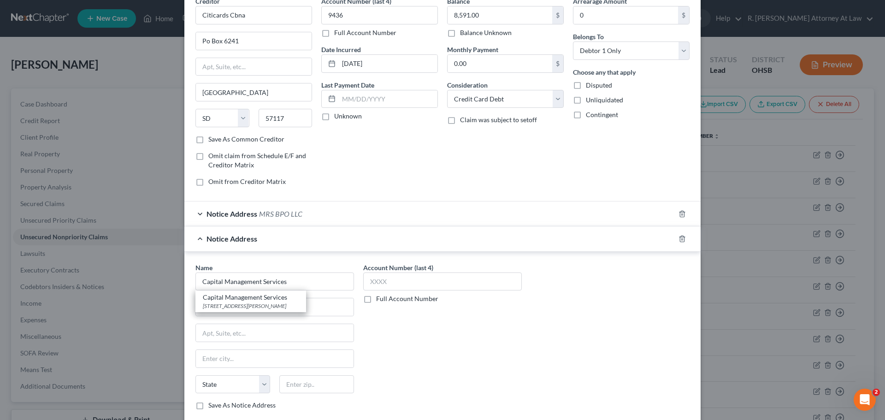
select select "35"
type input "14206"
drag, startPoint x: 367, startPoint y: 326, endPoint x: 376, endPoint y: 331, distance: 10.3
click at [367, 325] on div "Account Number (last 4) Full Account Number" at bounding box center [443, 340] width 168 height 155
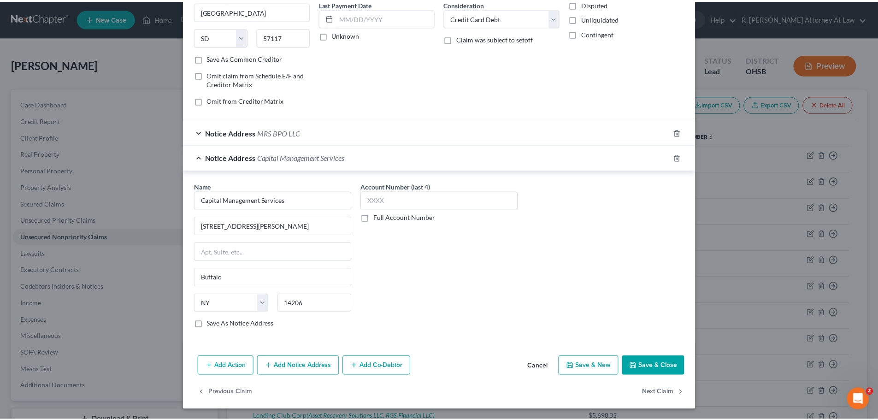
scroll to position [128, 0]
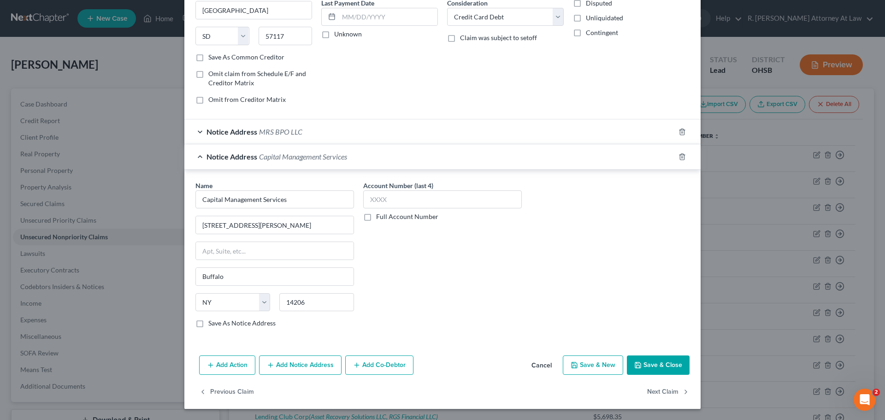
drag, startPoint x: 646, startPoint y: 372, endPoint x: 640, endPoint y: 372, distance: 6.5
click at [646, 372] on button "Save & Close" at bounding box center [658, 364] width 63 height 19
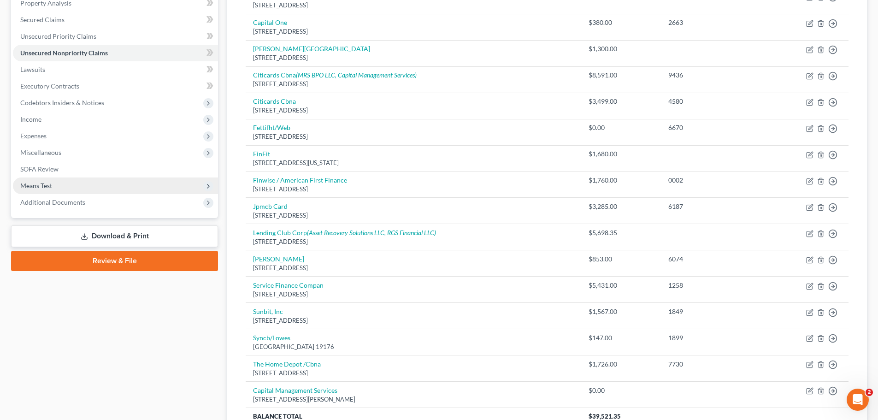
scroll to position [184, 0]
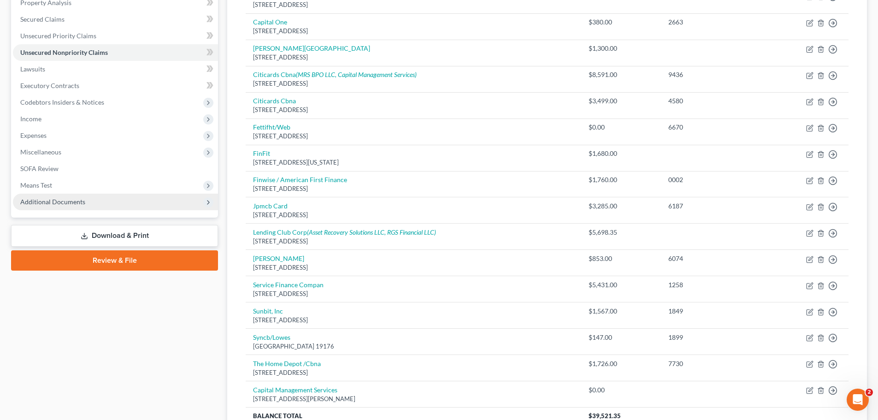
drag, startPoint x: 40, startPoint y: 199, endPoint x: 35, endPoint y: 196, distance: 5.2
click at [39, 198] on span "Additional Documents" at bounding box center [52, 202] width 65 height 8
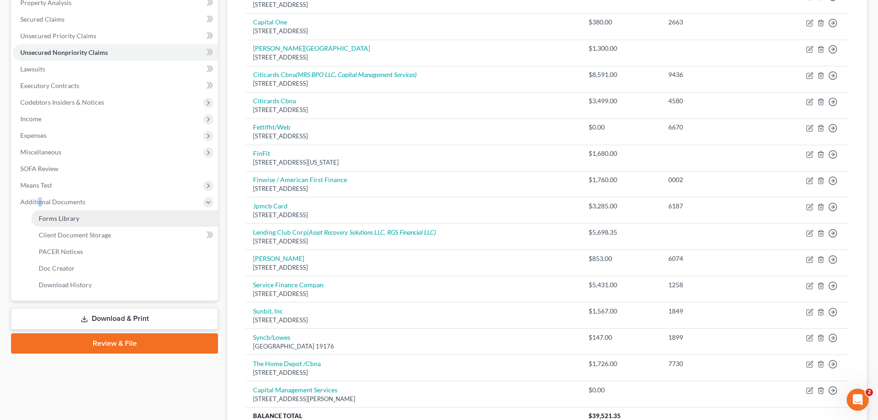
click at [53, 216] on span "Forms Library" at bounding box center [59, 218] width 41 height 8
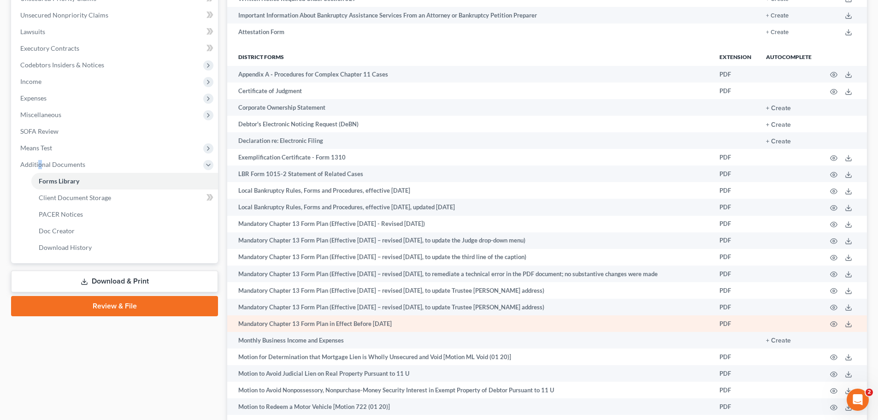
scroll to position [323, 0]
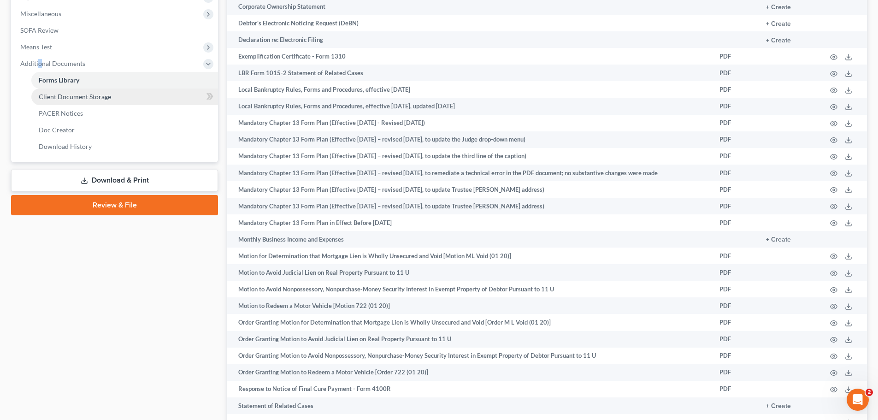
click at [59, 101] on link "Client Document Storage" at bounding box center [124, 97] width 187 height 17
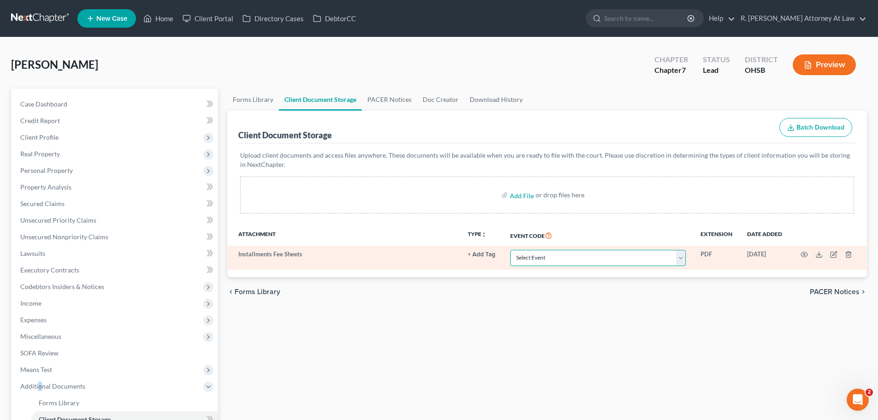
click at [551, 253] on select "Select Event 20 Largest Unsecured Creditors Amended Document Amended List of Cr…" at bounding box center [598, 258] width 176 height 16
select select "37"
click at [510, 250] on select "Select Event 20 Largest Unsecured Creditors Amended Document Amended List of Cr…" at bounding box center [598, 258] width 176 height 16
click at [805, 256] on icon "button" at bounding box center [804, 254] width 7 height 7
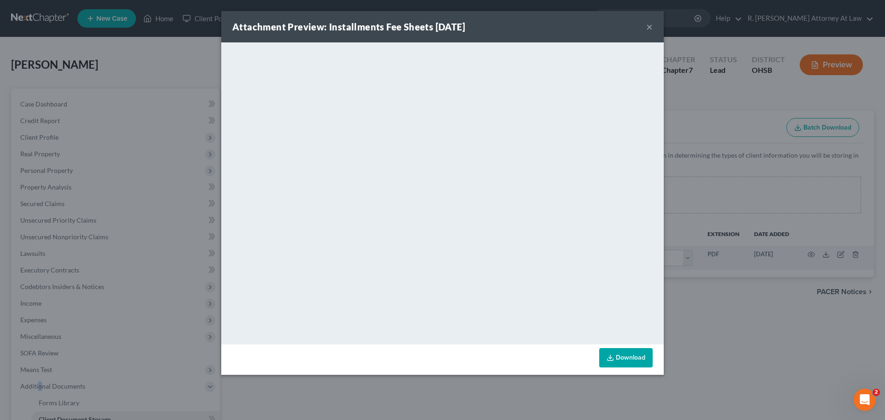
drag, startPoint x: 649, startPoint y: 26, endPoint x: 574, endPoint y: 30, distance: 75.2
click at [649, 25] on button "×" at bounding box center [649, 26] width 6 height 11
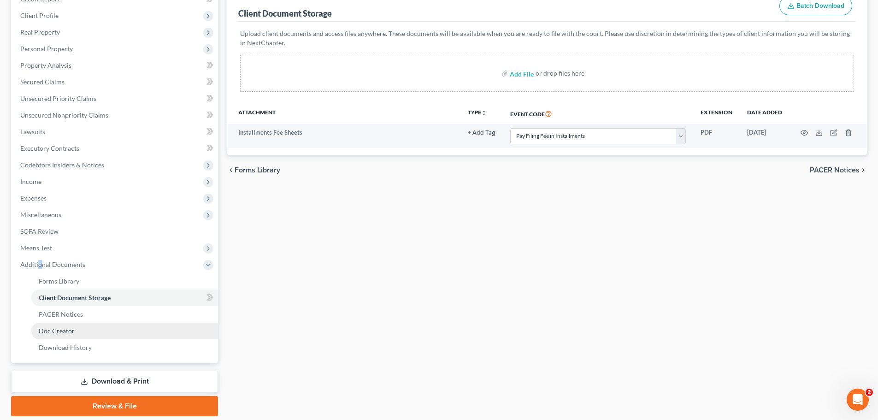
scroll to position [153, 0]
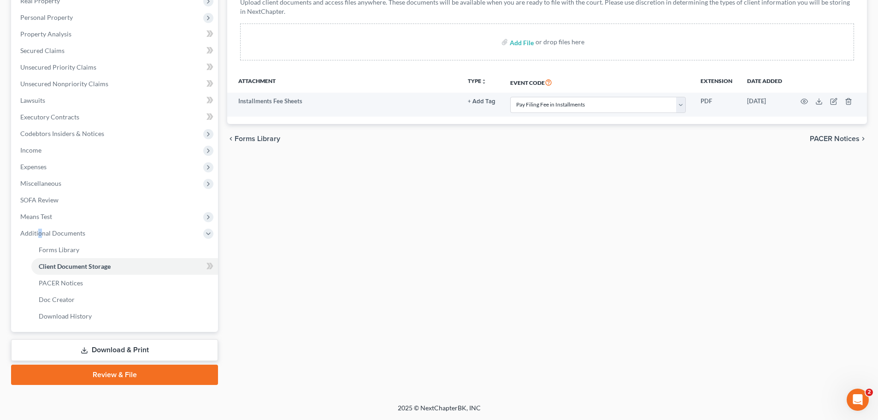
click at [90, 346] on link "Download & Print" at bounding box center [114, 350] width 207 height 22
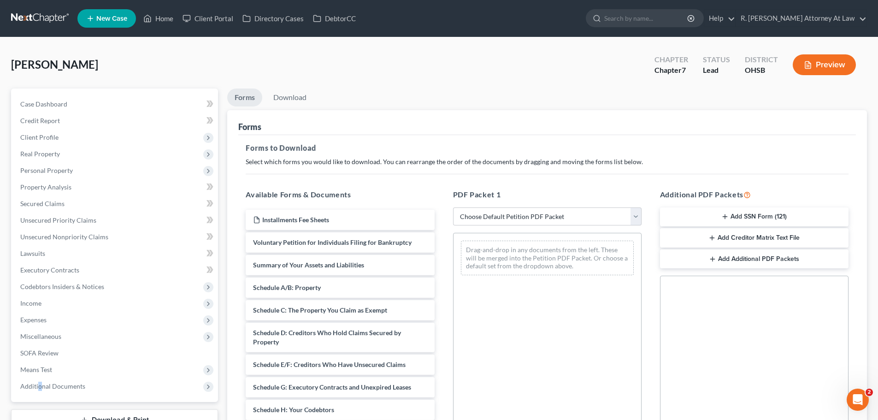
click at [748, 212] on button "Add SSN Form (121)" at bounding box center [754, 216] width 189 height 19
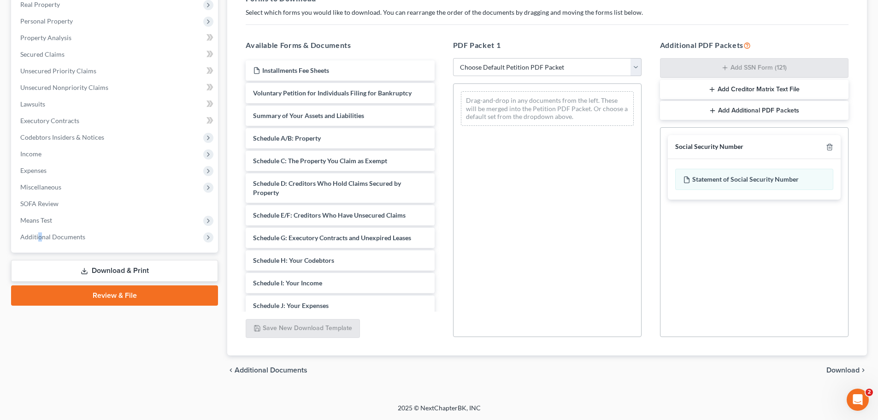
click at [843, 372] on span "Download" at bounding box center [842, 369] width 33 height 7
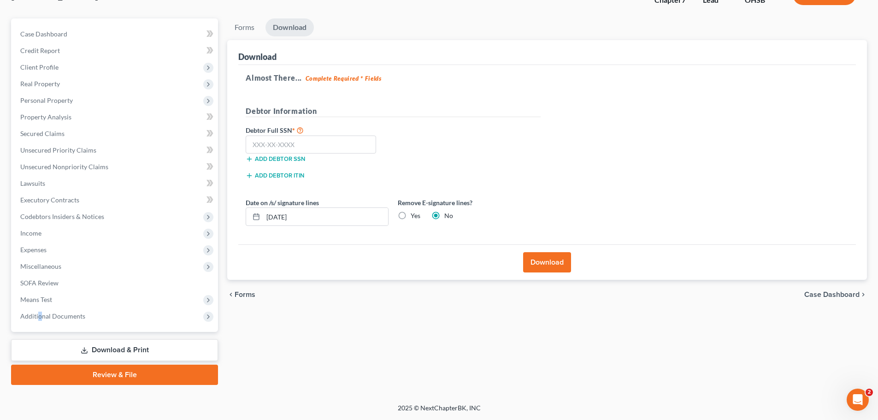
scroll to position [70, 0]
click at [289, 142] on input "text" at bounding box center [311, 145] width 130 height 18
type input "270-54-9626"
click at [536, 262] on button "Download" at bounding box center [547, 262] width 48 height 20
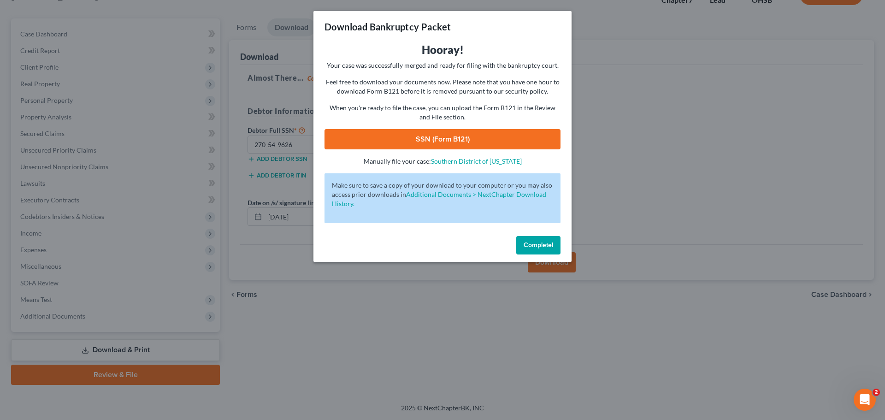
click at [440, 133] on link "SSN (Form B121)" at bounding box center [443, 139] width 236 height 20
drag, startPoint x: 528, startPoint y: 243, endPoint x: 446, endPoint y: 161, distance: 116.0
click at [527, 242] on span "Complete!" at bounding box center [539, 245] width 30 height 8
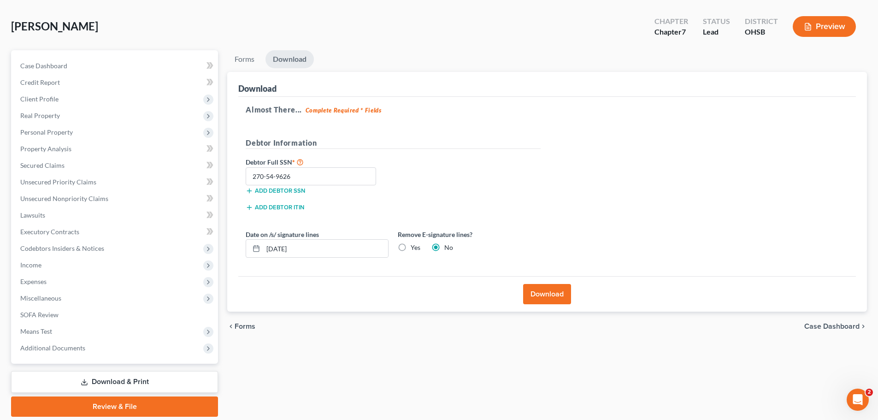
scroll to position [0, 0]
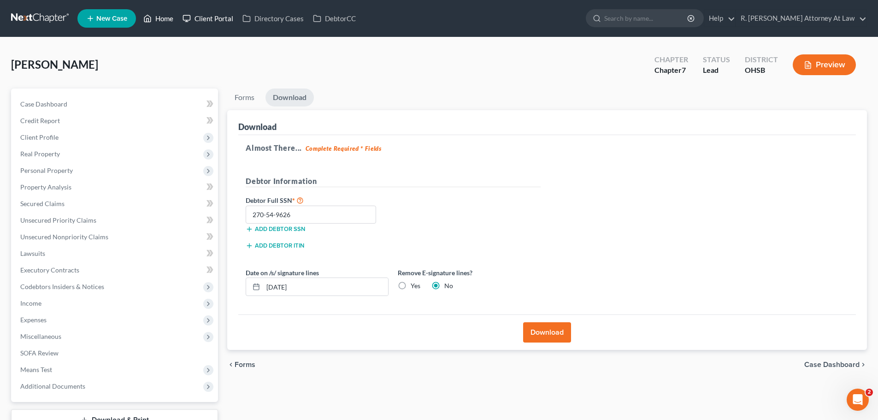
drag, startPoint x: 165, startPoint y: 18, endPoint x: 180, endPoint y: 22, distance: 15.7
click at [165, 18] on link "Home" at bounding box center [158, 18] width 39 height 17
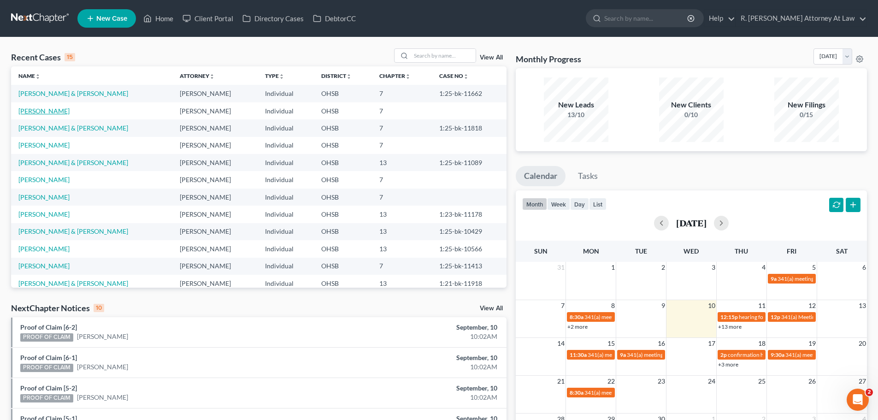
click at [41, 112] on link "Gregory, Penny" at bounding box center [43, 111] width 51 height 8
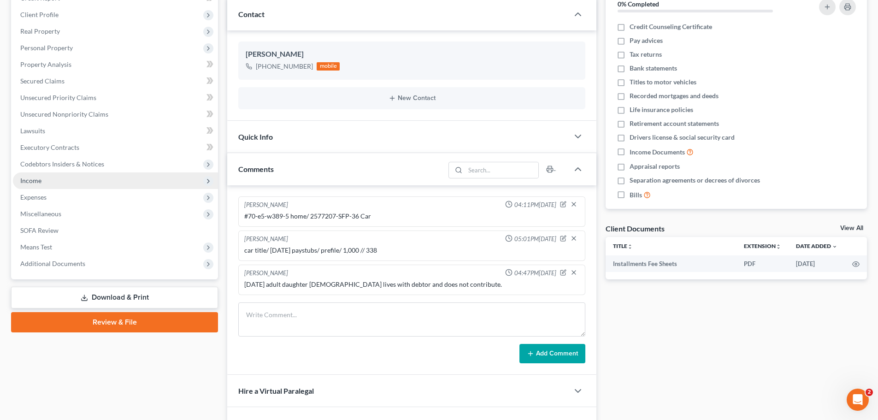
scroll to position [46, 0]
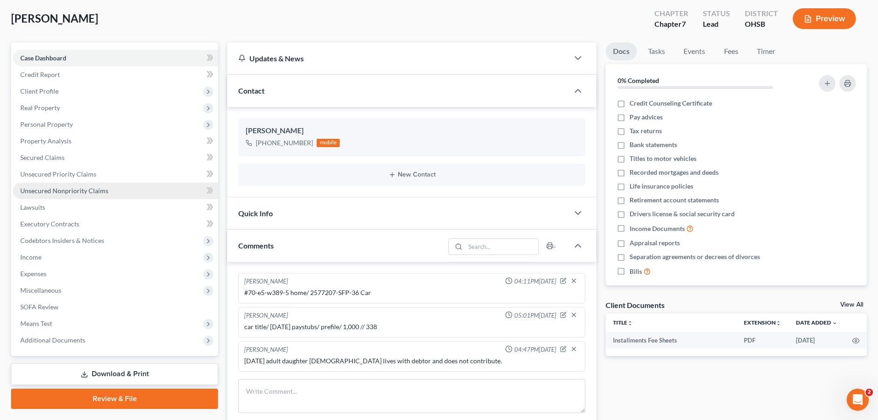
click at [42, 195] on link "Unsecured Nonpriority Claims" at bounding box center [115, 191] width 205 height 17
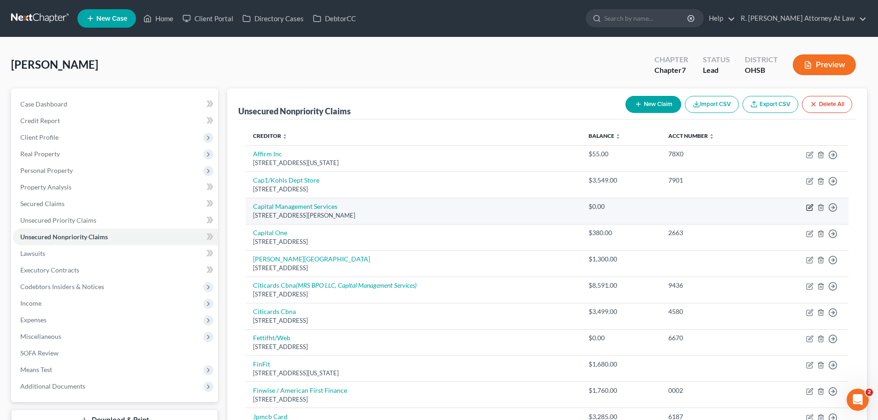
click at [810, 206] on icon "button" at bounding box center [809, 207] width 7 height 7
select select "35"
select select "1"
select select "0"
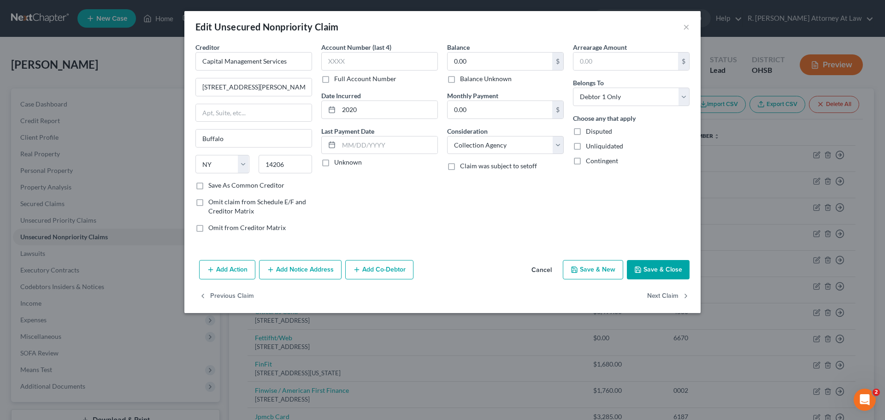
click at [460, 82] on label "Balance Unknown" at bounding box center [486, 78] width 52 height 9
click at [464, 80] on input "Balance Unknown" at bounding box center [467, 77] width 6 height 6
checkbox input "true"
drag, startPoint x: 649, startPoint y: 270, endPoint x: 637, endPoint y: 265, distance: 12.8
click at [649, 269] on button "Save & Close" at bounding box center [658, 269] width 63 height 19
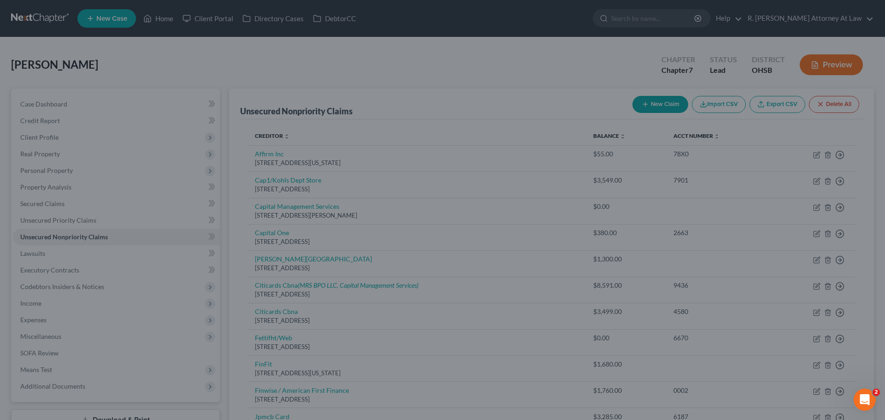
type input "0"
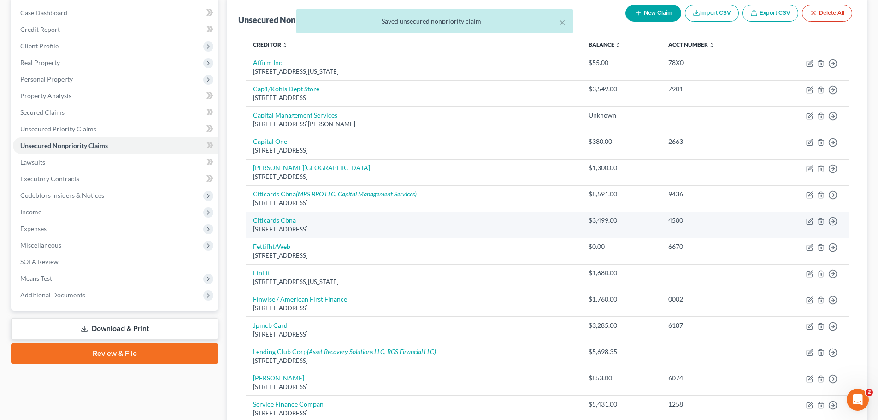
scroll to position [92, 0]
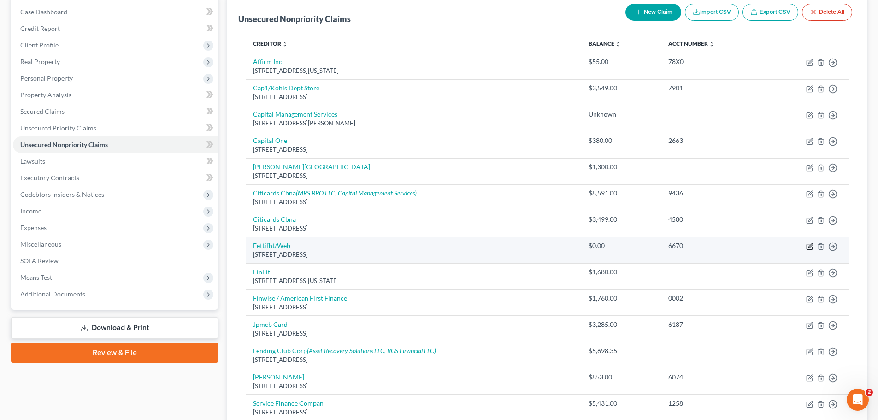
click at [810, 246] on icon "button" at bounding box center [809, 246] width 7 height 7
select select "24"
select select "2"
select select "0"
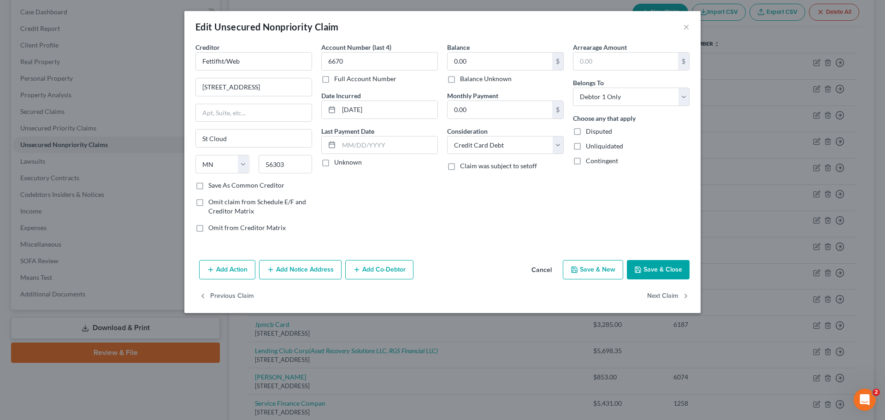
click at [460, 80] on label "Balance Unknown" at bounding box center [486, 78] width 52 height 9
click at [464, 80] on input "Balance Unknown" at bounding box center [467, 77] width 6 height 6
checkbox input "true"
click at [653, 266] on button "Save & Close" at bounding box center [658, 269] width 63 height 19
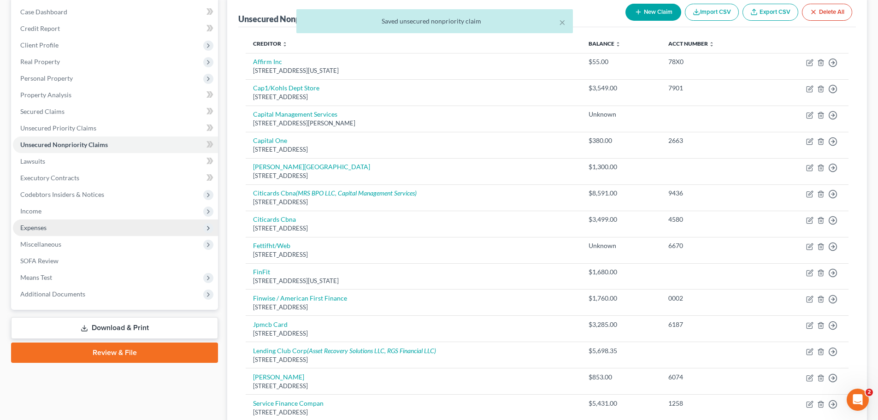
click at [19, 227] on span "Expenses" at bounding box center [115, 227] width 205 height 17
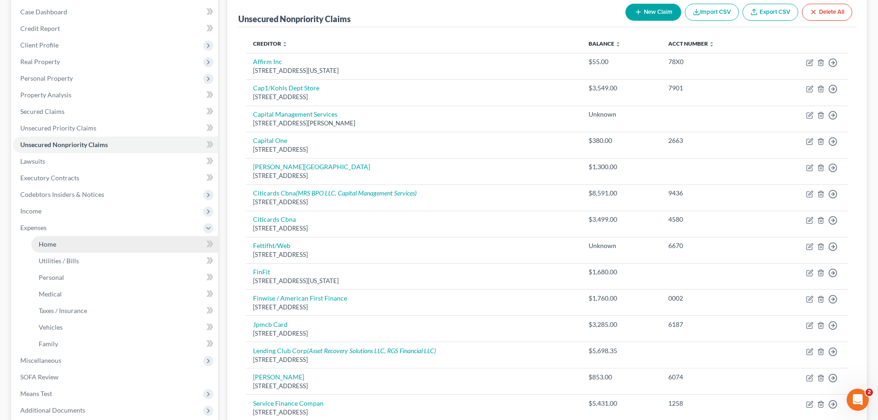
drag, startPoint x: 42, startPoint y: 239, endPoint x: 39, endPoint y: 244, distance: 5.9
click at [42, 240] on link "Home" at bounding box center [124, 244] width 187 height 17
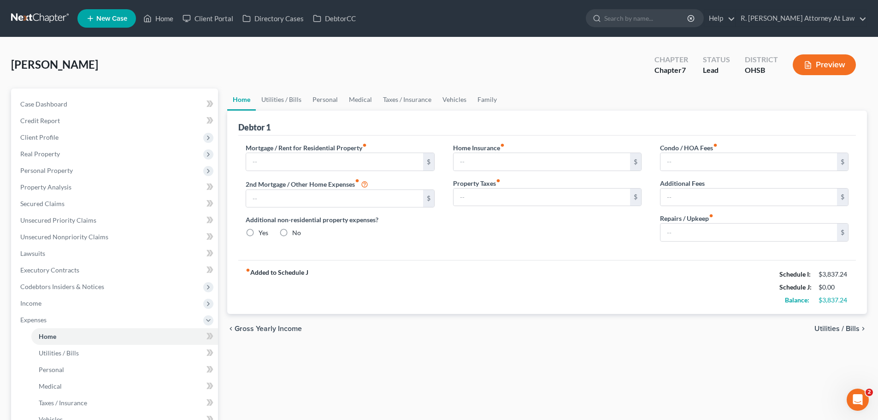
type input "1,188.52"
type input "0.00"
radio input "true"
type input "0.00"
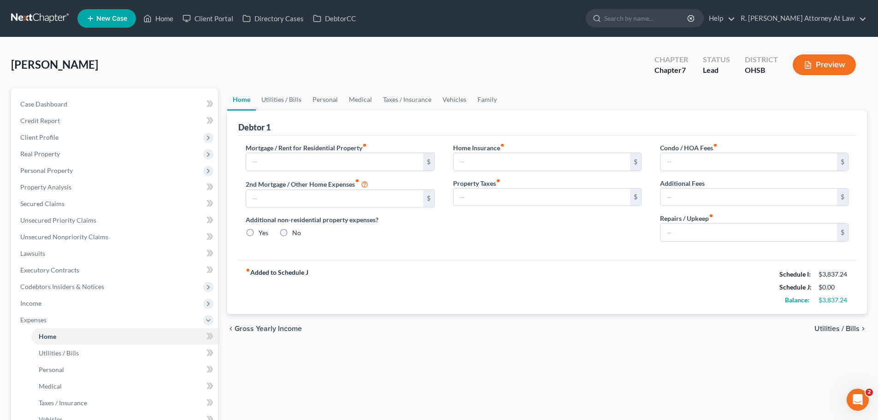
type input "0.00"
type input "150.00"
click at [481, 97] on link "Family" at bounding box center [487, 100] width 30 height 22
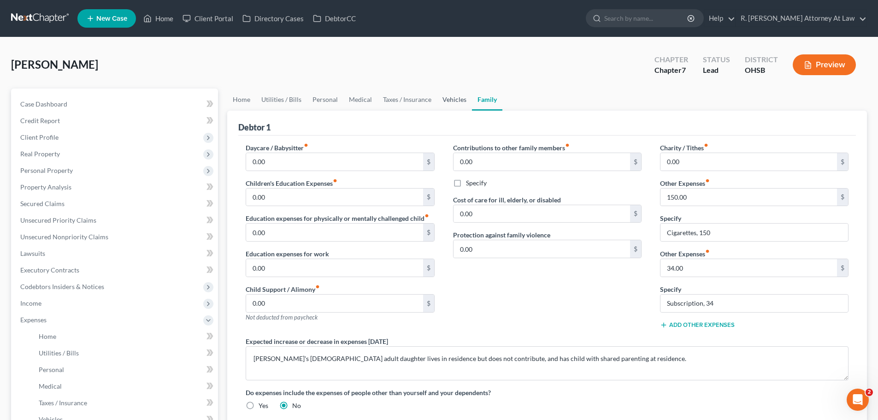
click at [447, 99] on link "Vehicles" at bounding box center [454, 100] width 35 height 22
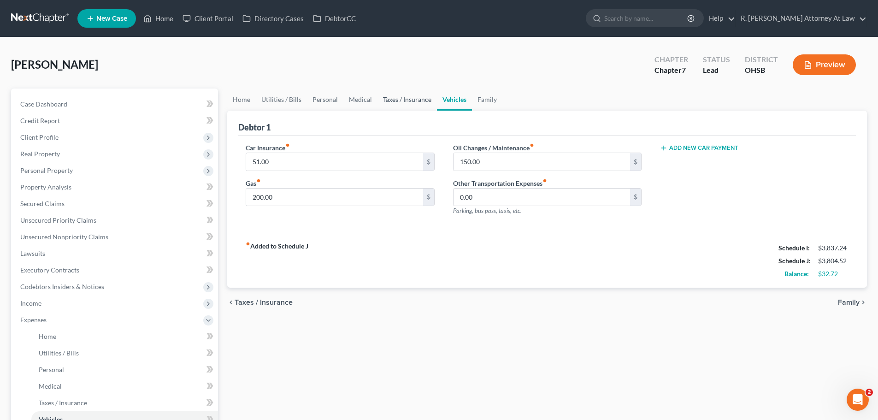
click at [401, 102] on link "Taxes / Insurance" at bounding box center [407, 100] width 59 height 22
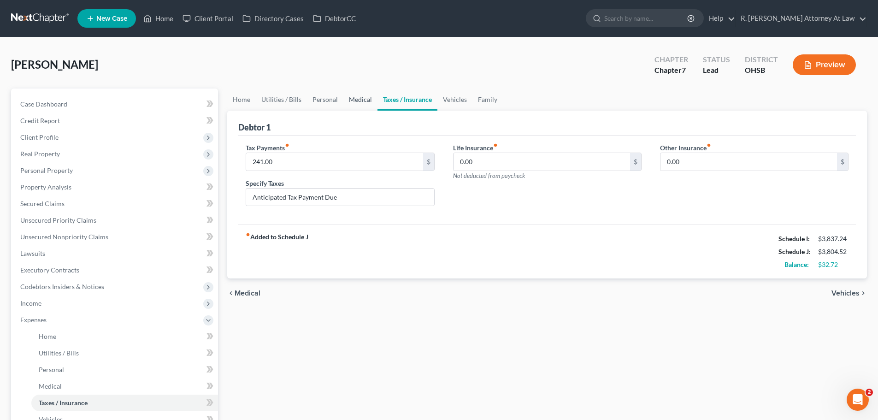
click at [353, 100] on link "Medical" at bounding box center [360, 100] width 34 height 22
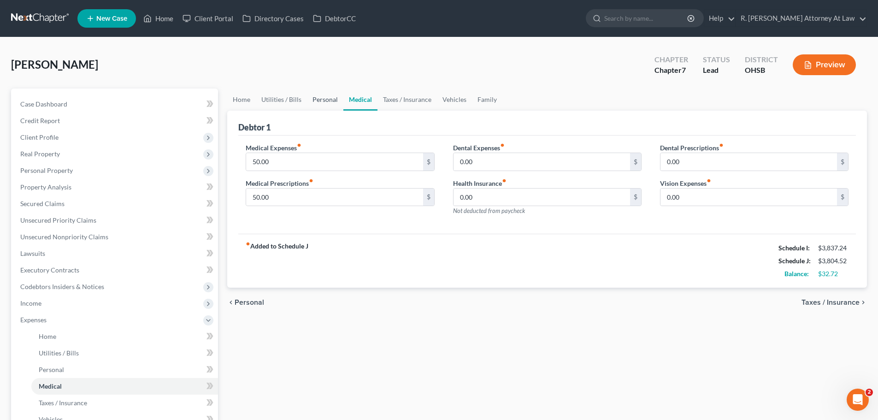
click at [315, 97] on link "Personal" at bounding box center [325, 100] width 36 height 22
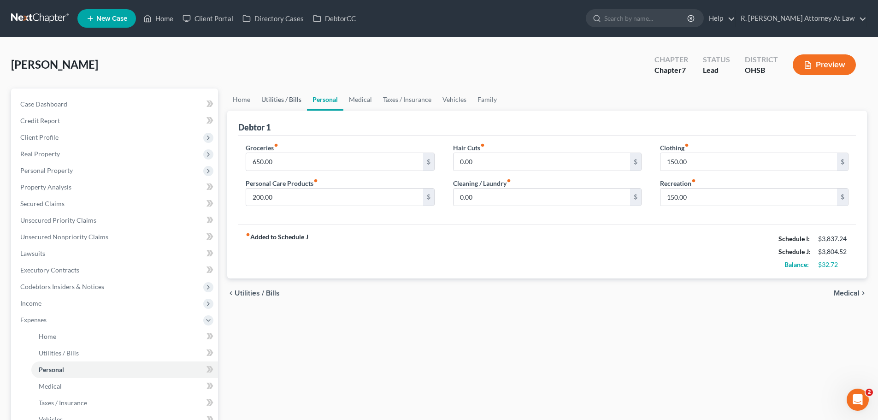
click at [283, 99] on link "Utilities / Bills" at bounding box center [281, 100] width 51 height 22
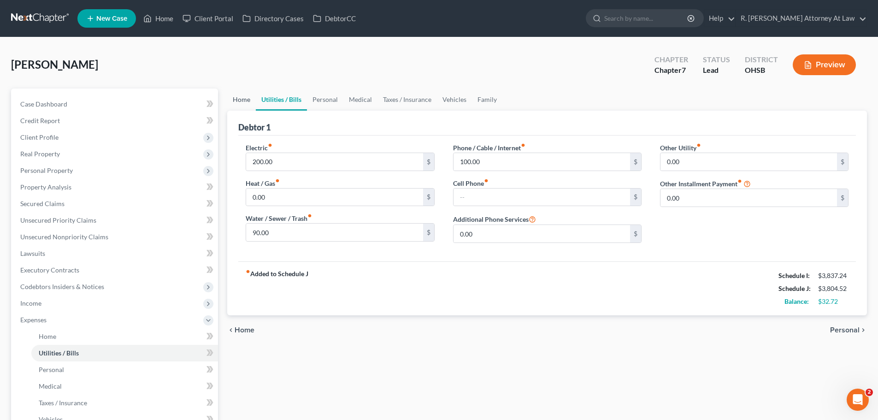
click at [241, 100] on link "Home" at bounding box center [241, 100] width 29 height 22
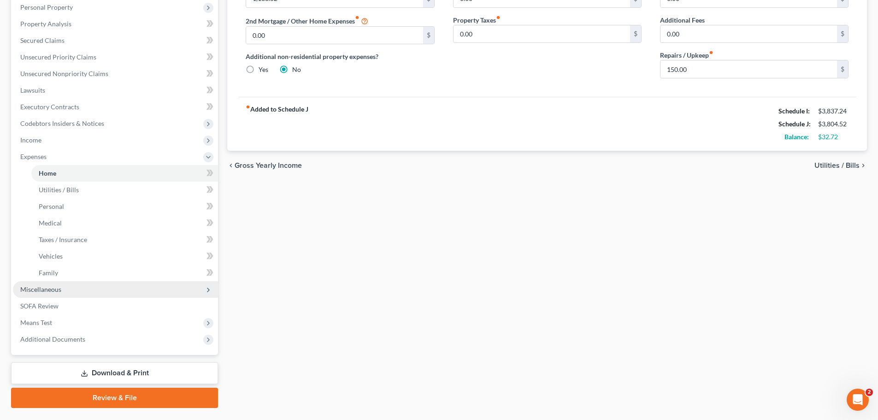
scroll to position [186, 0]
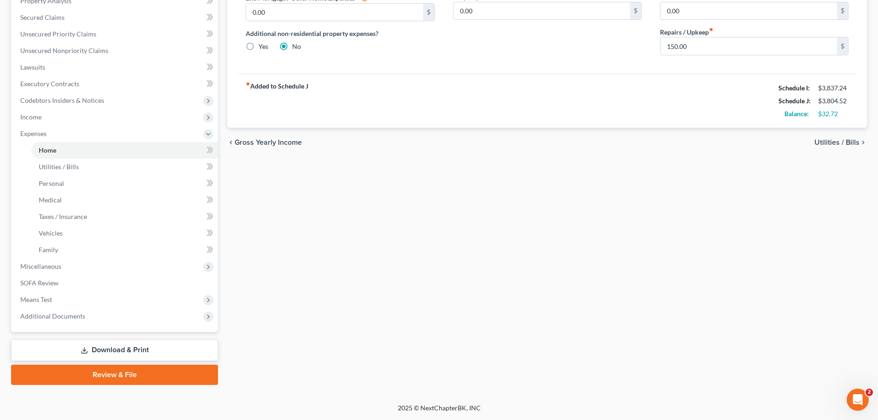
click at [125, 350] on link "Download & Print" at bounding box center [114, 350] width 207 height 22
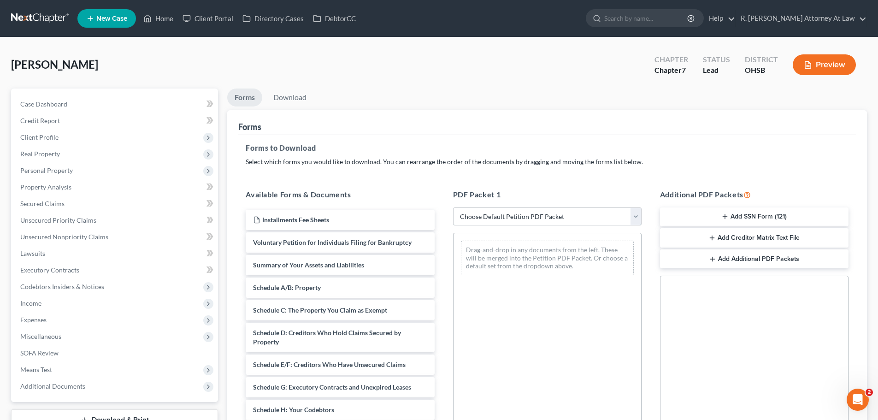
click at [510, 216] on select "Choose Default Petition PDF Packet Complete Bankruptcy Petition (all forms and …" at bounding box center [547, 216] width 189 height 18
click at [385, 124] on div "Forms" at bounding box center [547, 122] width 618 height 25
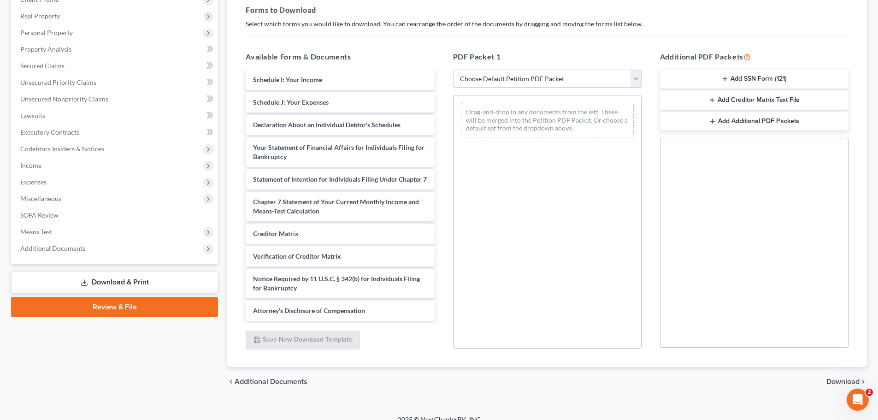
scroll to position [138, 0]
click at [77, 244] on span "Additional Documents" at bounding box center [52, 248] width 65 height 8
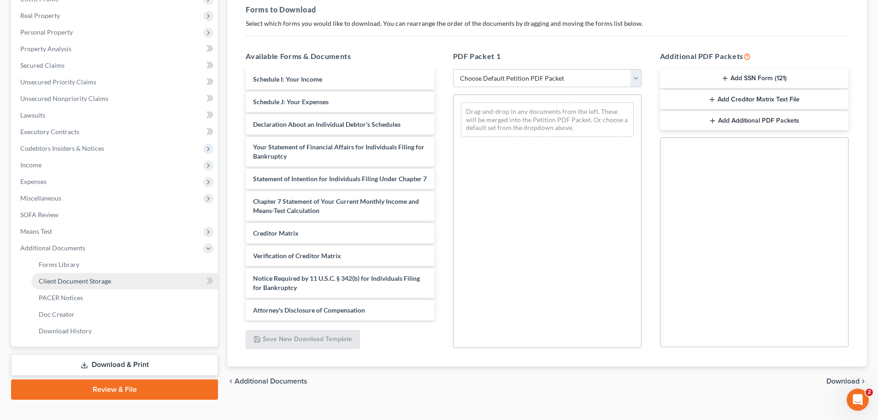
click at [79, 277] on span "Client Document Storage" at bounding box center [75, 281] width 72 height 8
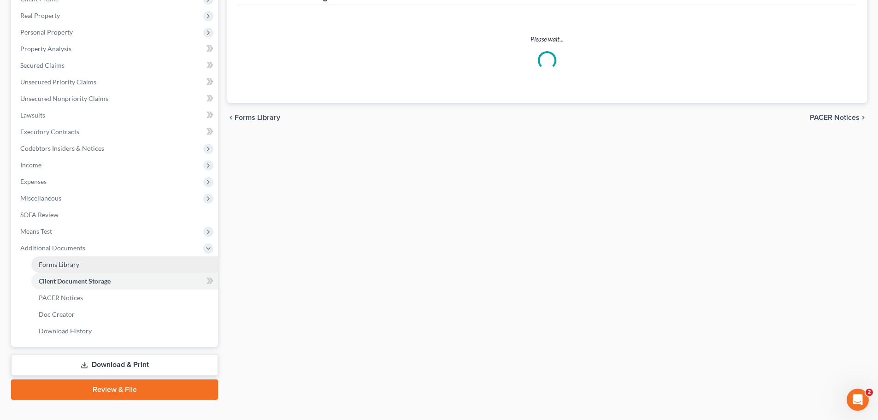
select select "37"
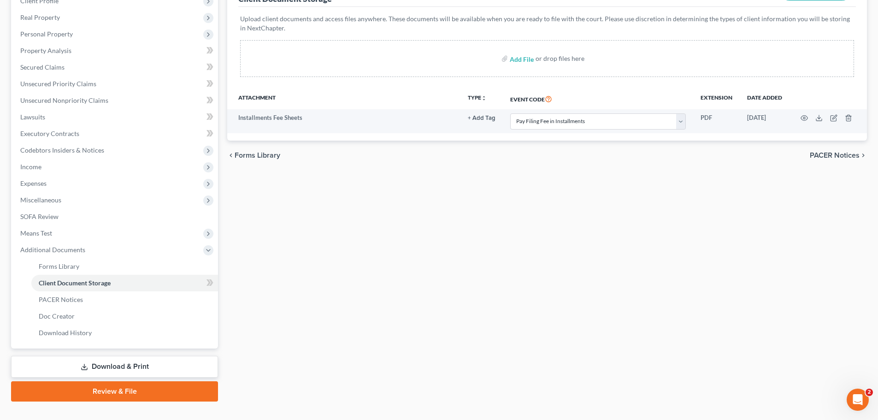
scroll to position [153, 0]
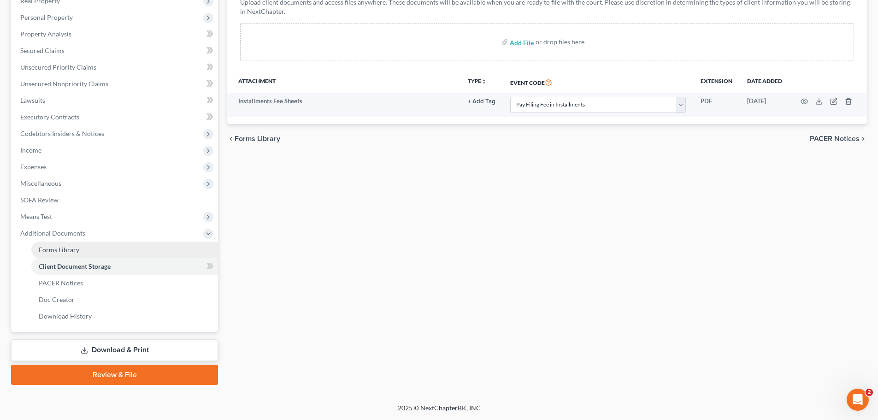
click at [47, 247] on span "Forms Library" at bounding box center [59, 250] width 41 height 8
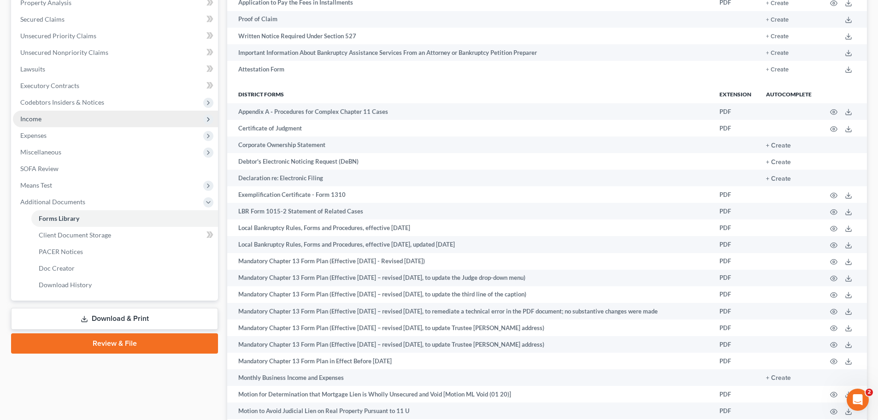
scroll to position [230, 0]
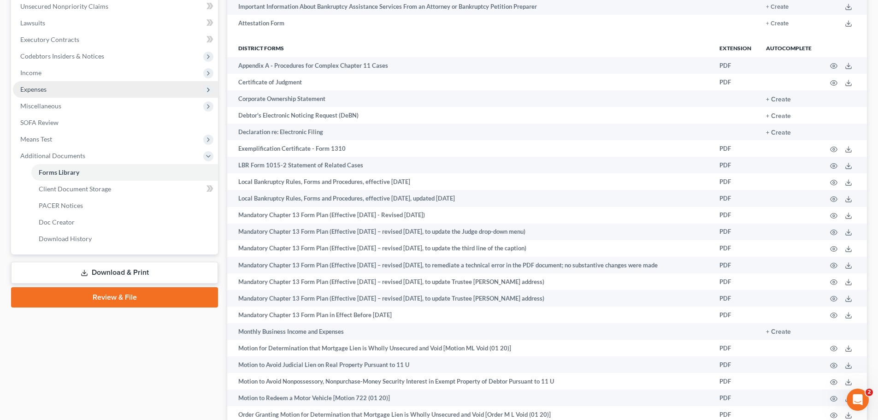
click at [33, 92] on span "Expenses" at bounding box center [33, 89] width 26 height 8
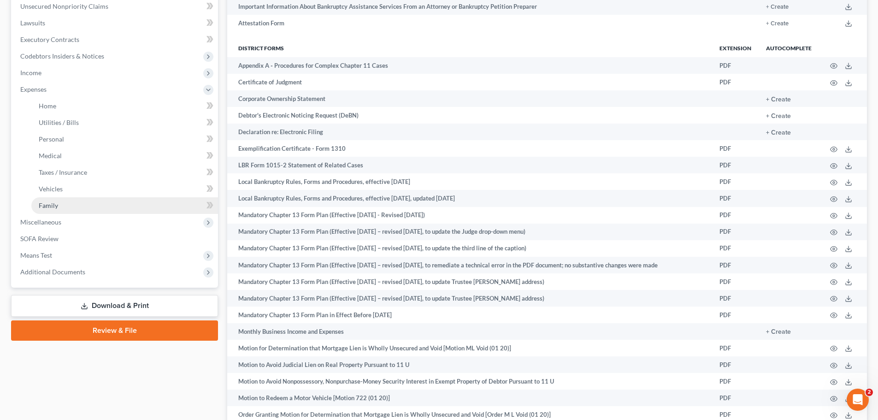
click at [47, 206] on span "Family" at bounding box center [48, 205] width 19 height 8
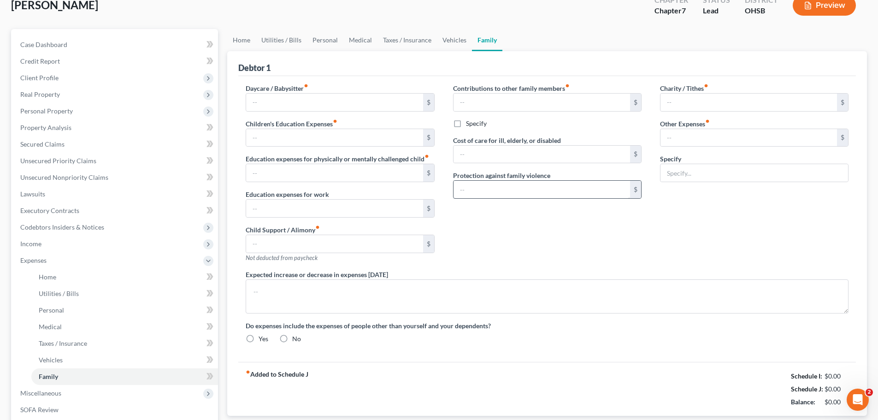
scroll to position [7, 0]
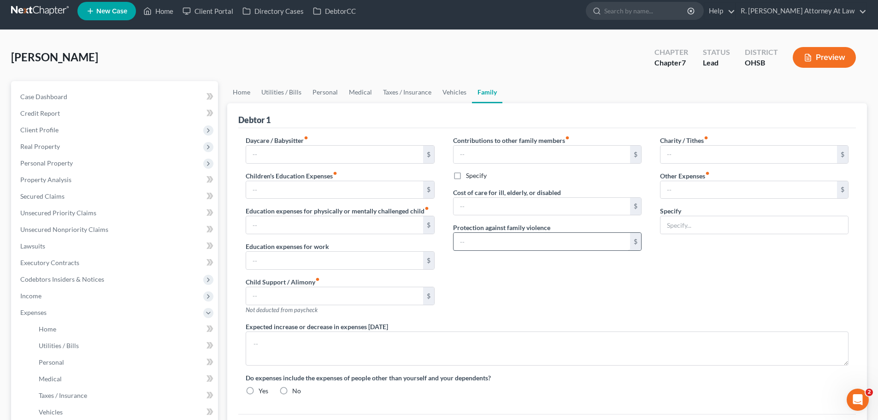
type input "0.00"
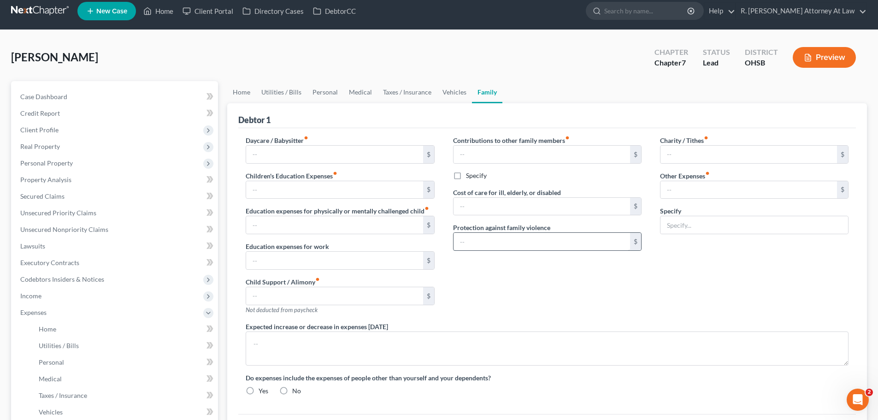
type input "0.00"
type input "150.00"
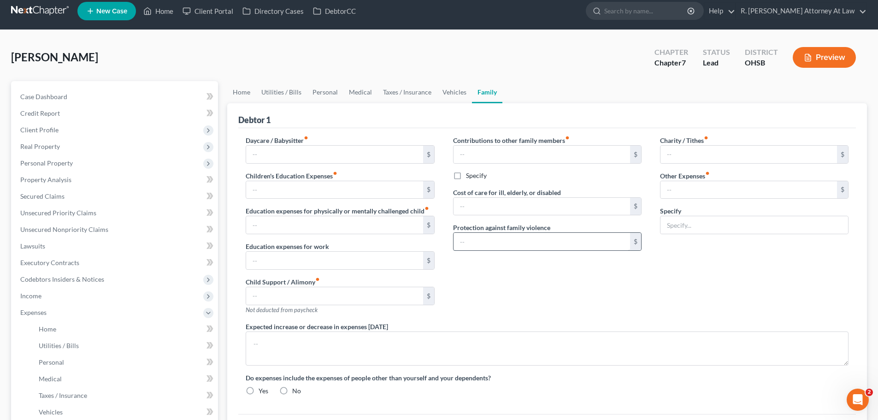
type input "Cigarettes, 150"
type textarea "Debtor's 31 year old adult daughter lives in residence but does not contribute,…"
radio input "true"
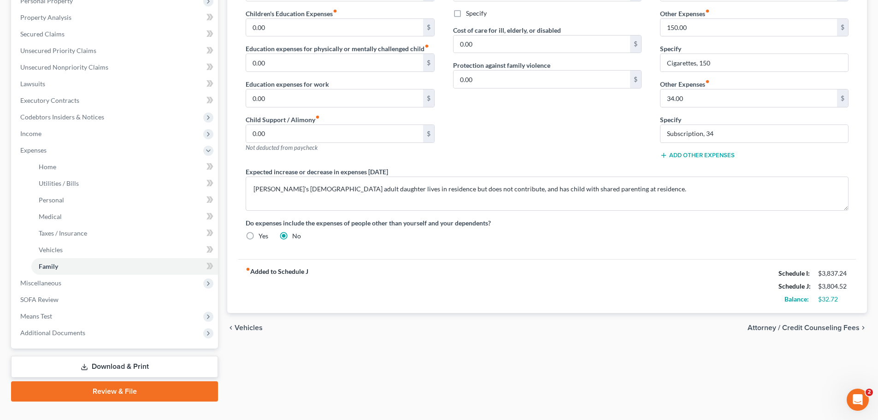
scroll to position [184, 0]
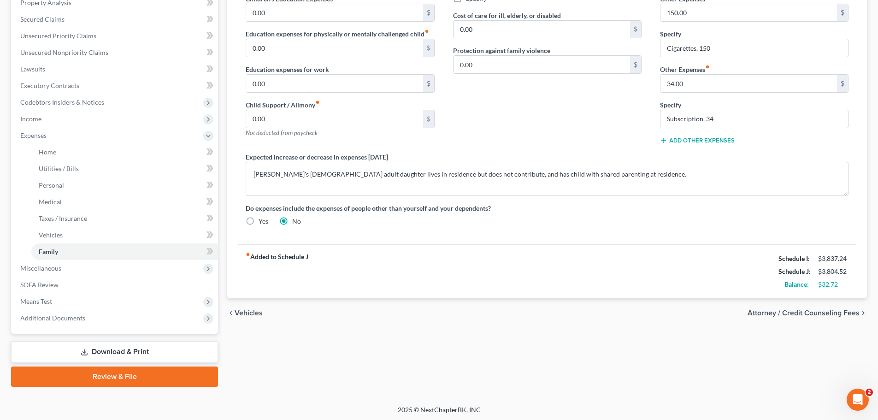
click at [119, 348] on link "Download & Print" at bounding box center [114, 352] width 207 height 22
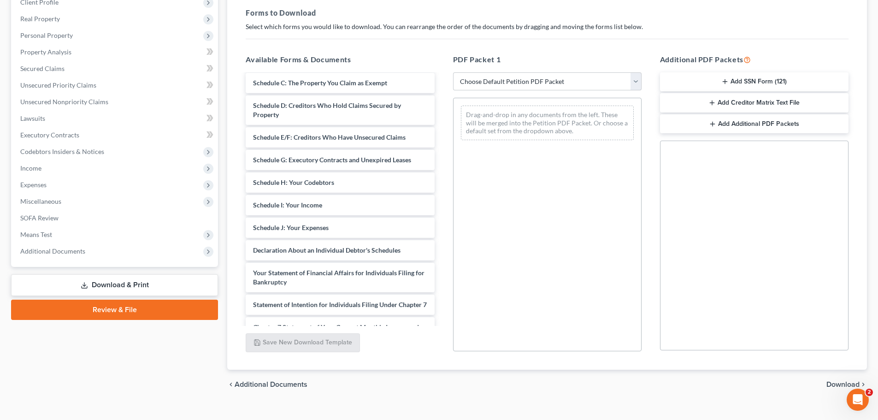
scroll to position [149, 0]
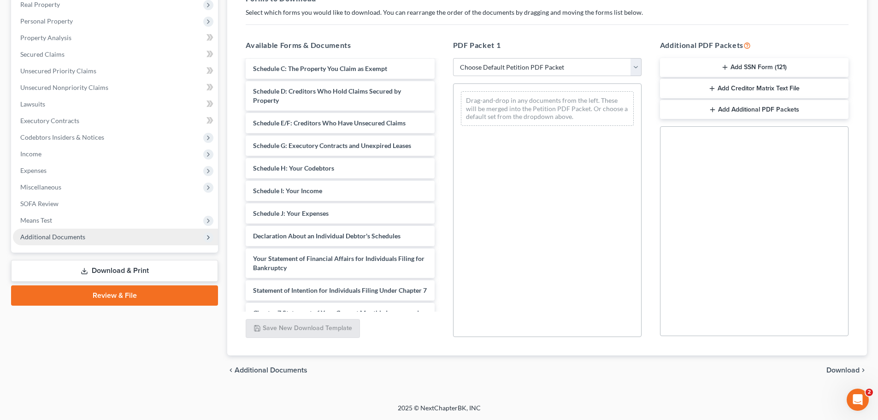
click at [42, 233] on span "Additional Documents" at bounding box center [52, 237] width 65 height 8
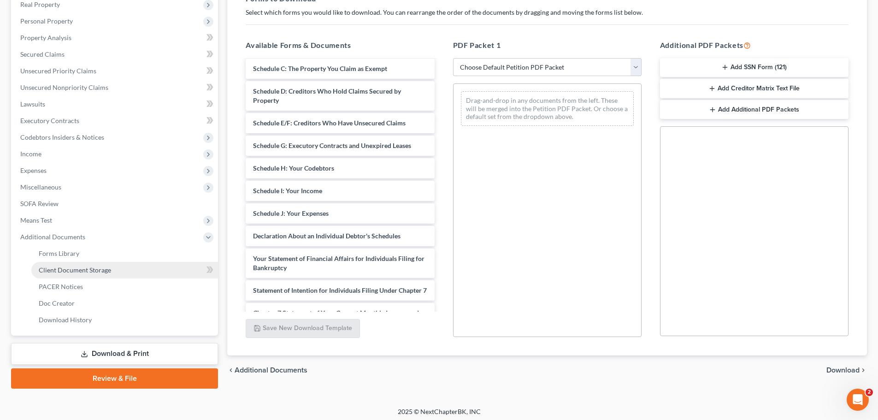
click at [60, 267] on span "Client Document Storage" at bounding box center [75, 270] width 72 height 8
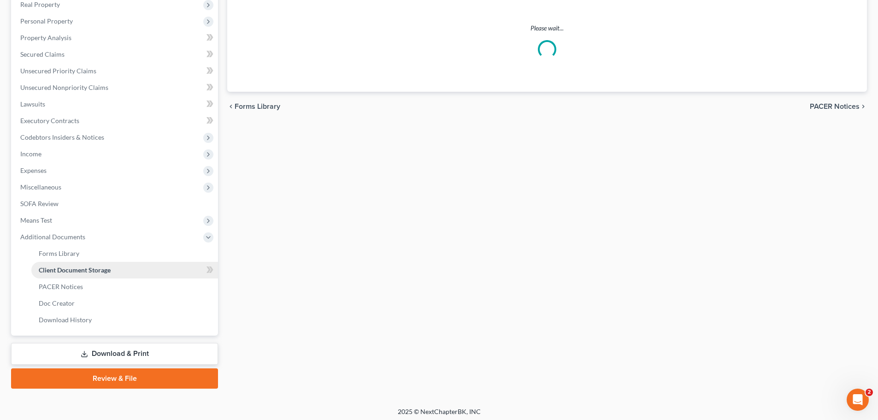
scroll to position [7, 0]
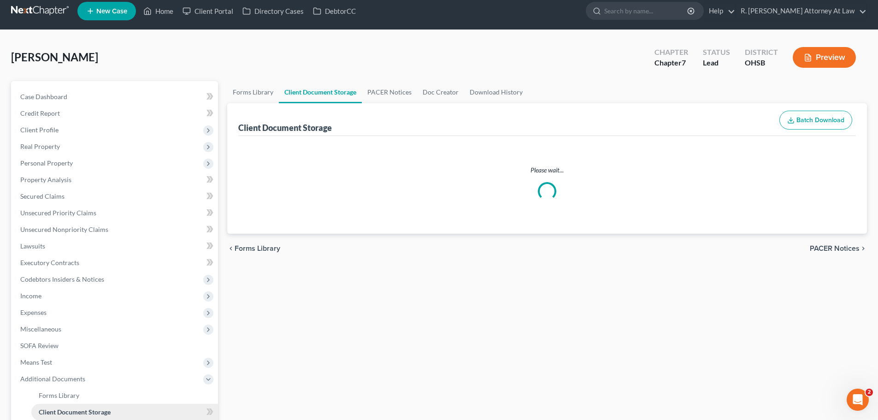
select select "37"
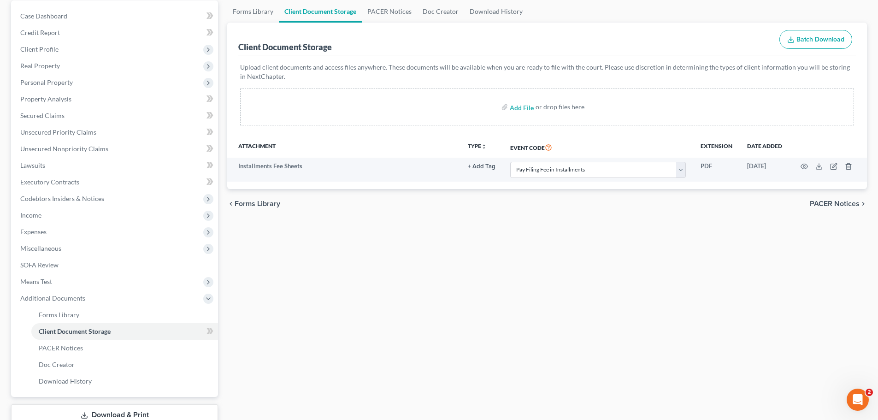
scroll to position [92, 0]
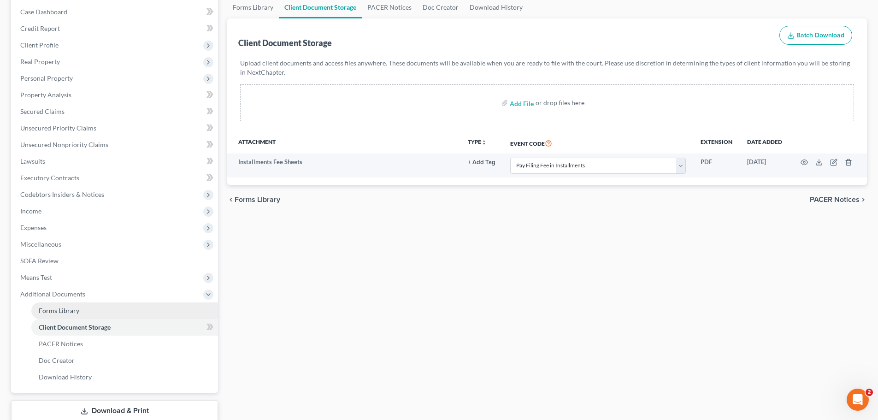
drag, startPoint x: 58, startPoint y: 310, endPoint x: 65, endPoint y: 311, distance: 7.5
click at [58, 310] on span "Forms Library" at bounding box center [59, 311] width 41 height 8
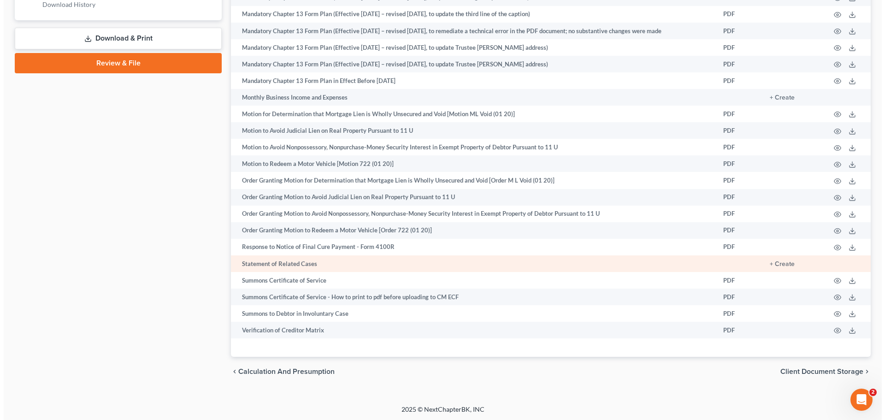
scroll to position [466, 0]
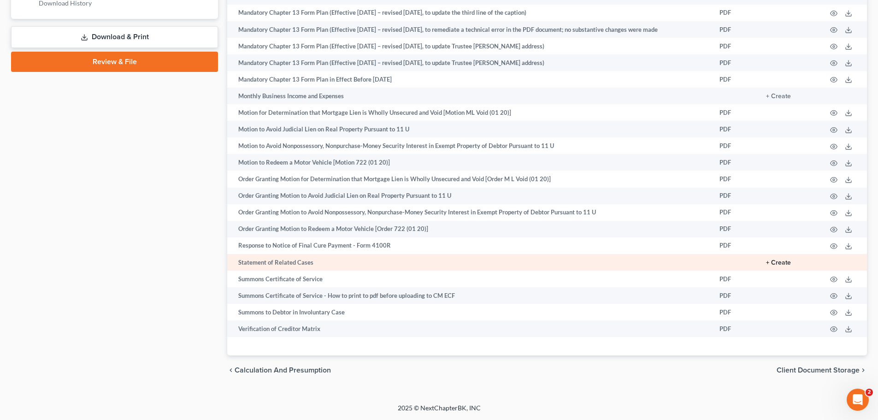
click at [776, 263] on button "+ Create" at bounding box center [778, 263] width 25 height 6
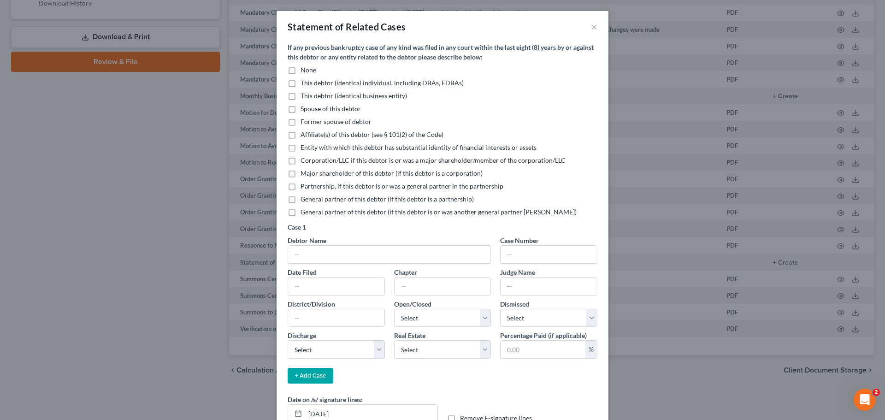
click at [301, 72] on label "None" at bounding box center [309, 69] width 16 height 9
click at [304, 71] on input "None" at bounding box center [307, 68] width 6 height 6
checkbox input "true"
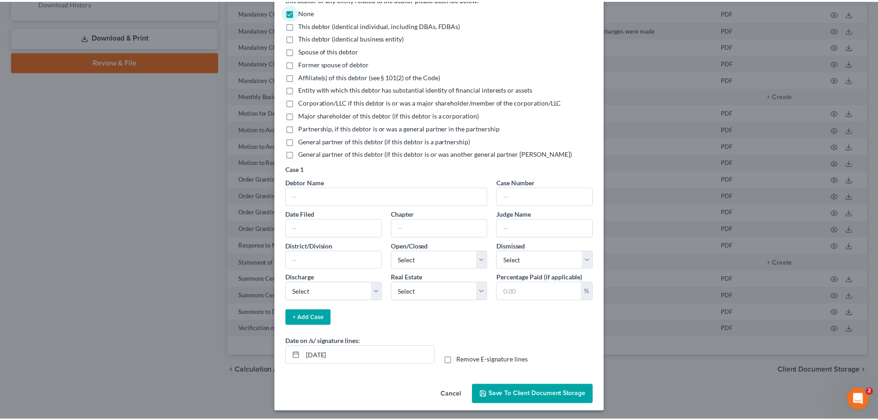
scroll to position [61, 0]
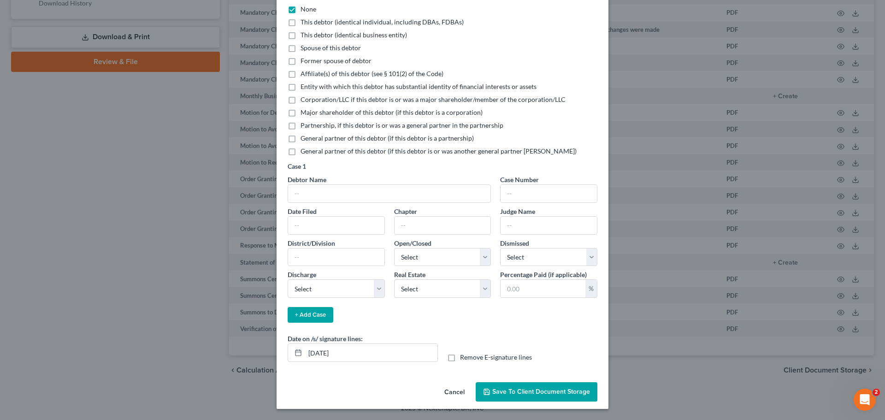
click at [492, 389] on span "Save to Client Document Storage" at bounding box center [541, 392] width 98 height 8
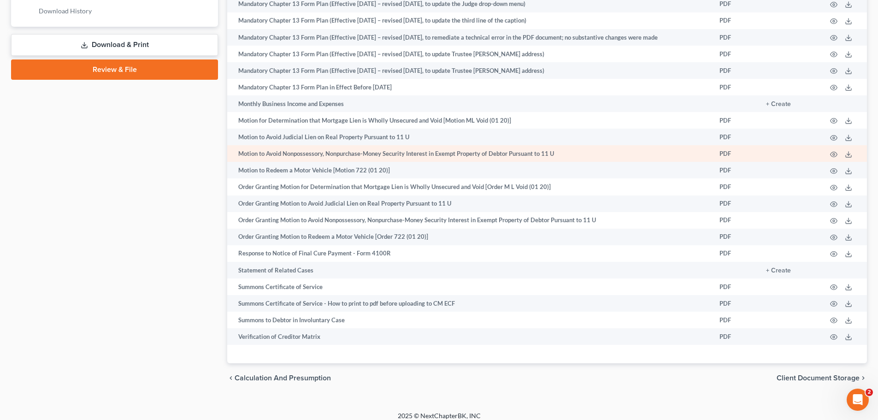
scroll to position [466, 0]
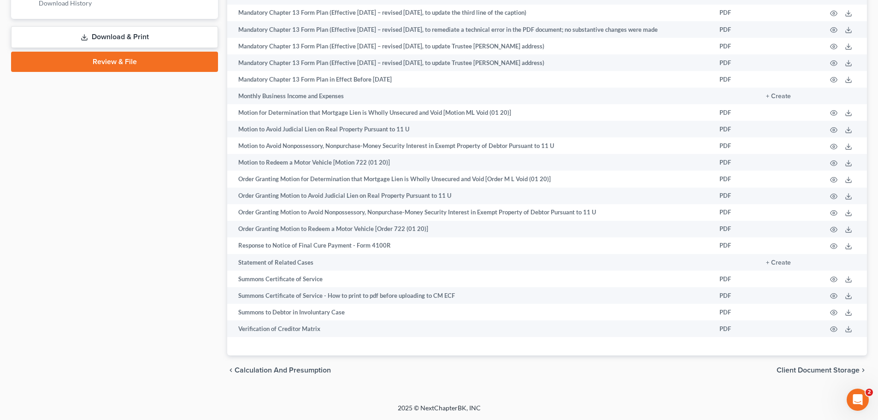
click at [93, 36] on link "Download & Print" at bounding box center [114, 37] width 207 height 22
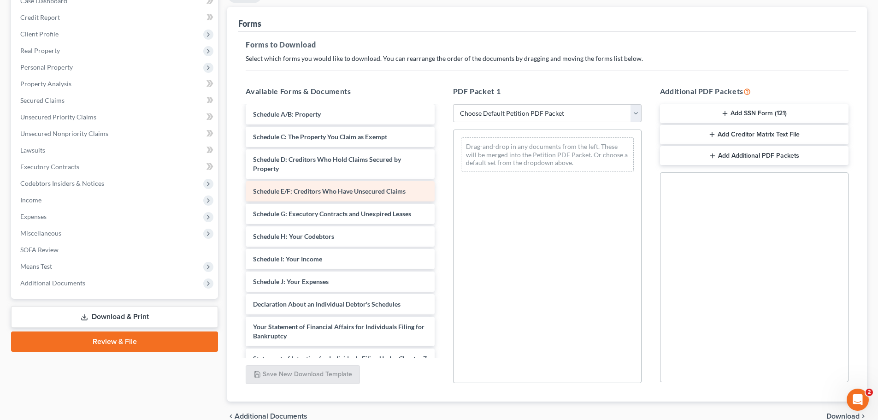
scroll to position [184, 0]
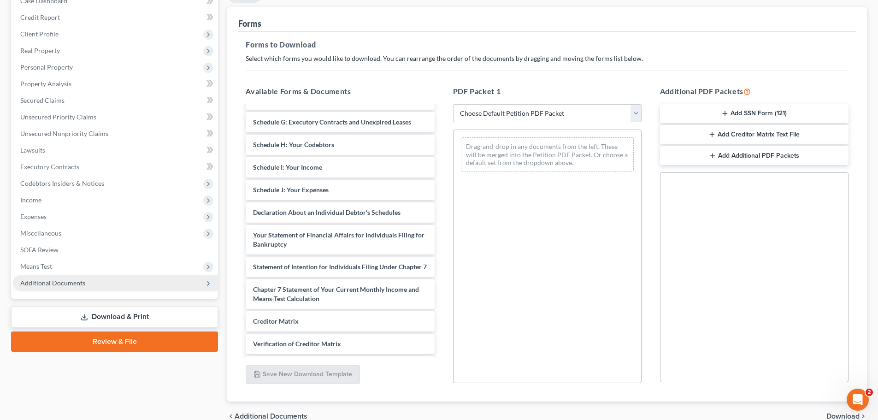
click at [61, 280] on span "Additional Documents" at bounding box center [52, 283] width 65 height 8
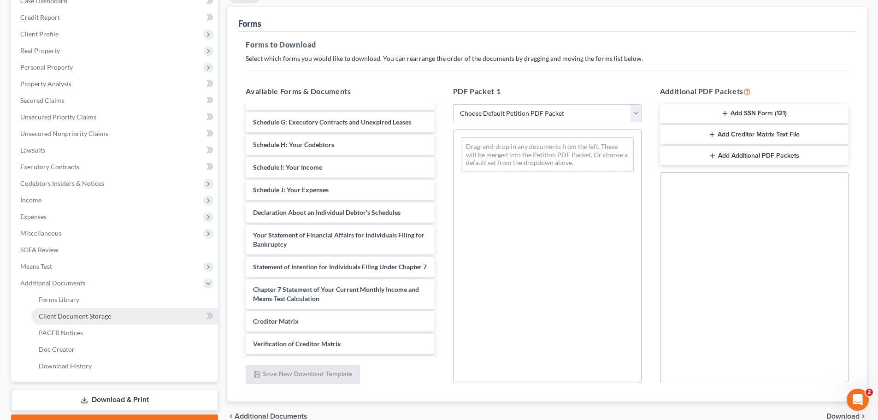
click at [58, 316] on span "Client Document Storage" at bounding box center [75, 316] width 72 height 8
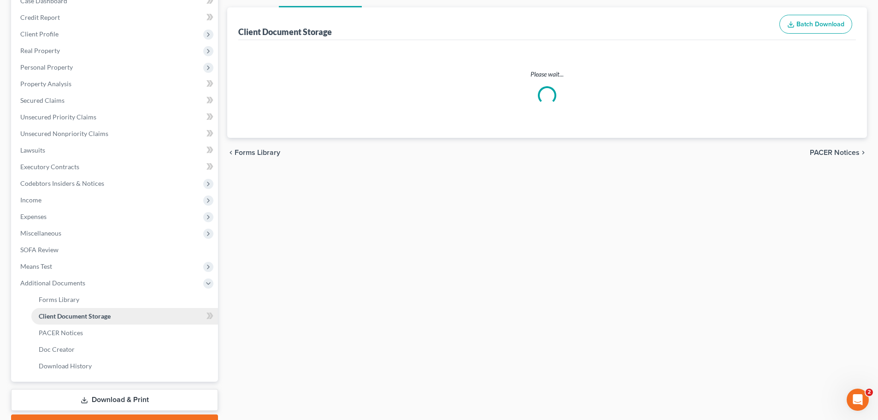
select select "37"
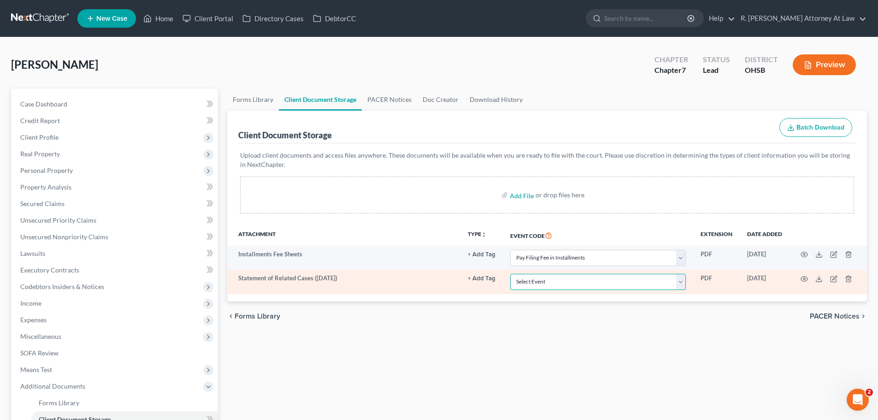
click at [555, 281] on select "Select Event 20 Largest Unsecured Creditors Amended Document Amended List of Cr…" at bounding box center [598, 282] width 176 height 16
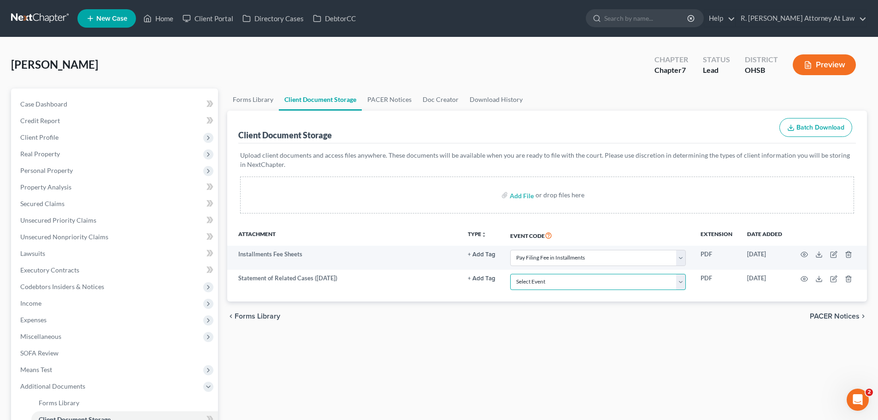
select select "52"
click at [510, 274] on select "Select Event 20 Largest Unsecured Creditors Amended Document Amended List of Cr…" at bounding box center [598, 282] width 176 height 16
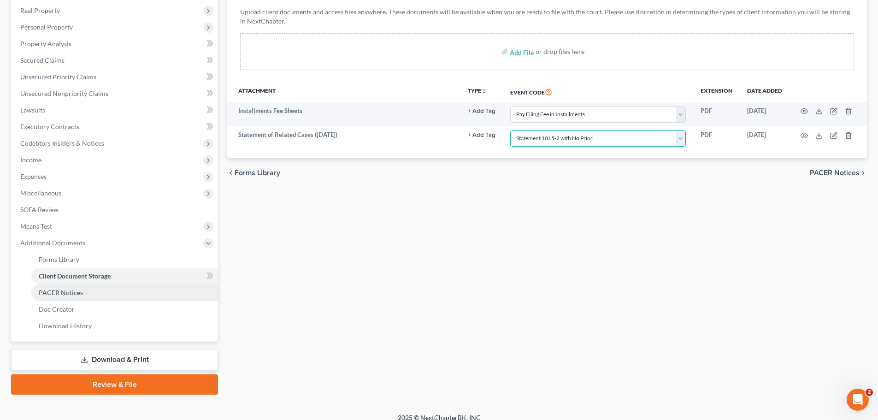
scroll to position [153, 0]
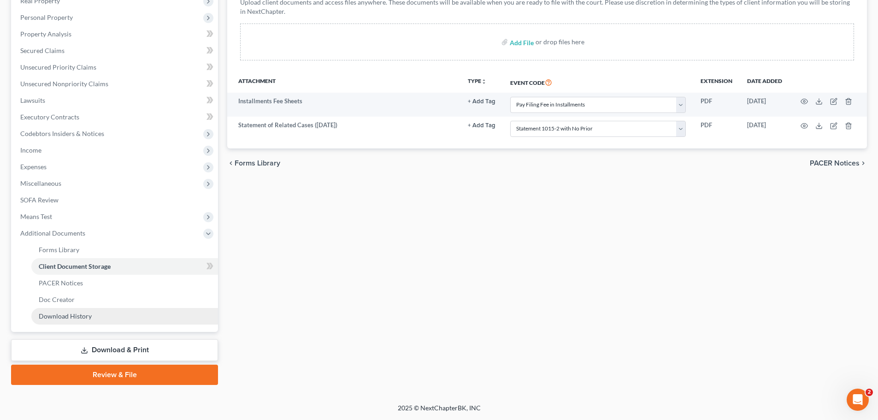
click at [53, 312] on span "Download History" at bounding box center [65, 316] width 53 height 8
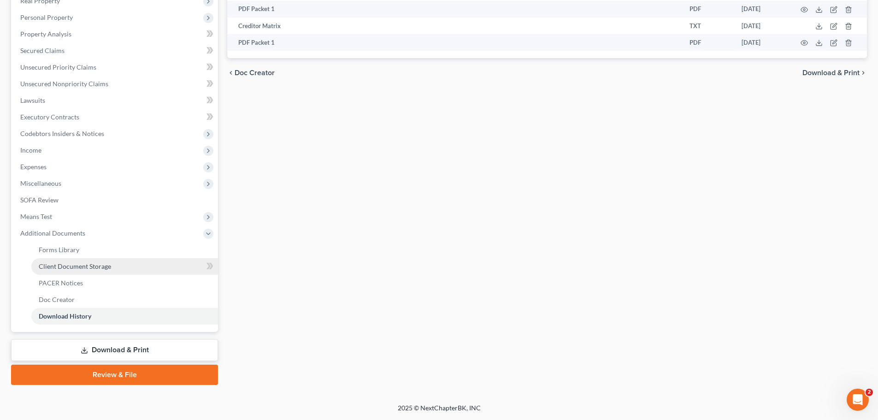
click at [82, 268] on span "Client Document Storage" at bounding box center [75, 266] width 72 height 8
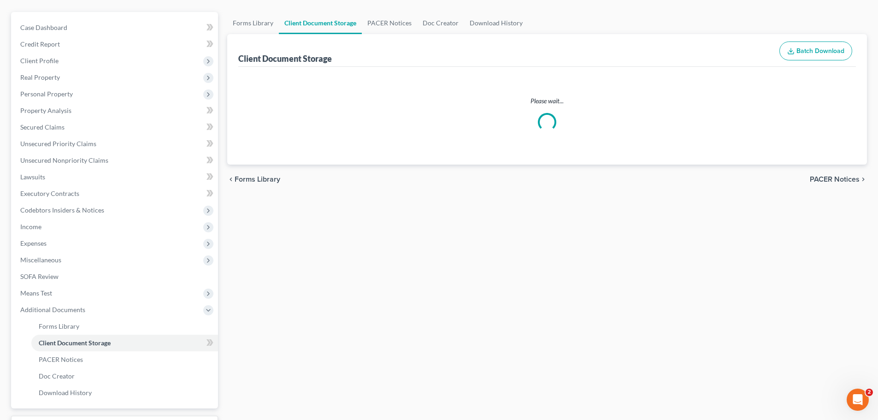
scroll to position [8, 0]
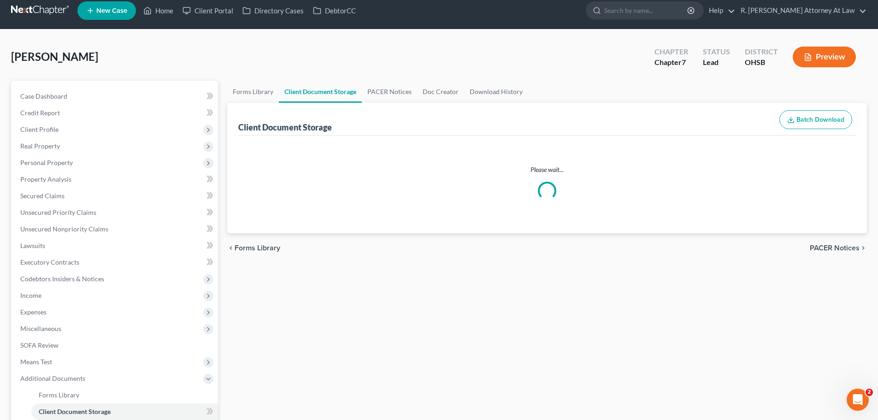
select select "37"
select select "52"
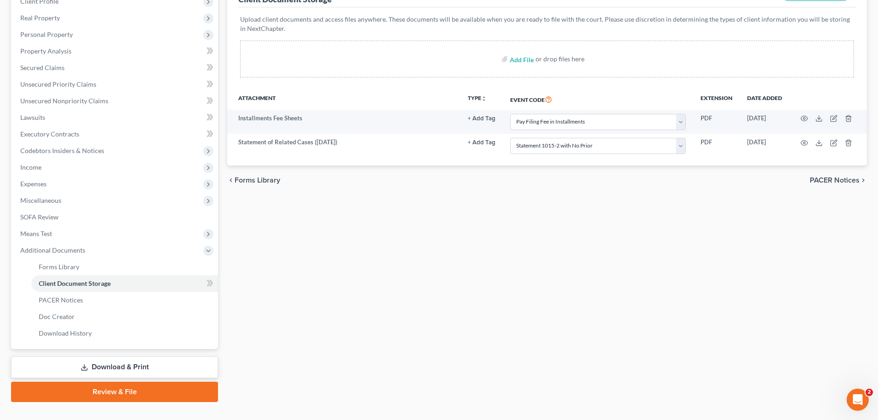
scroll to position [153, 0]
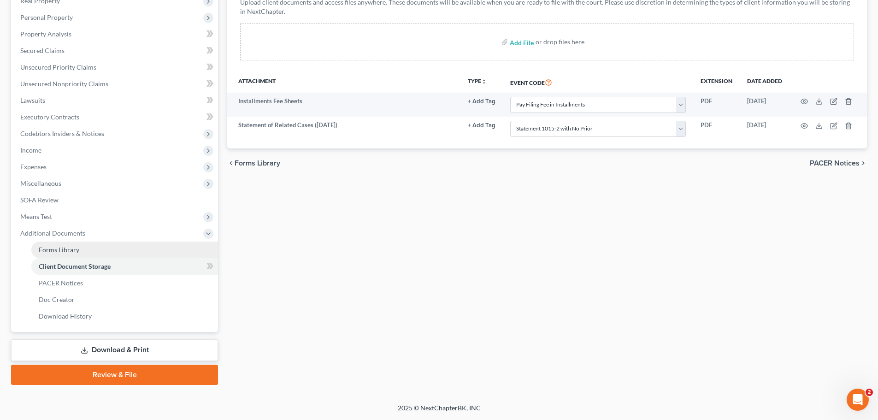
click at [61, 249] on span "Forms Library" at bounding box center [59, 250] width 41 height 8
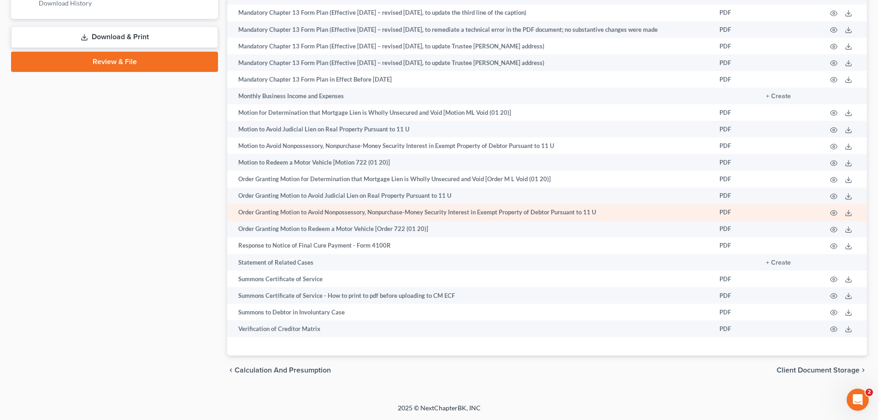
scroll to position [236, 0]
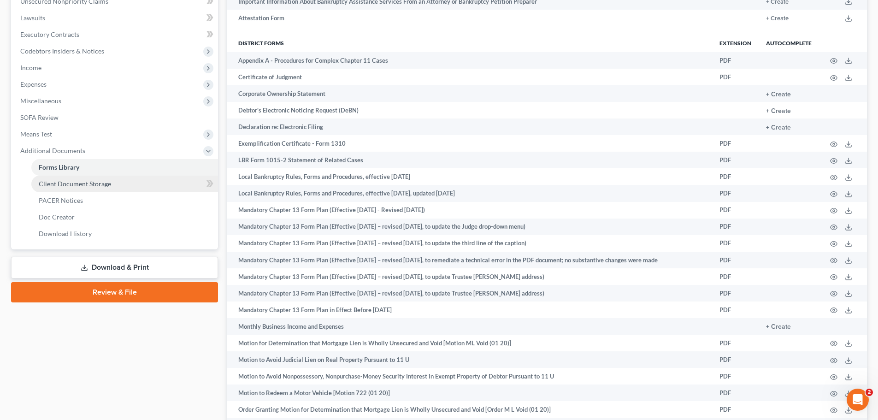
click at [85, 188] on link "Client Document Storage" at bounding box center [124, 184] width 187 height 17
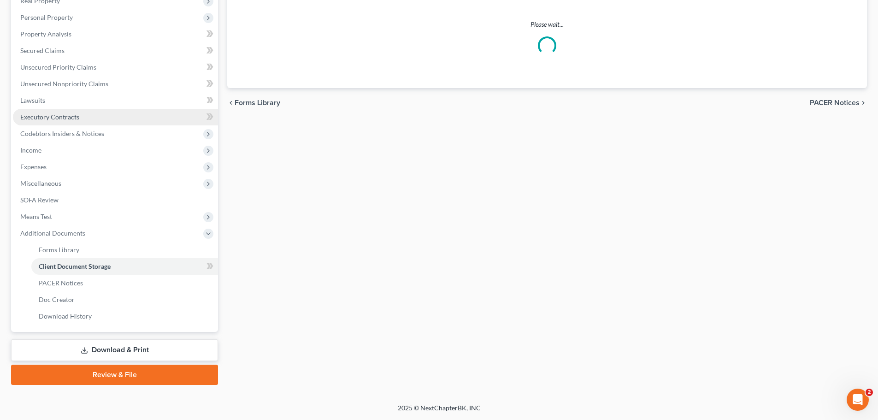
select select "37"
select select "52"
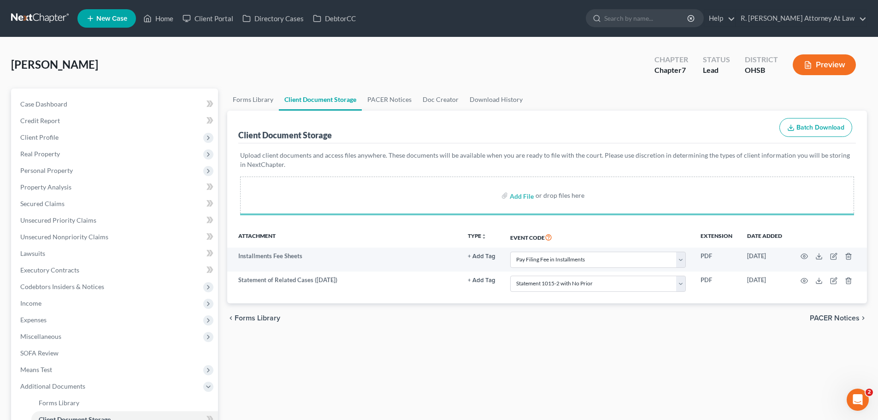
select select "37"
select select "52"
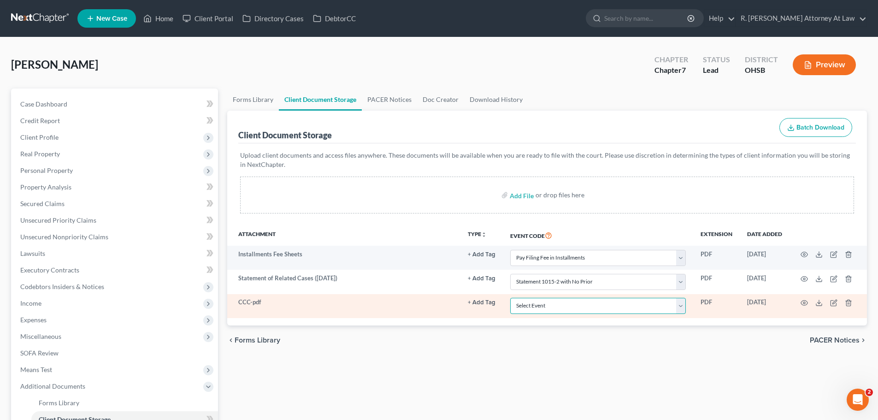
click at [537, 302] on select "Select Event 20 Largest Unsecured Creditors Amended Document Amended List of Cr…" at bounding box center [598, 306] width 176 height 16
select select "7"
click at [510, 298] on select "Select Event 20 Largest Unsecured Creditors Amended Document Amended List of Cr…" at bounding box center [598, 306] width 176 height 16
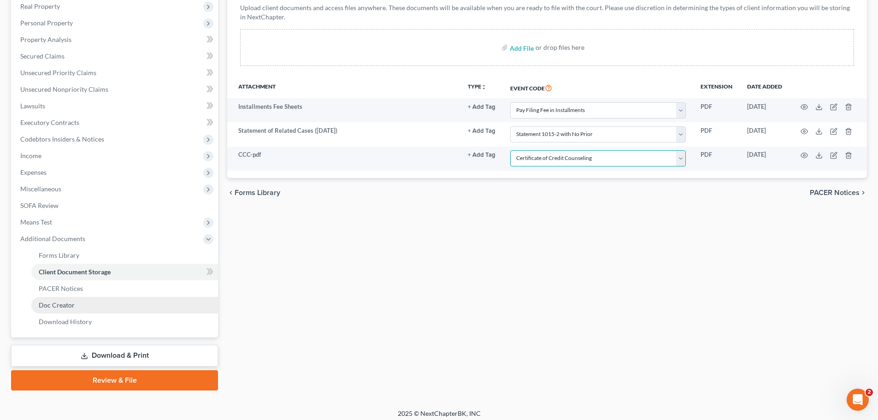
scroll to position [153, 0]
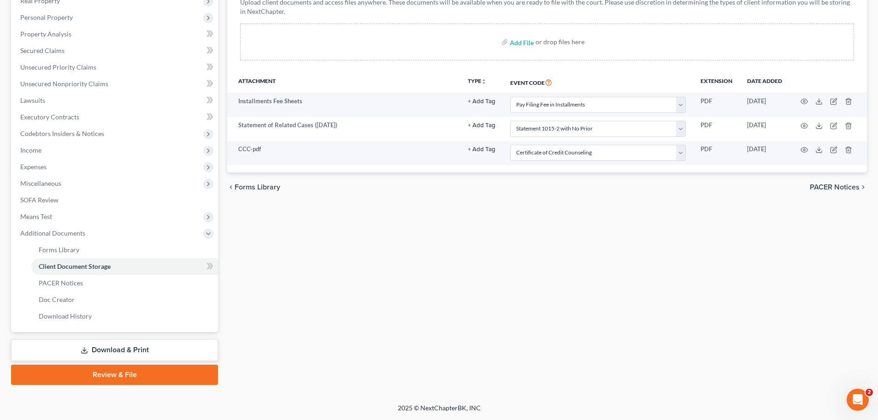
click at [99, 348] on link "Download & Print" at bounding box center [114, 350] width 207 height 22
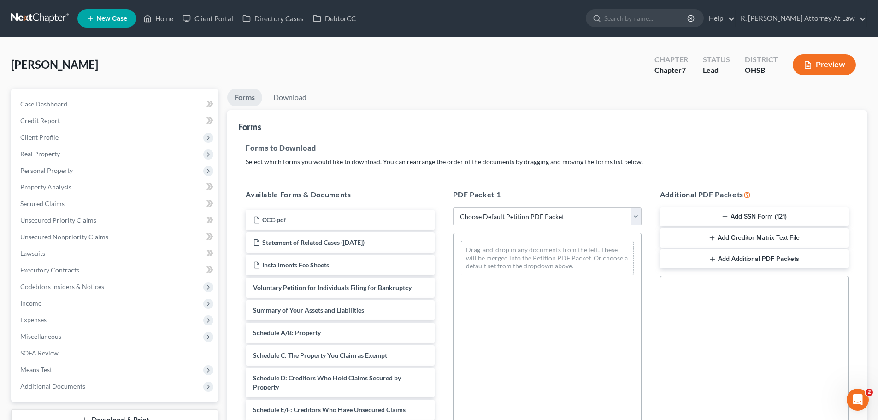
click at [501, 218] on select "Choose Default Petition PDF Packet Complete Bankruptcy Petition (all forms and …" at bounding box center [547, 216] width 189 height 18
select select "14"
click at [453, 207] on select "Choose Default Petition PDF Packet Complete Bankruptcy Petition (all forms and …" at bounding box center [547, 216] width 189 height 18
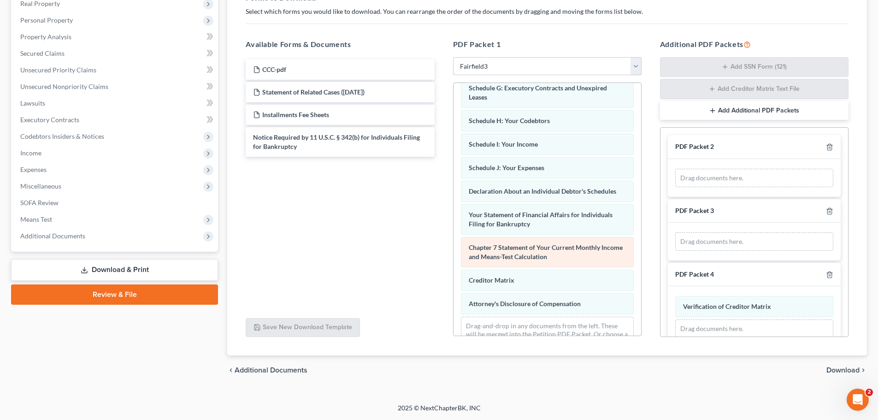
scroll to position [159, 0]
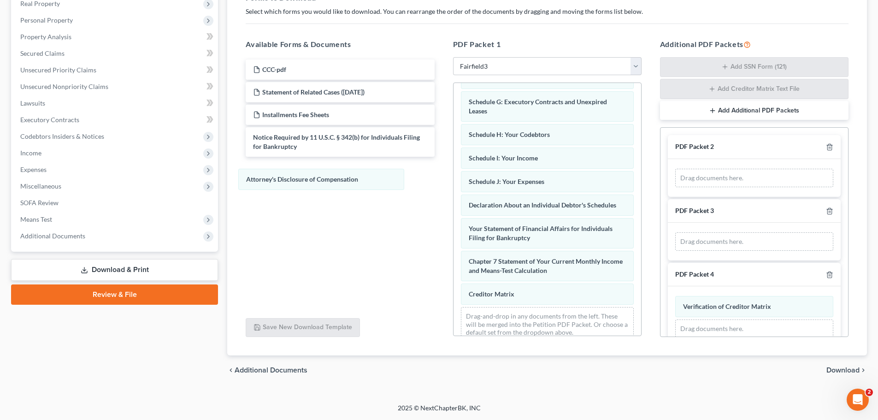
drag, startPoint x: 516, startPoint y: 319, endPoint x: 311, endPoint y: 159, distance: 261.0
click at [454, 172] on div "Attorney's Disclosure of Compensation Voluntary Petition for Individuals Filing…" at bounding box center [548, 136] width 188 height 425
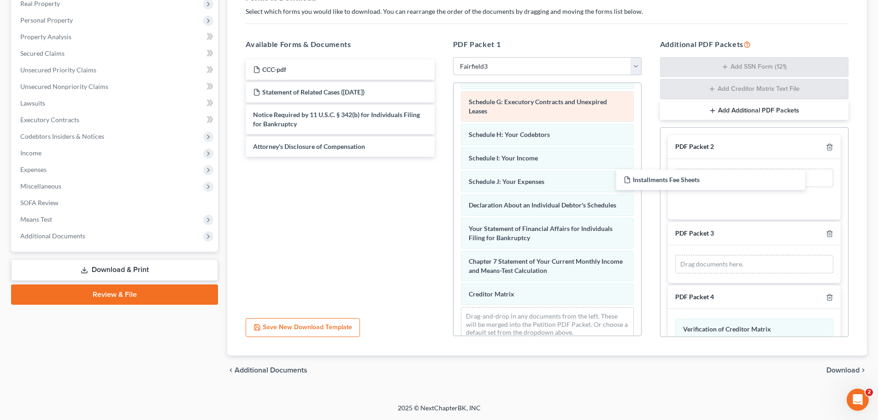
drag, startPoint x: 299, startPoint y: 113, endPoint x: 475, endPoint y: 127, distance: 176.1
click at [442, 157] on div "Installments Fee Sheets CCC-pdf Statement of Related Cases (09/10/2025) Install…" at bounding box center [339, 107] width 203 height 97
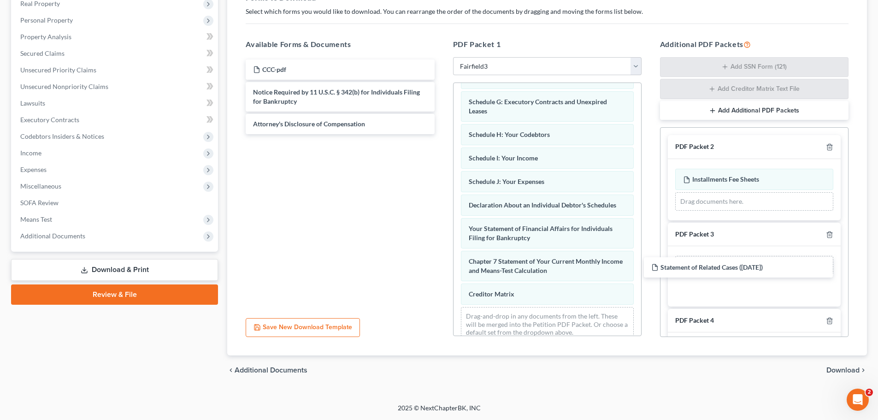
drag, startPoint x: 326, startPoint y: 88, endPoint x: 742, endPoint y: 248, distance: 446.2
click at [442, 134] on div "Statement of Related Cases (09/10/2025) CCC-pdf Statement of Related Cases (09/…" at bounding box center [339, 96] width 203 height 75
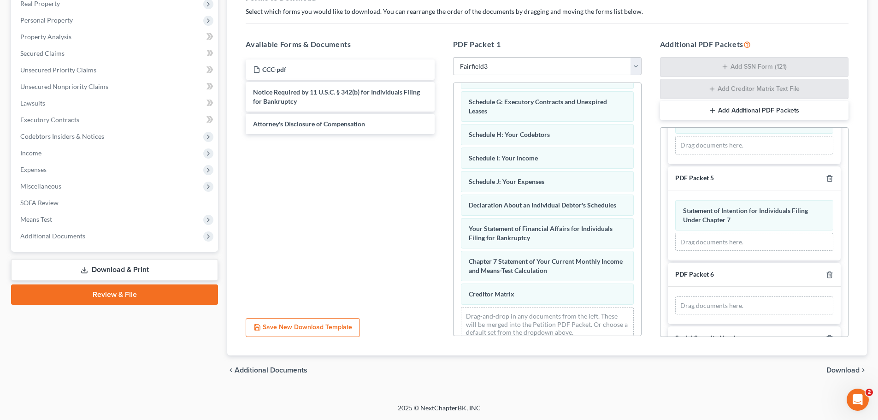
click at [842, 370] on span "Download" at bounding box center [842, 369] width 33 height 7
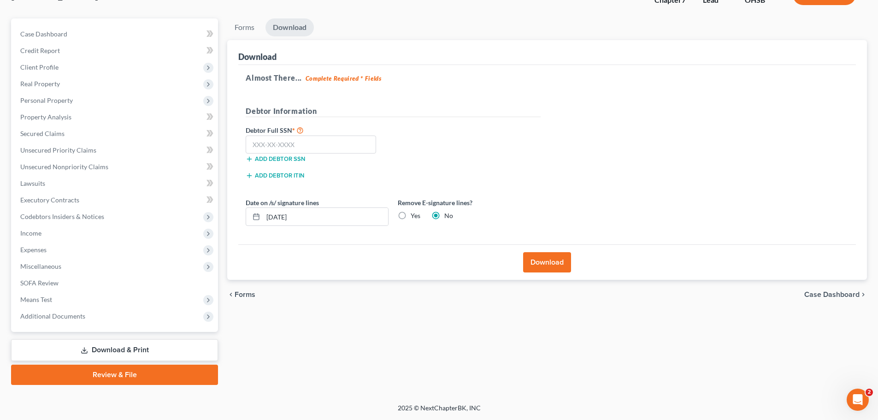
scroll to position [70, 0]
click at [276, 140] on input "text" at bounding box center [311, 145] width 130 height 18
type input "270-54-9626"
click at [543, 265] on button "Download" at bounding box center [547, 262] width 48 height 20
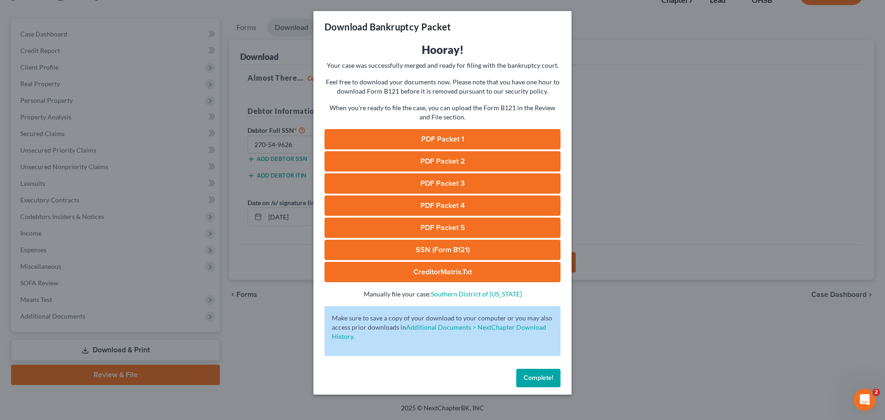
click at [440, 135] on link "PDF Packet 1" at bounding box center [443, 139] width 236 height 20
click at [450, 155] on link "PDF Packet 2" at bounding box center [443, 161] width 236 height 20
click at [433, 184] on link "PDF Packet 3" at bounding box center [443, 183] width 236 height 20
click at [429, 202] on link "PDF Packet 4" at bounding box center [443, 205] width 236 height 20
click at [434, 207] on link "PDF Packet 4" at bounding box center [443, 205] width 236 height 20
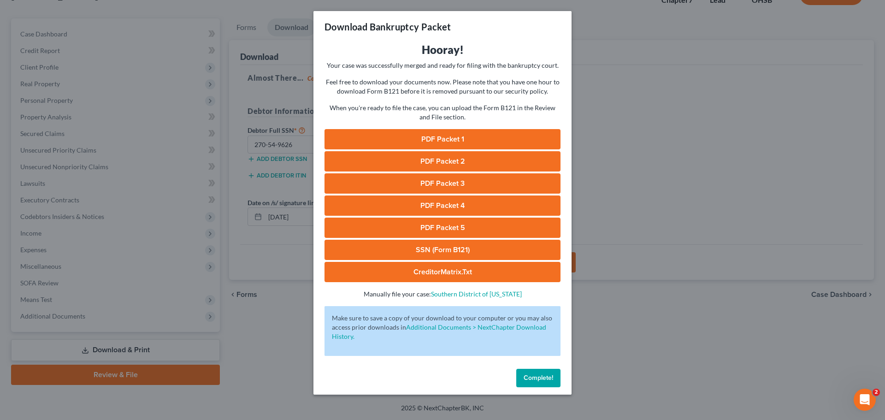
click at [441, 229] on link "PDF Packet 5" at bounding box center [443, 228] width 236 height 20
click at [439, 227] on link "PDF Packet 5" at bounding box center [443, 228] width 236 height 20
click at [435, 250] on link "SSN (Form B121)" at bounding box center [443, 250] width 236 height 20
drag, startPoint x: 536, startPoint y: 383, endPoint x: 526, endPoint y: 371, distance: 15.4
click at [536, 383] on button "Complete!" at bounding box center [538, 378] width 44 height 18
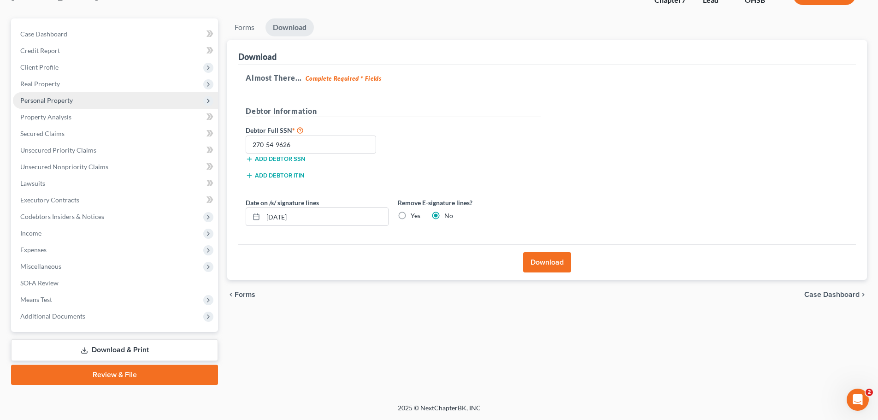
click at [46, 102] on span "Personal Property" at bounding box center [46, 100] width 53 height 8
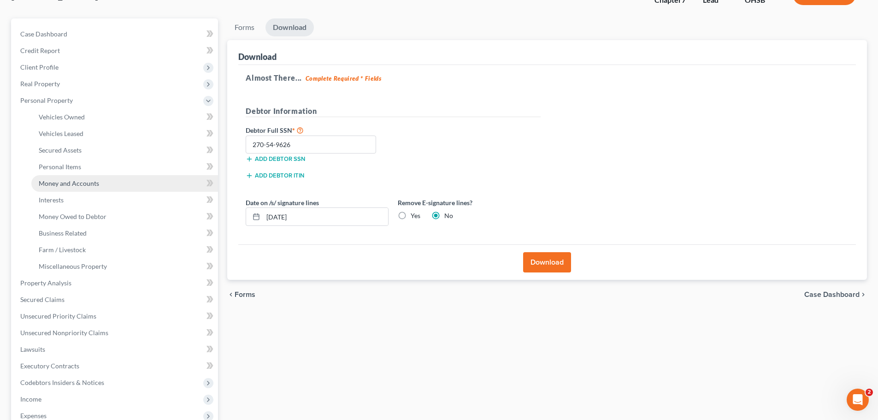
click at [86, 183] on span "Money and Accounts" at bounding box center [69, 183] width 60 height 8
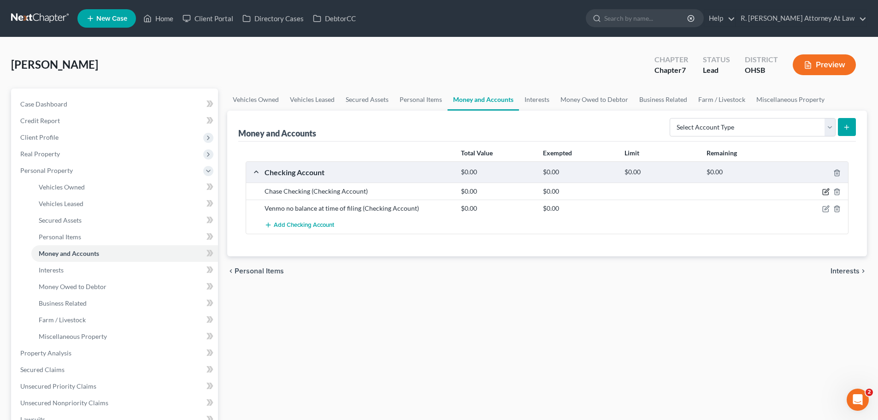
click at [827, 191] on icon "button" at bounding box center [825, 191] width 7 height 7
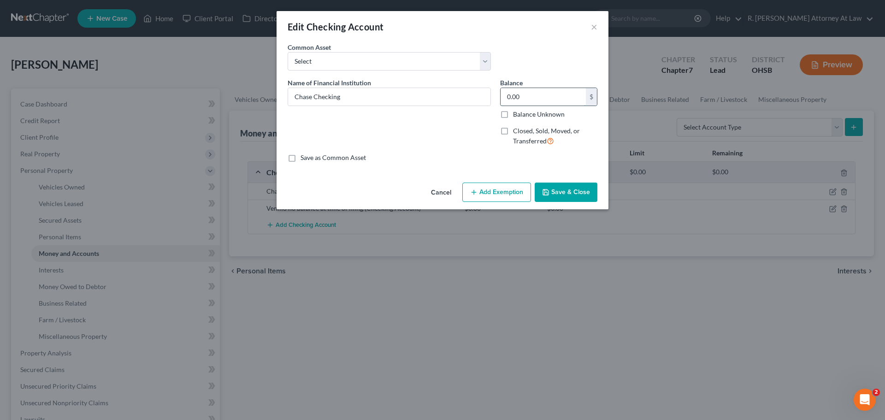
click at [528, 100] on input "0.00" at bounding box center [543, 97] width 85 height 18
type input "446"
click at [564, 190] on button "Save & Close" at bounding box center [566, 192] width 63 height 19
